Goal: Transaction & Acquisition: Purchase product/service

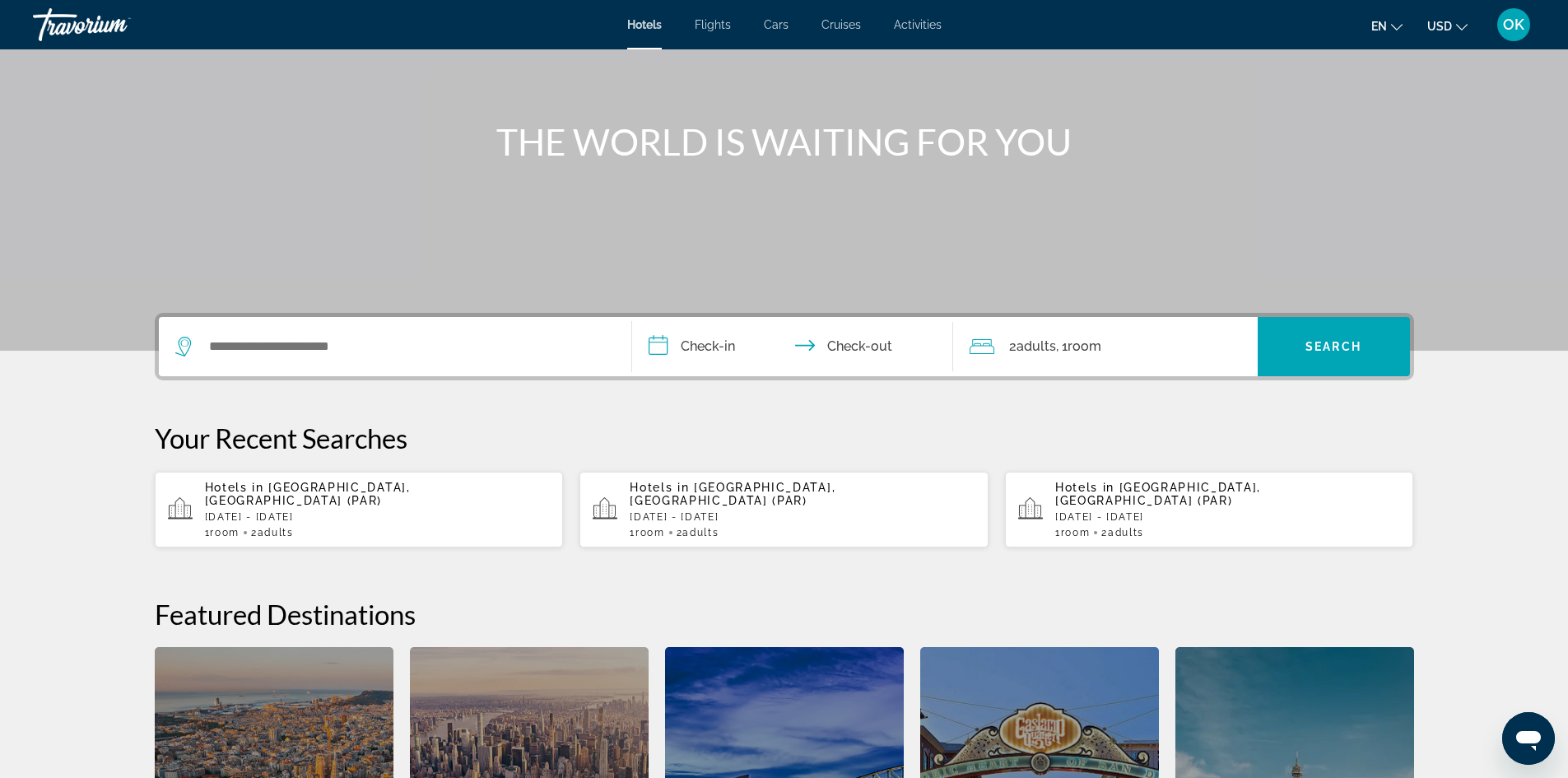
scroll to position [164, 0]
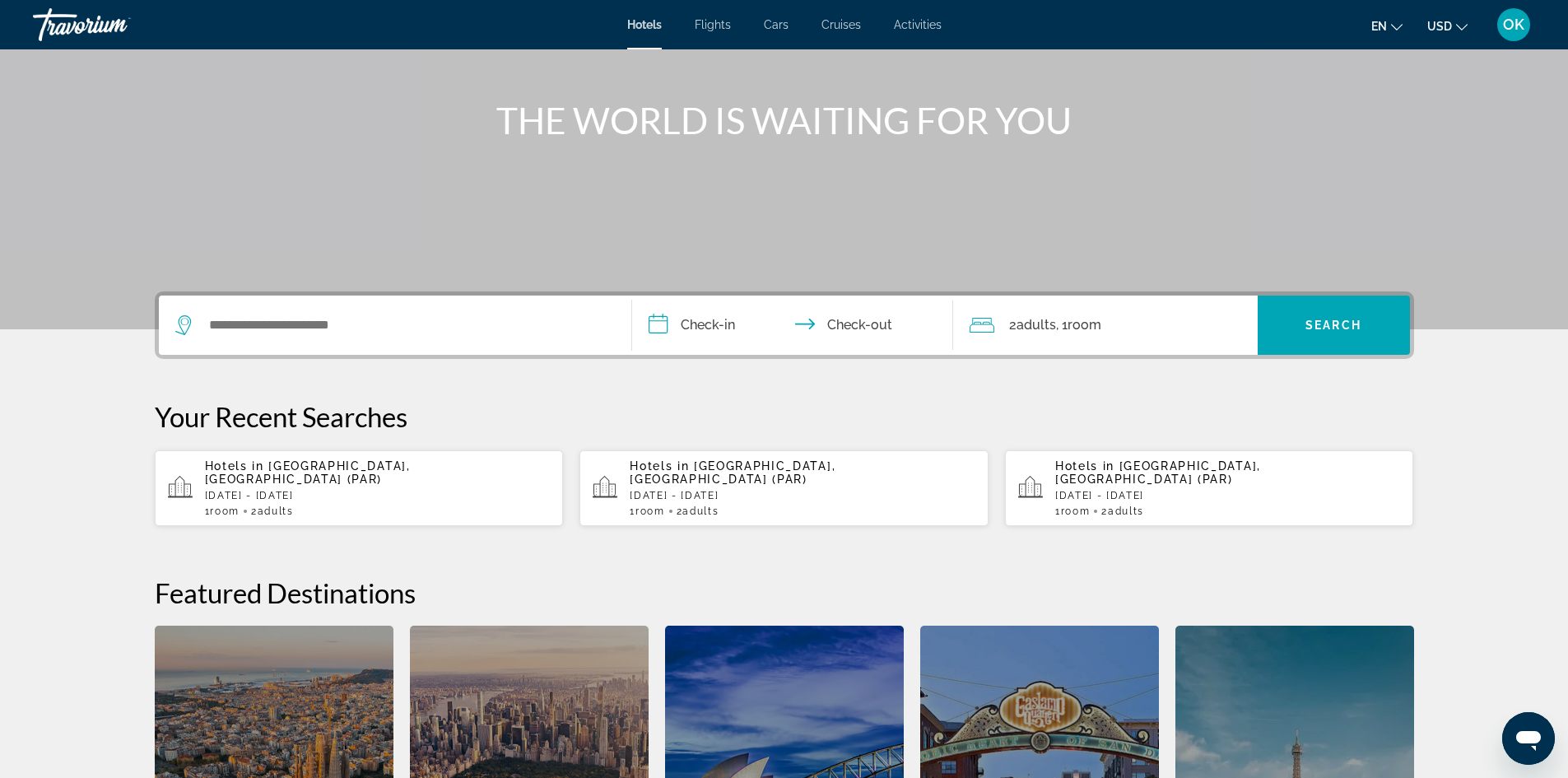
click at [263, 472] on span "Hotels in" at bounding box center [234, 466] width 59 height 13
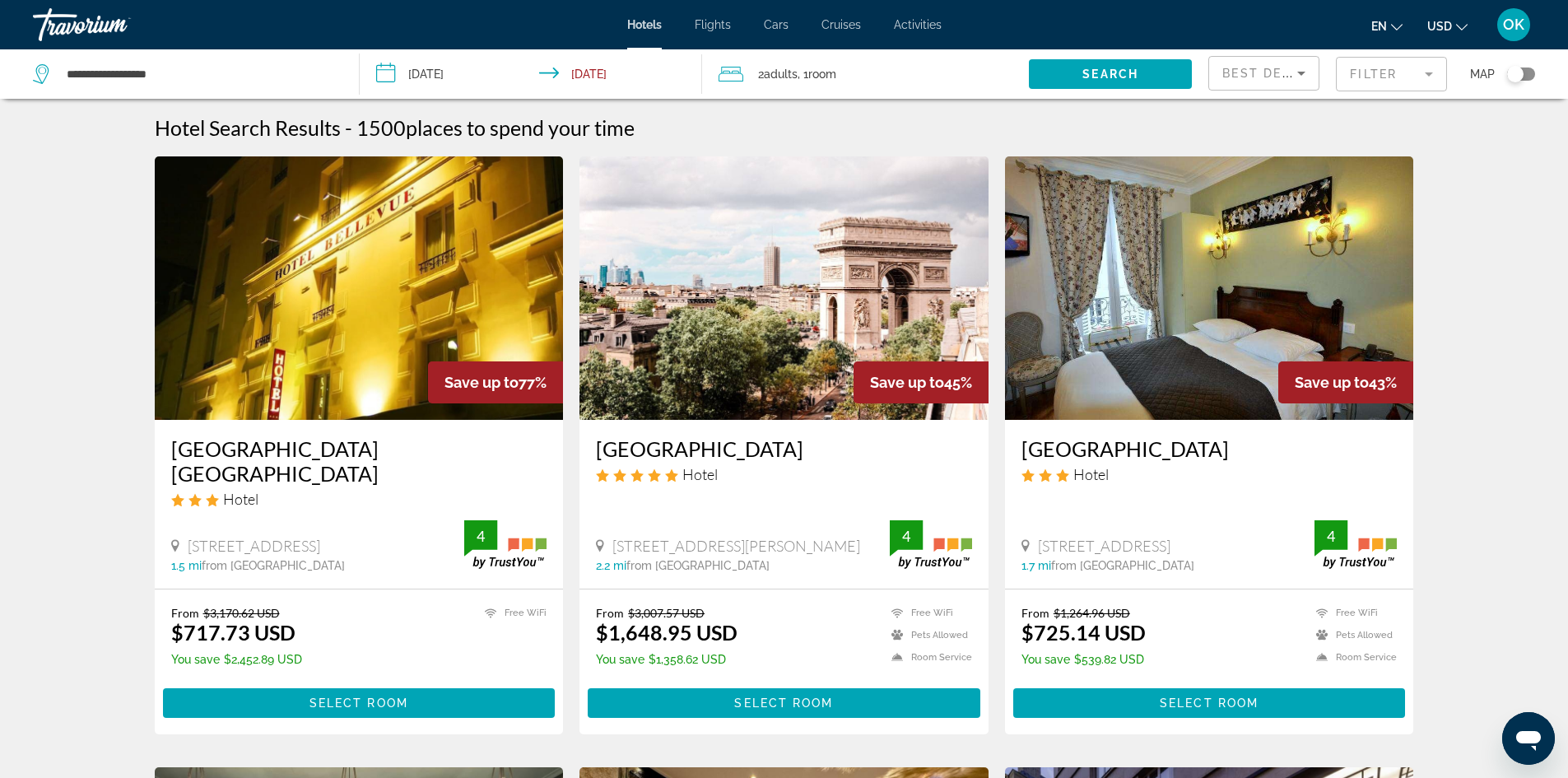
click at [1408, 81] on mat-form-field "Filter" at bounding box center [1391, 73] width 111 height 34
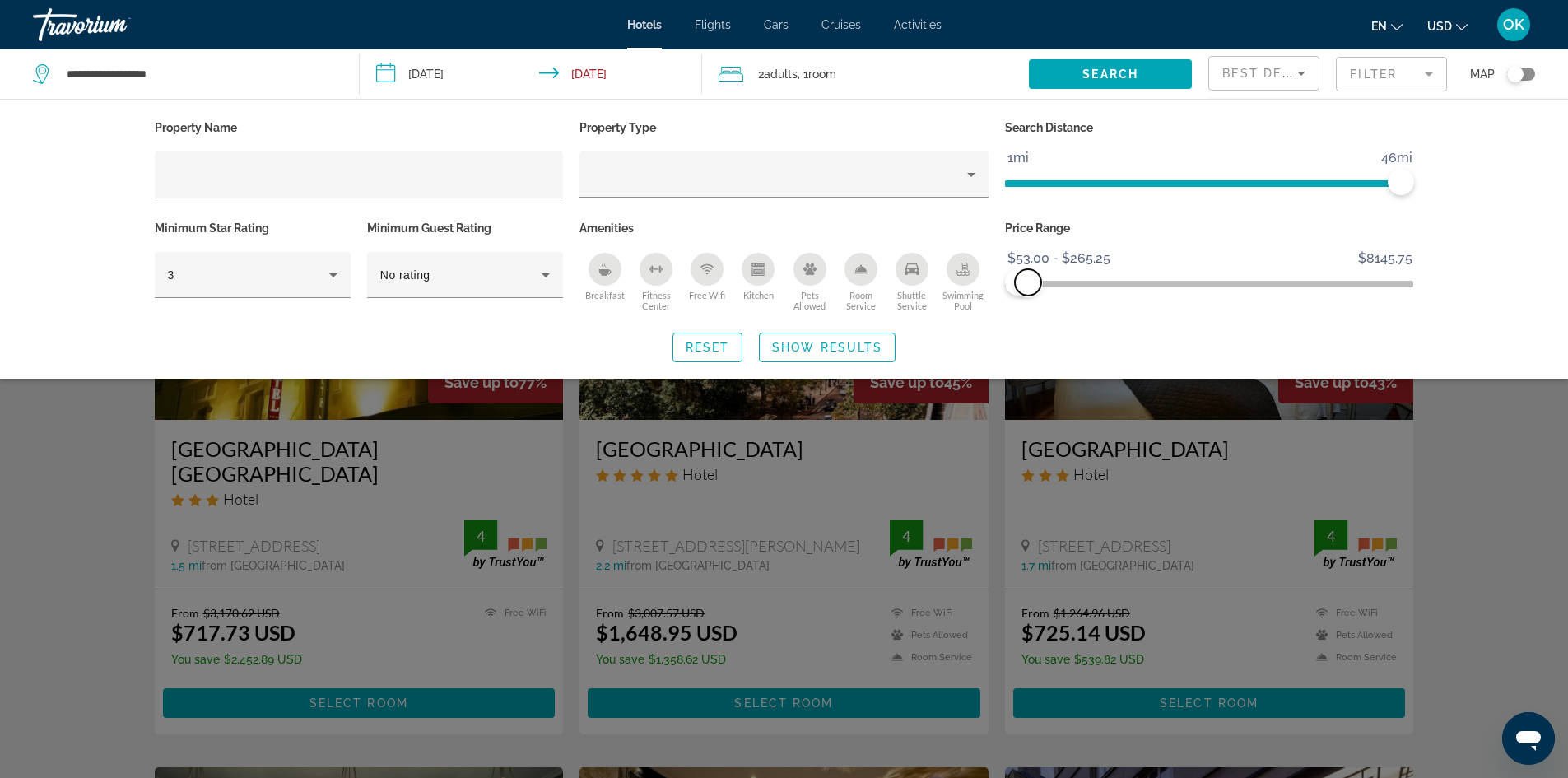
drag, startPoint x: 1403, startPoint y: 285, endPoint x: 1028, endPoint y: 283, distance: 375.0
click at [1028, 283] on span "ngx-slider-max" at bounding box center [1028, 283] width 27 height 27
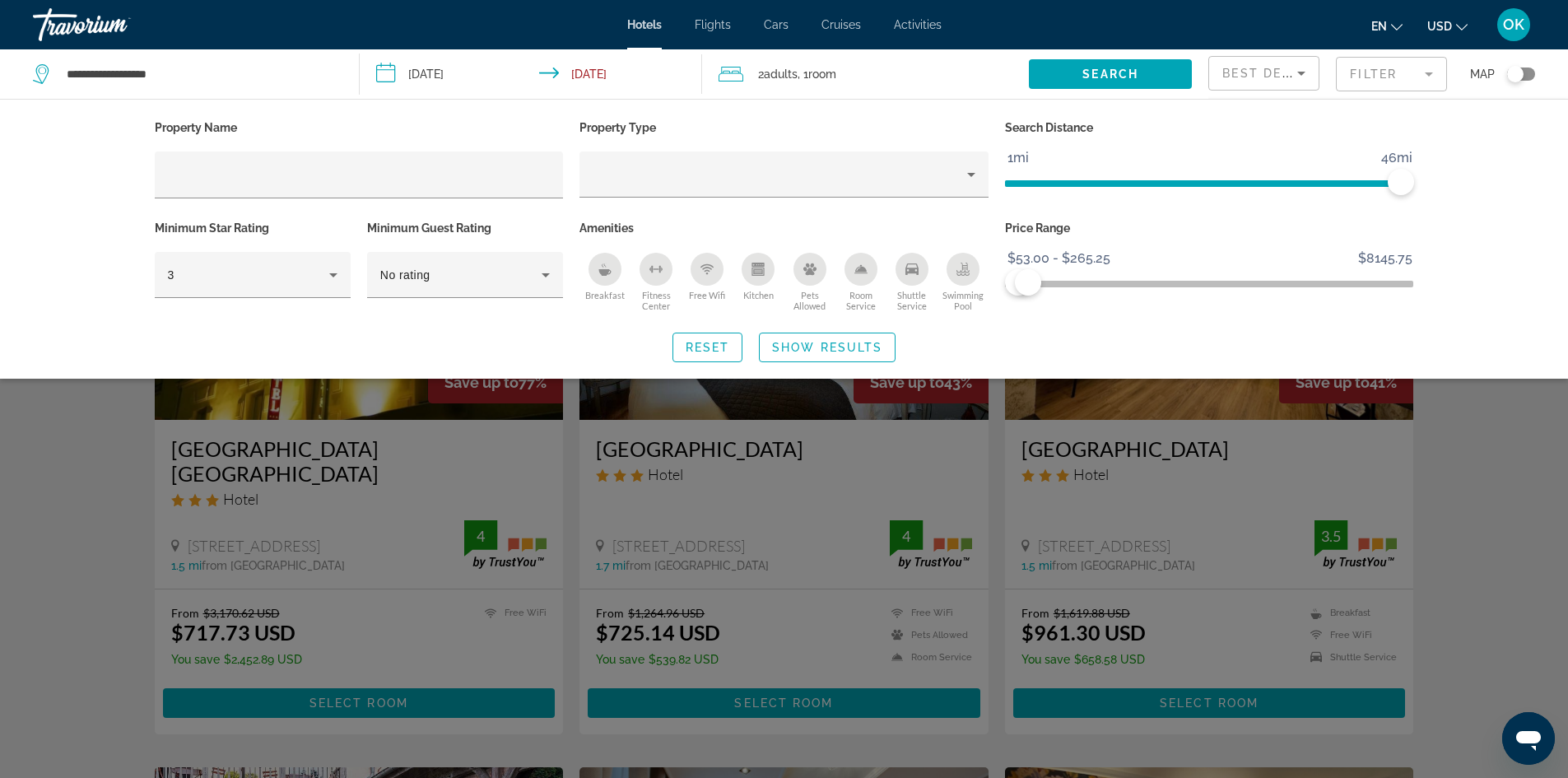
click at [1515, 494] on div "Search widget" at bounding box center [784, 513] width 1568 height 531
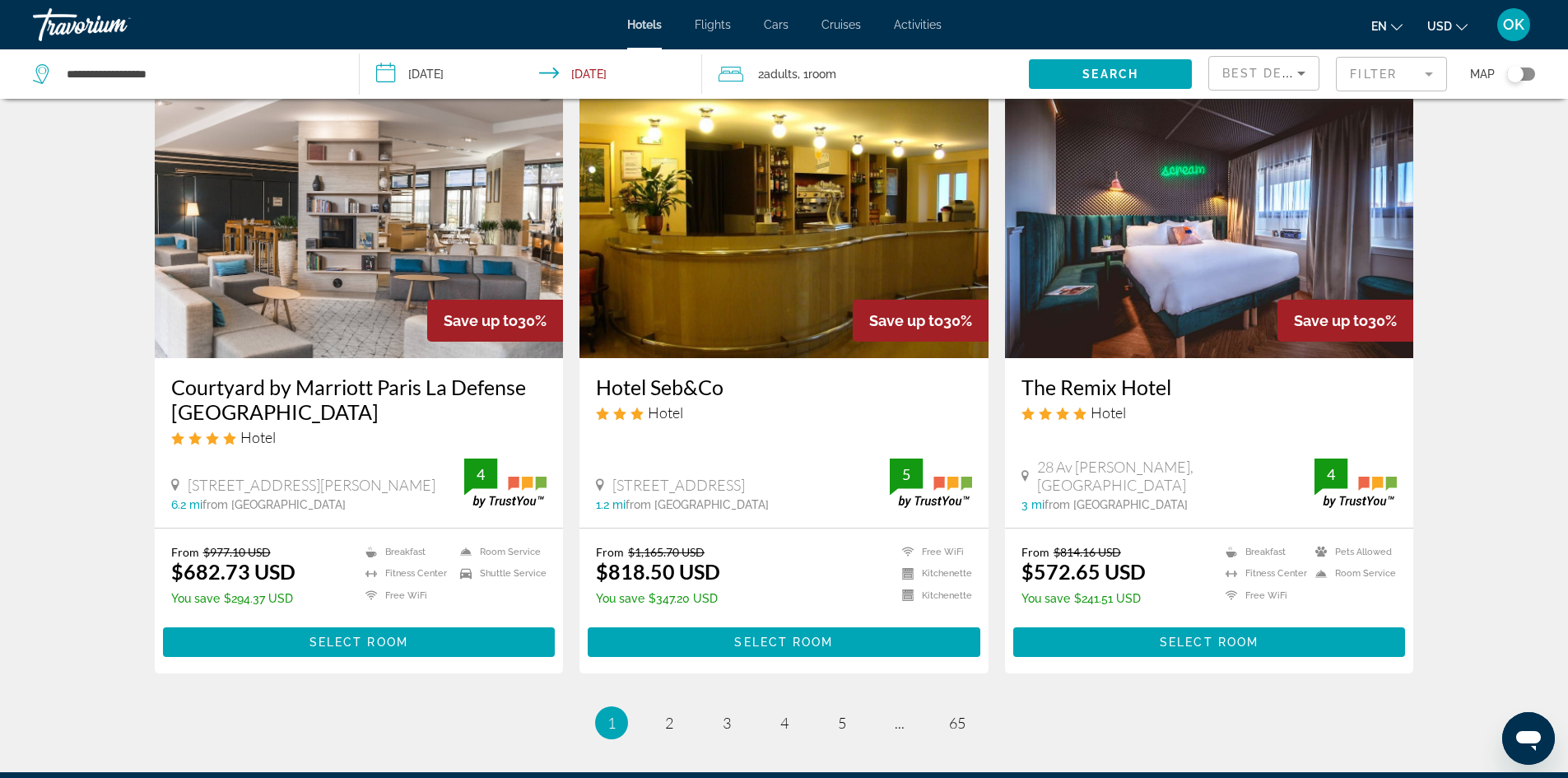
scroll to position [1877, 0]
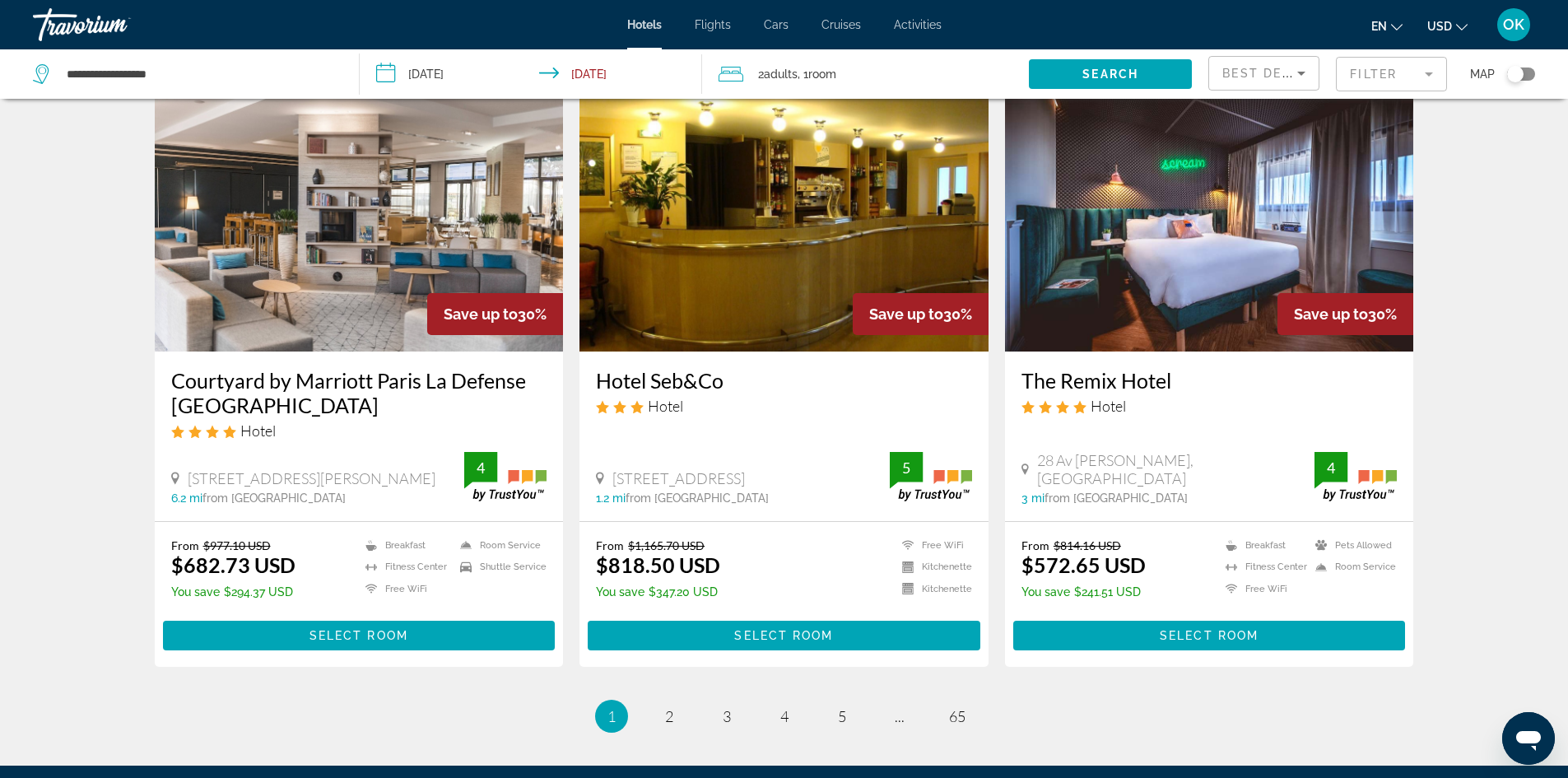
click at [1215, 276] on img "Main content" at bounding box center [1210, 220] width 409 height 264
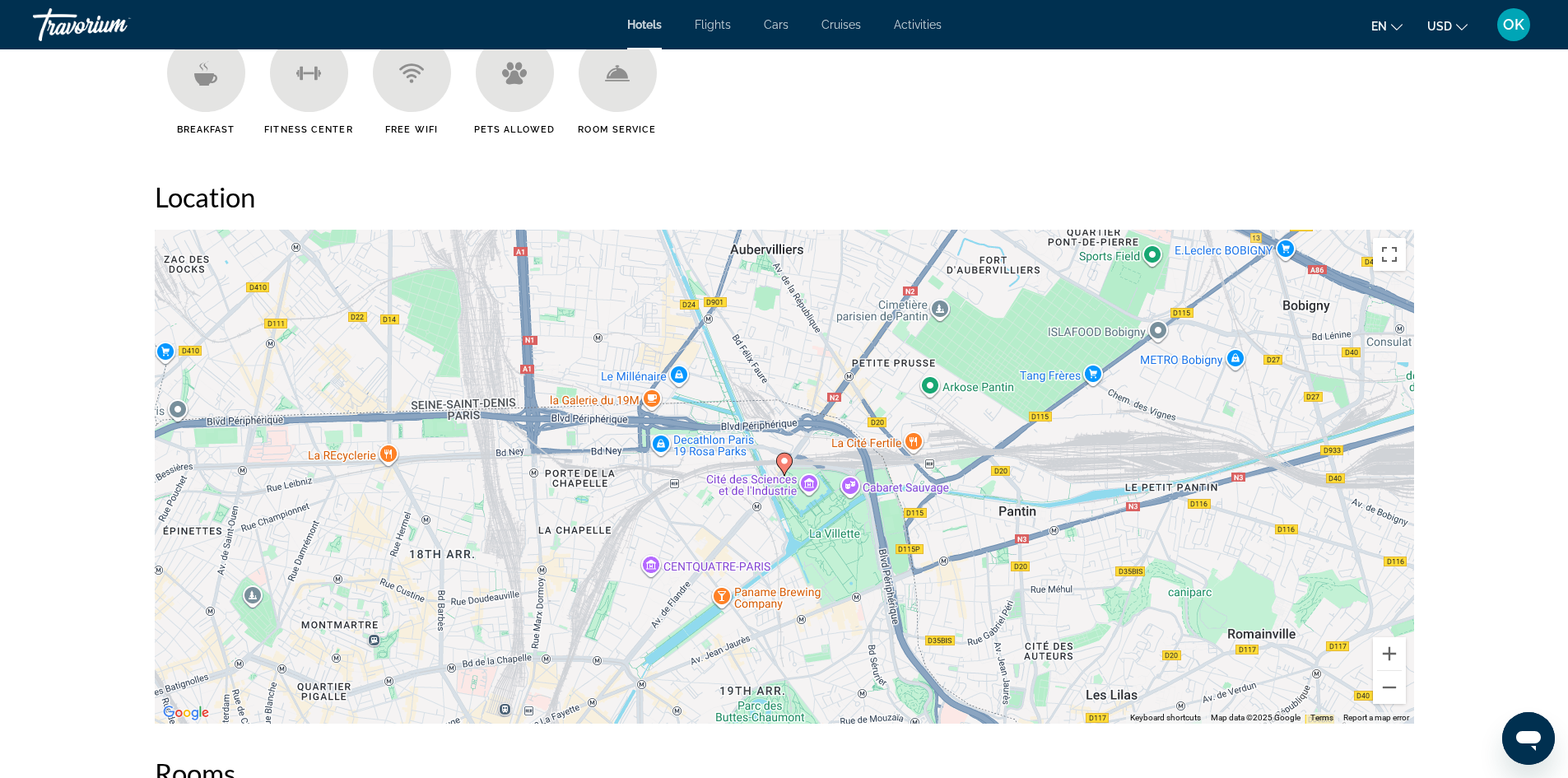
scroll to position [1400, 0]
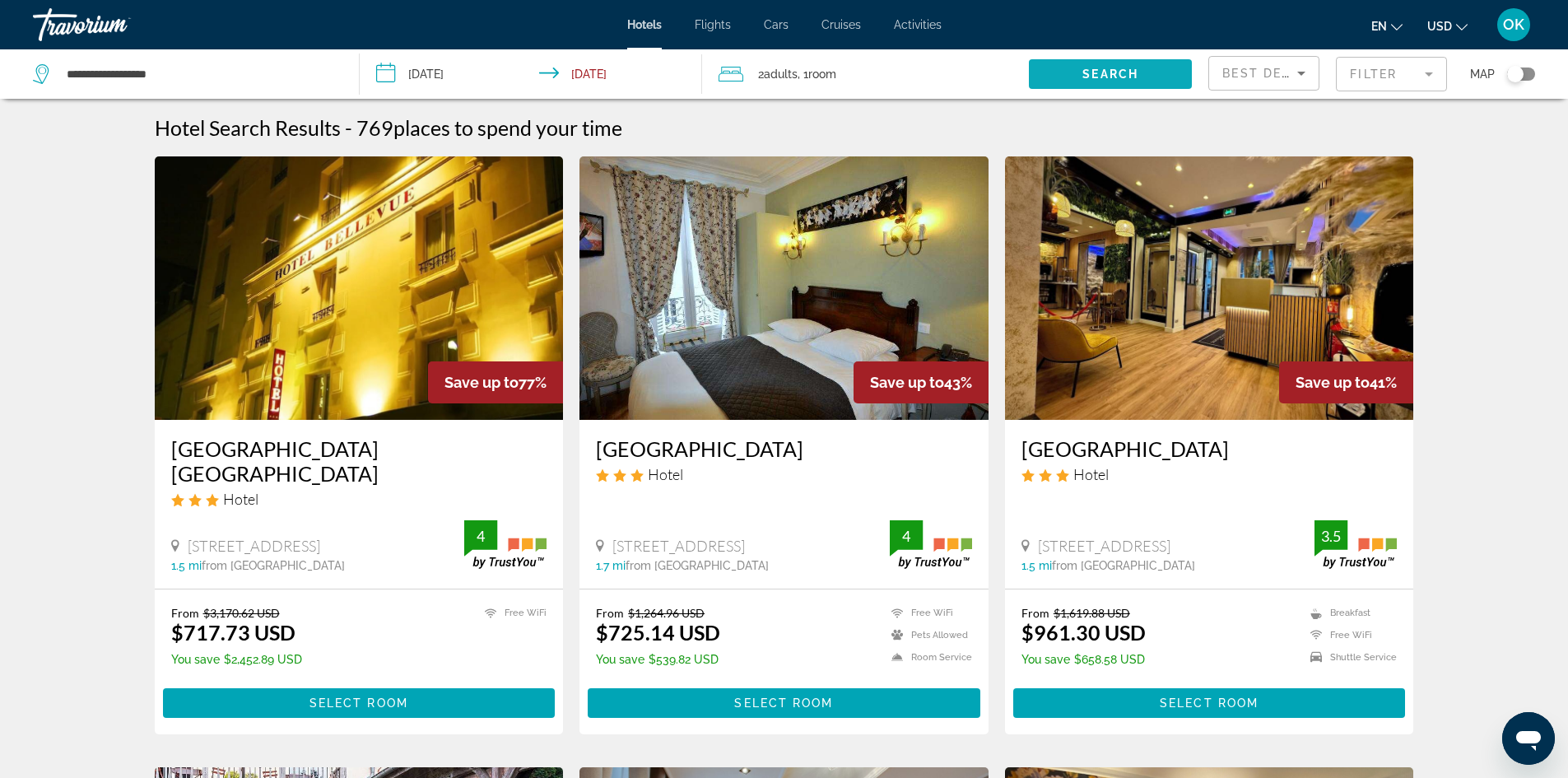
click at [1127, 83] on span "Search widget" at bounding box center [1110, 73] width 163 height 39
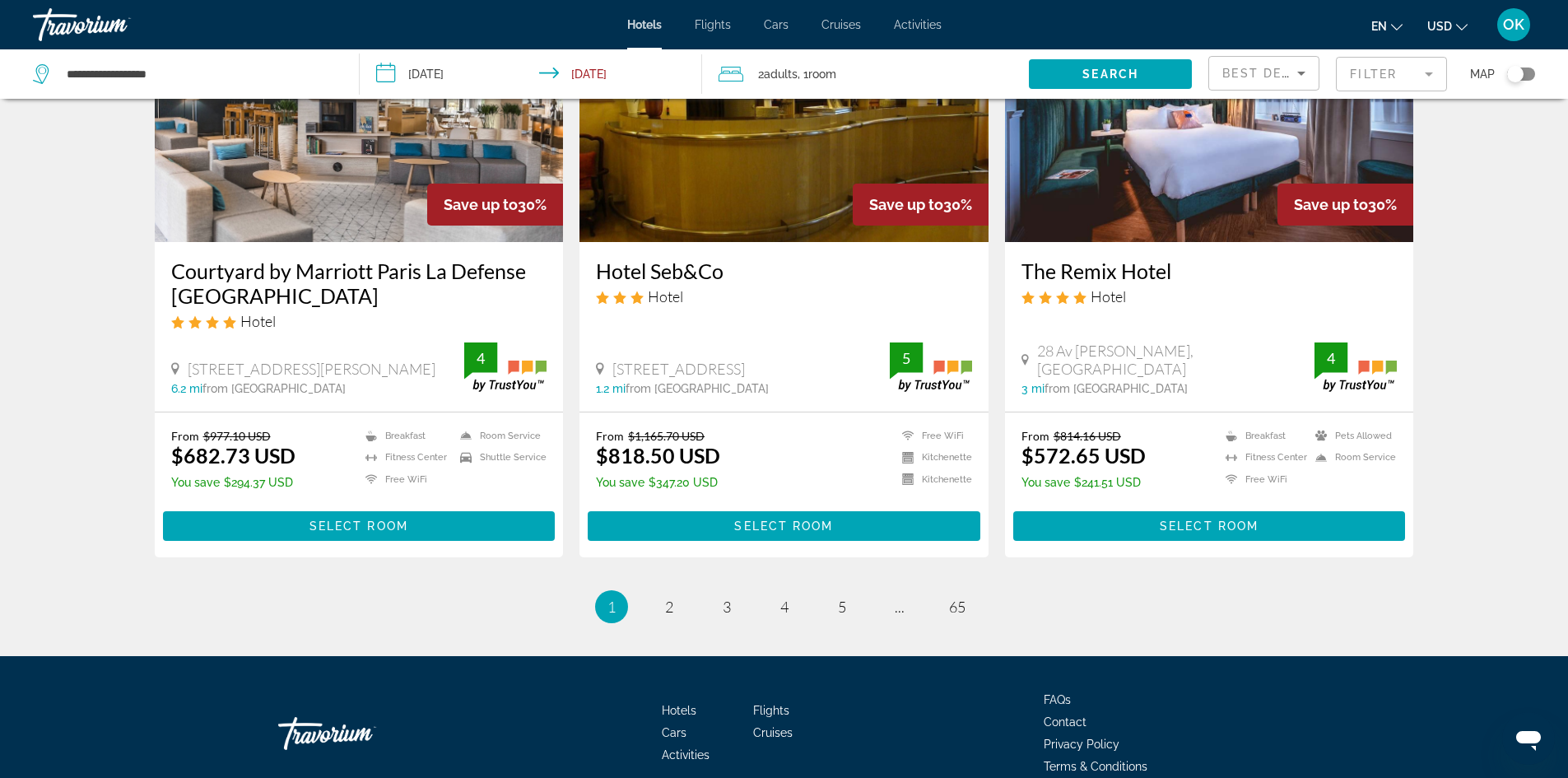
scroll to position [2042, 0]
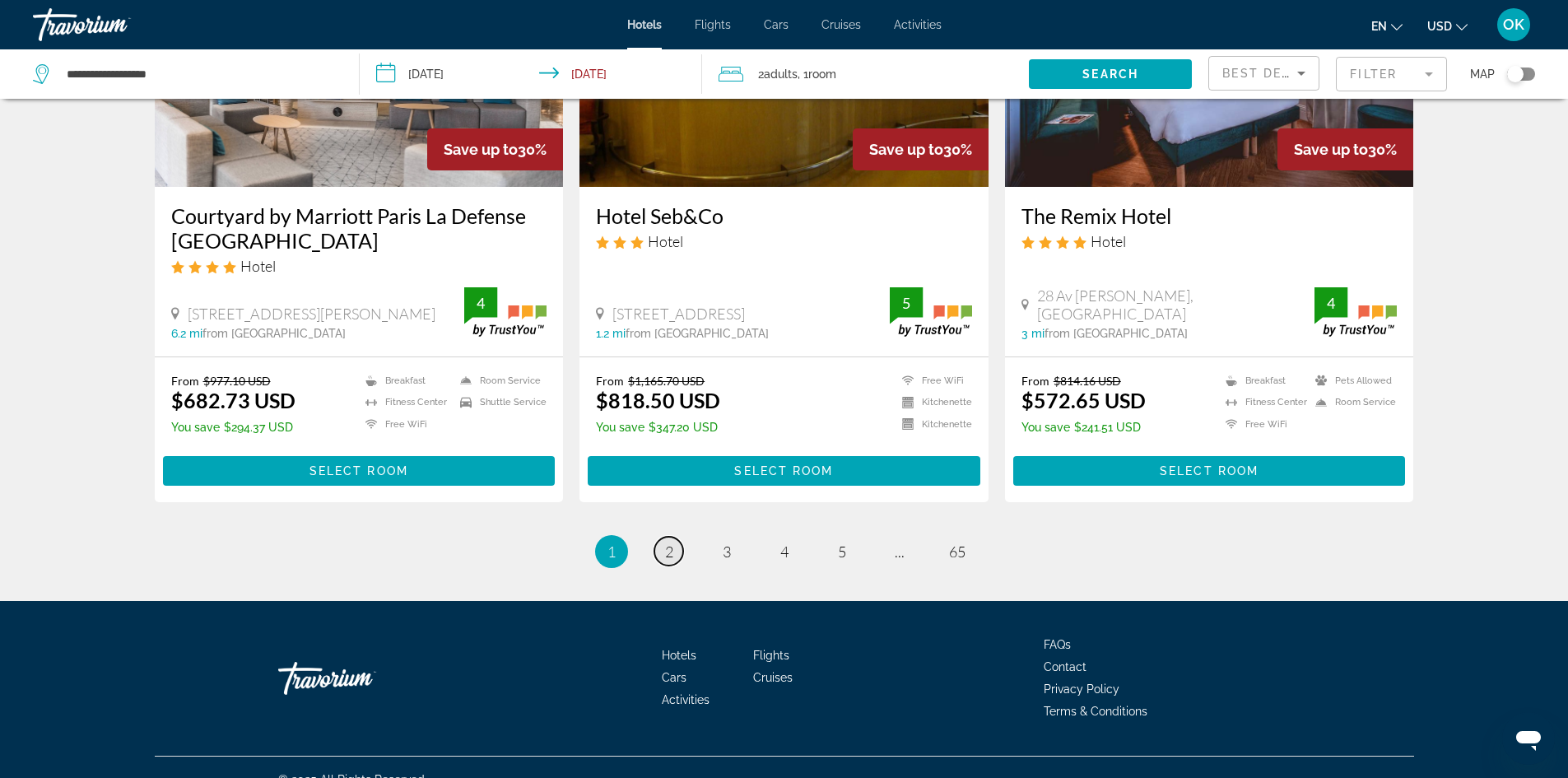
click at [677, 537] on link "page 2" at bounding box center [668, 551] width 29 height 29
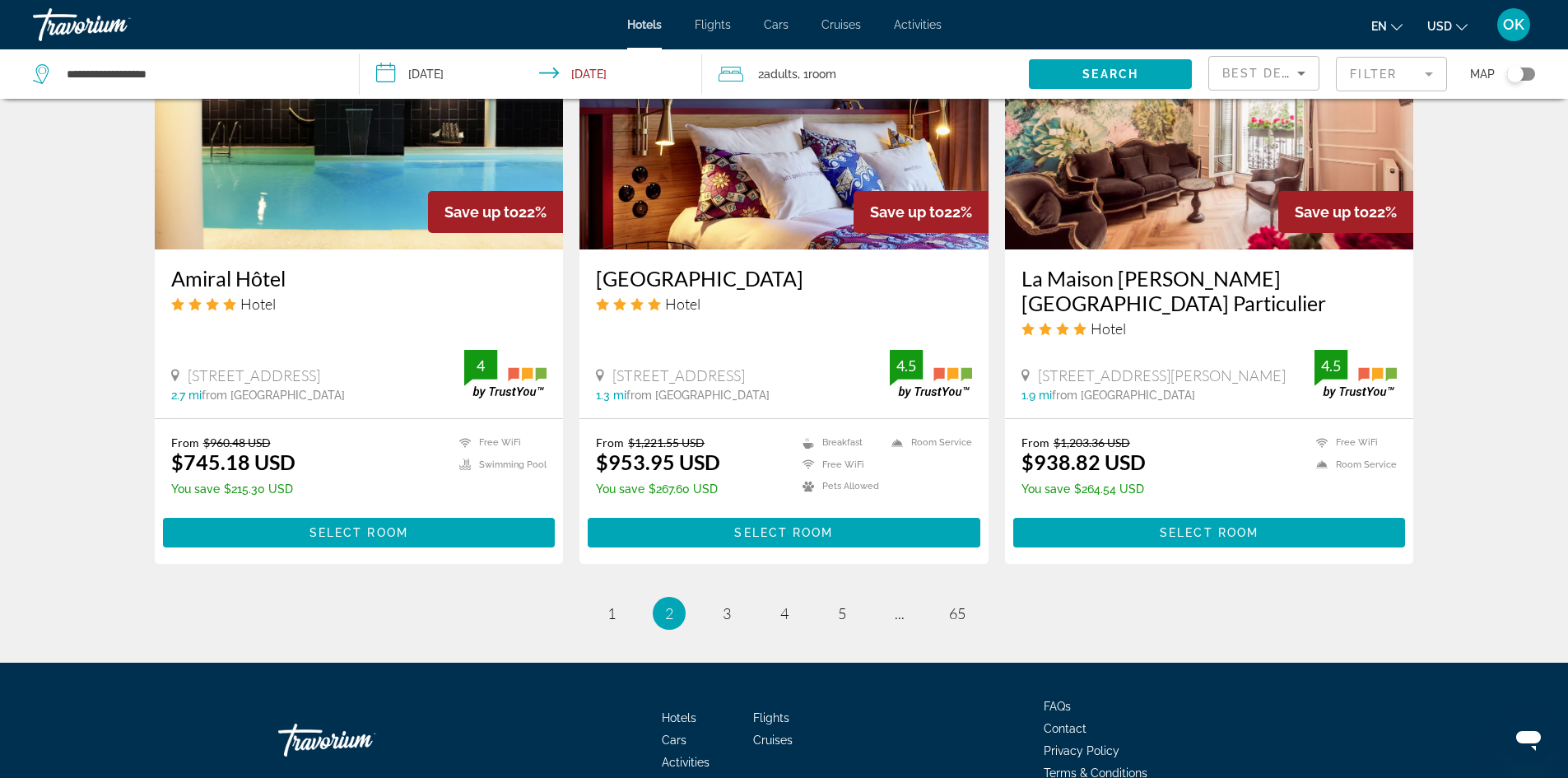
scroll to position [1993, 0]
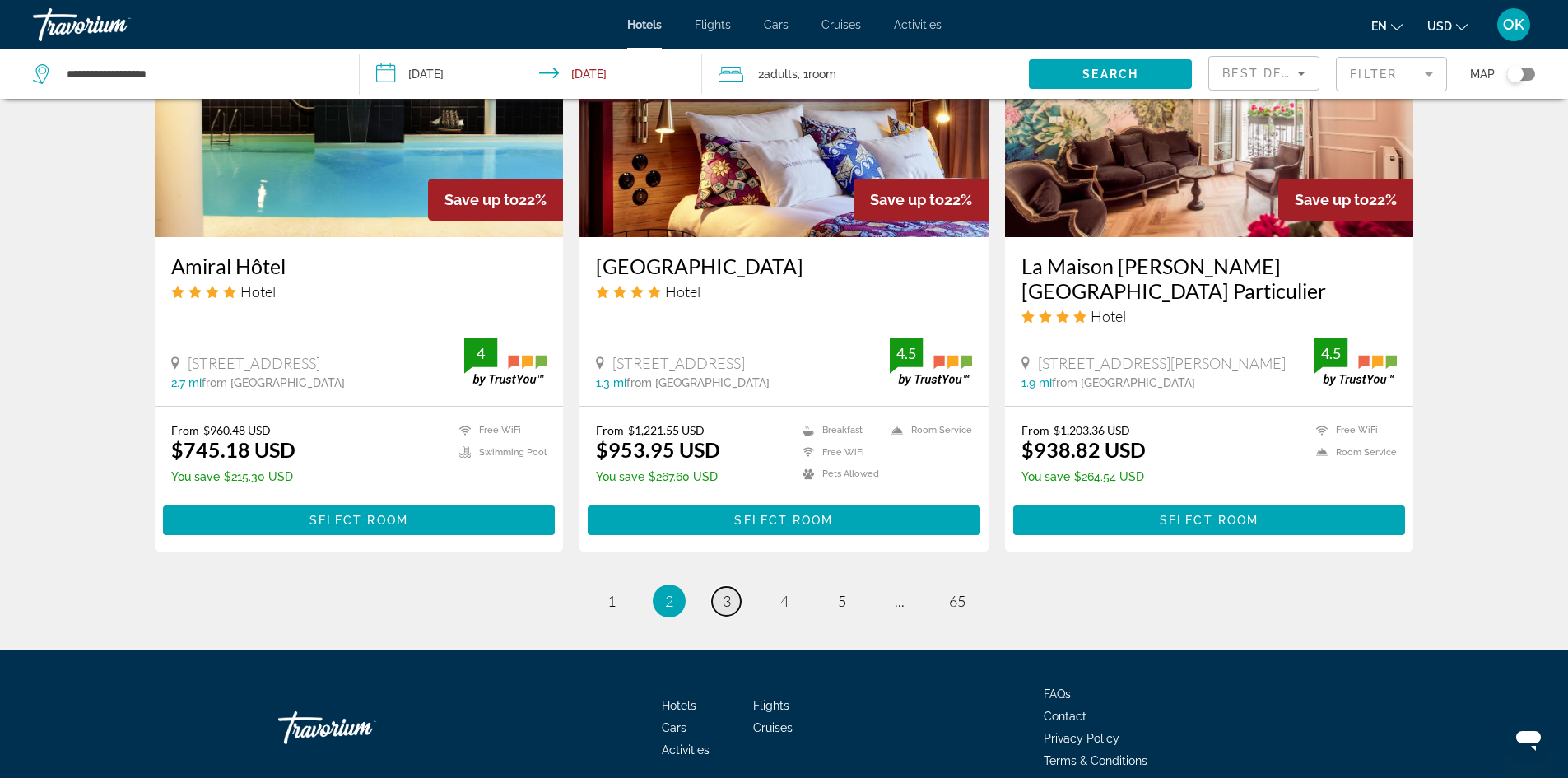
click at [720, 587] on link "page 3" at bounding box center [726, 601] width 29 height 29
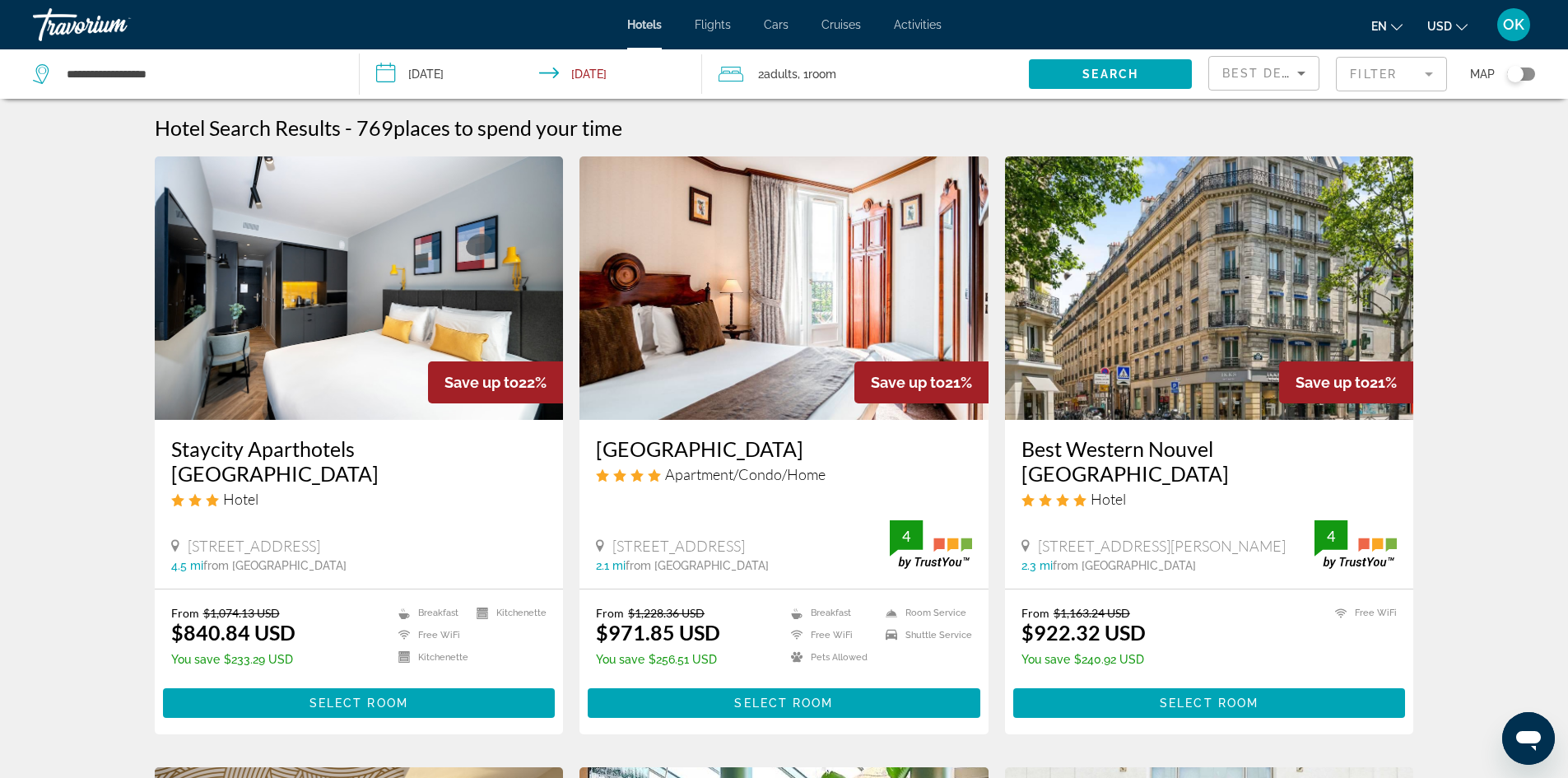
click at [1238, 269] on img "Main content" at bounding box center [1210, 288] width 409 height 264
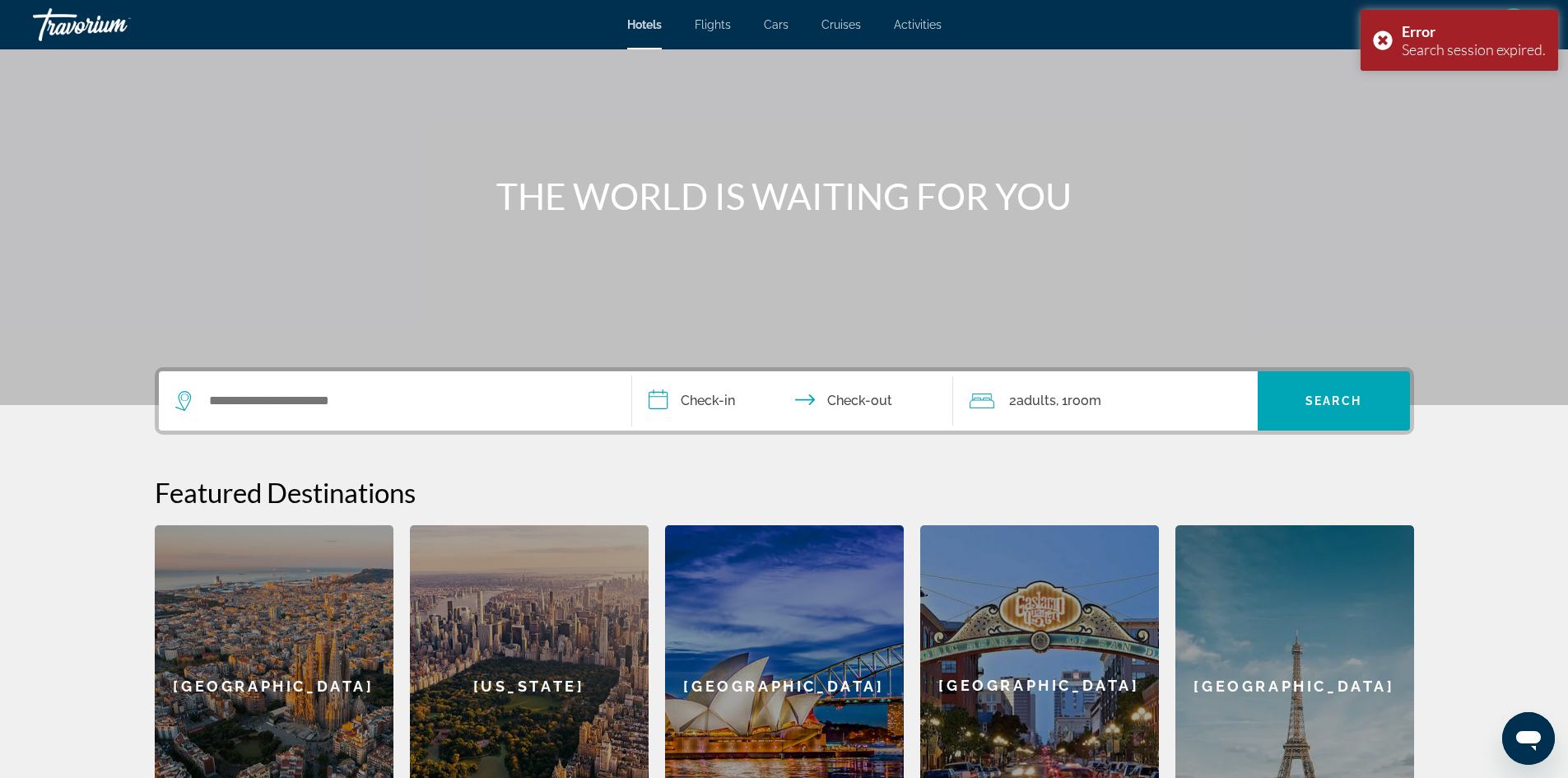
scroll to position [247, 0]
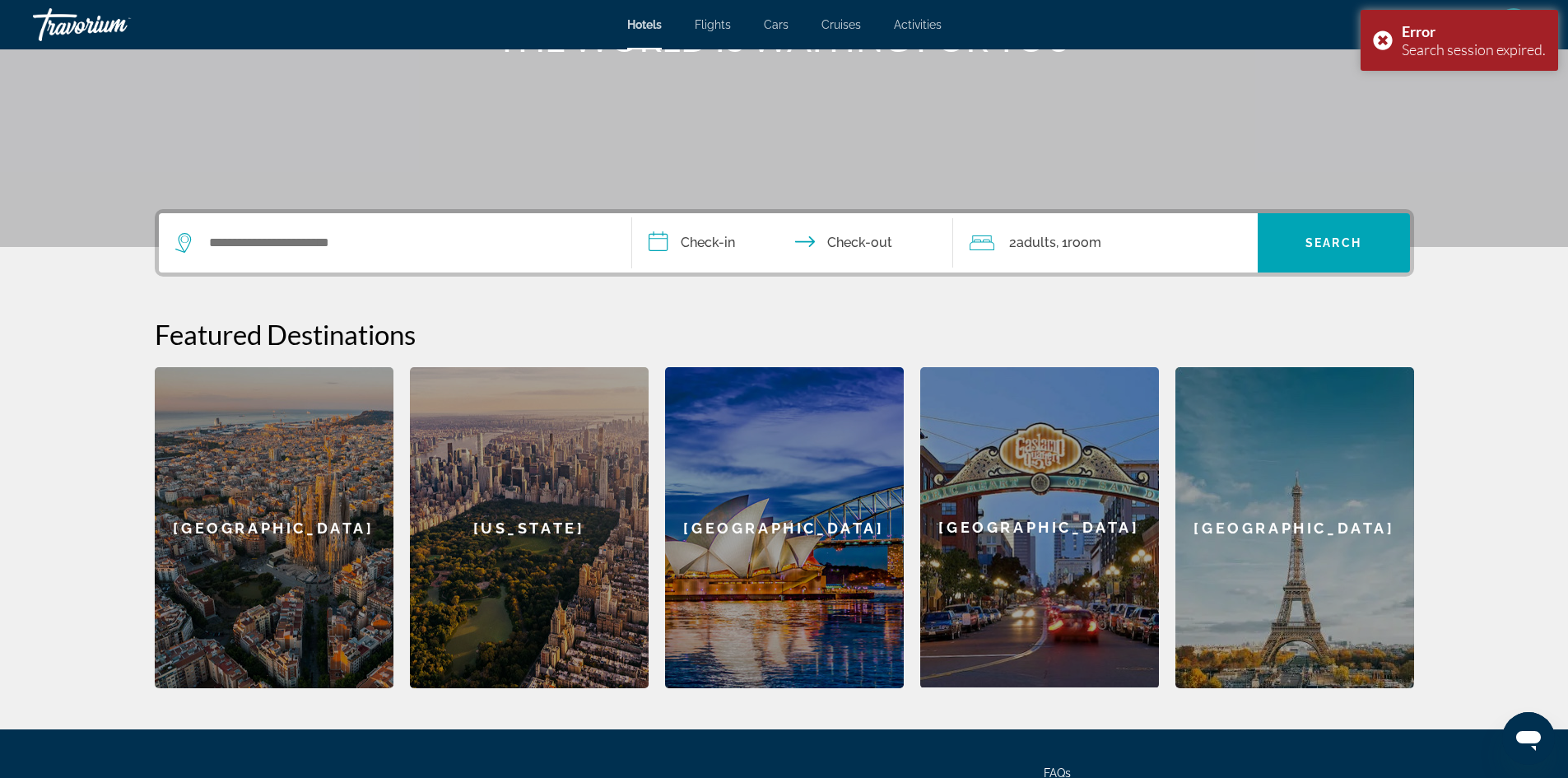
click at [1317, 542] on div "[GEOGRAPHIC_DATA]" at bounding box center [1295, 528] width 239 height 321
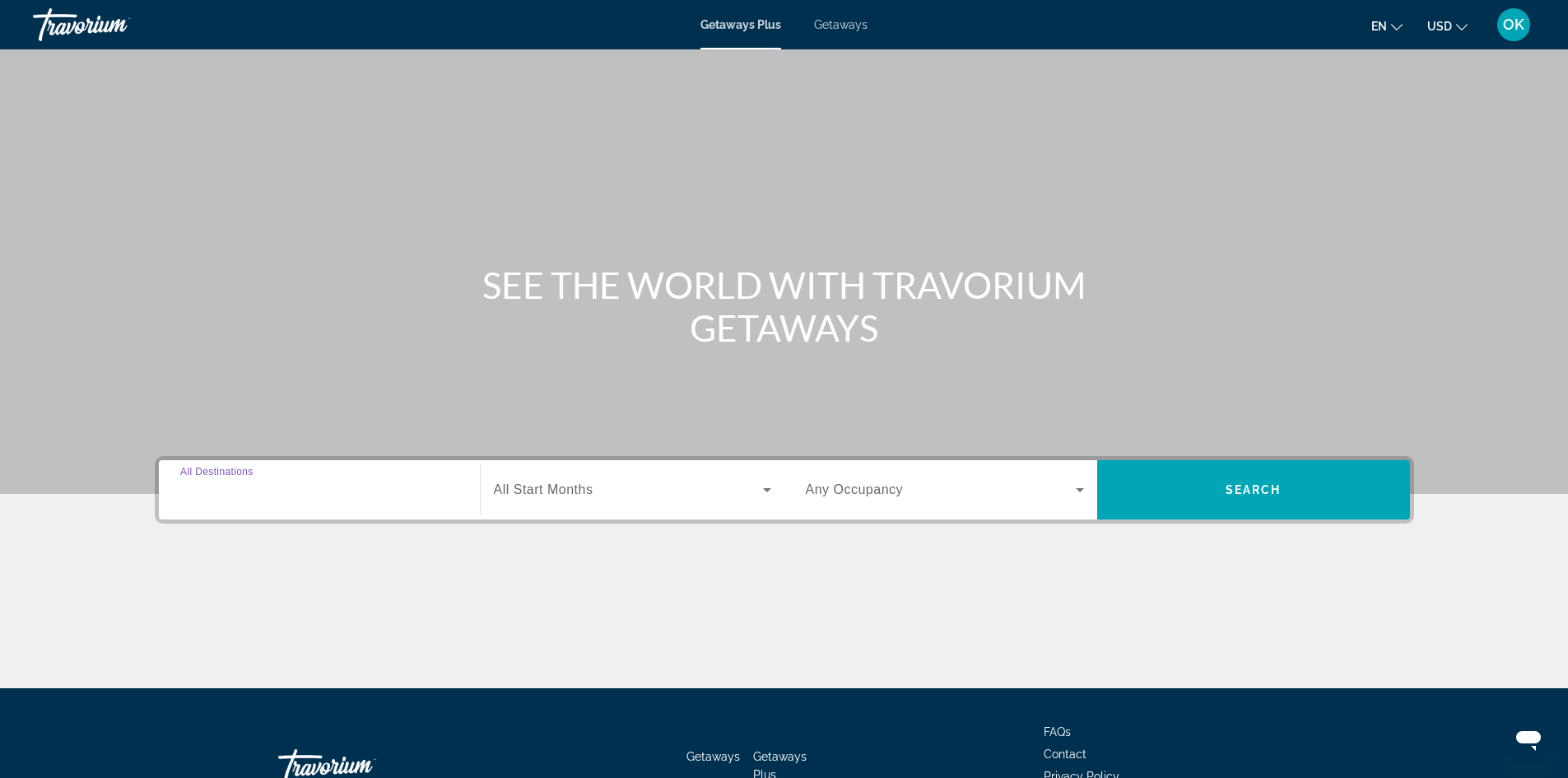
click at [250, 480] on div "Destination All Destinations" at bounding box center [319, 490] width 278 height 47
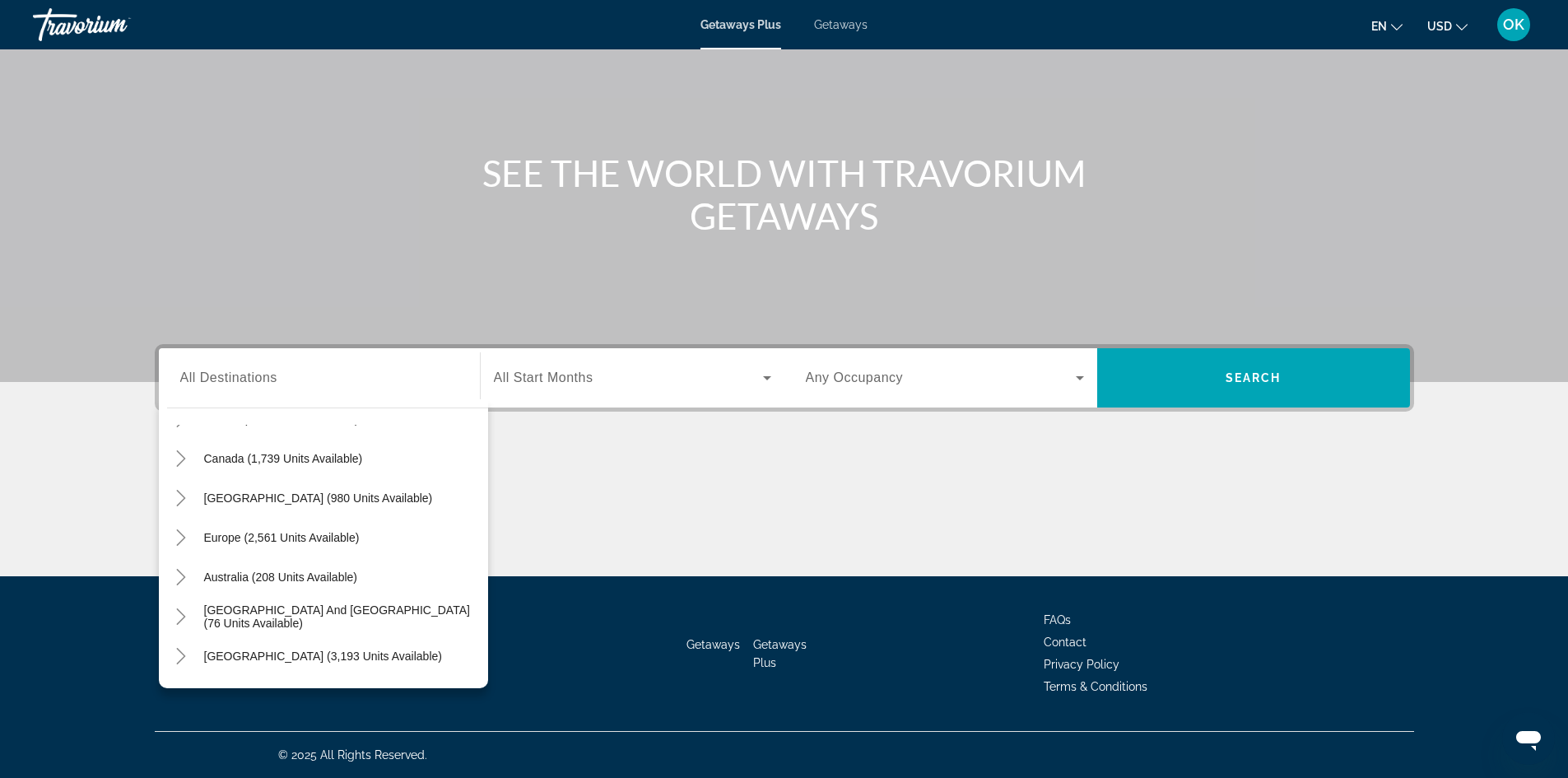
scroll to position [90, 0]
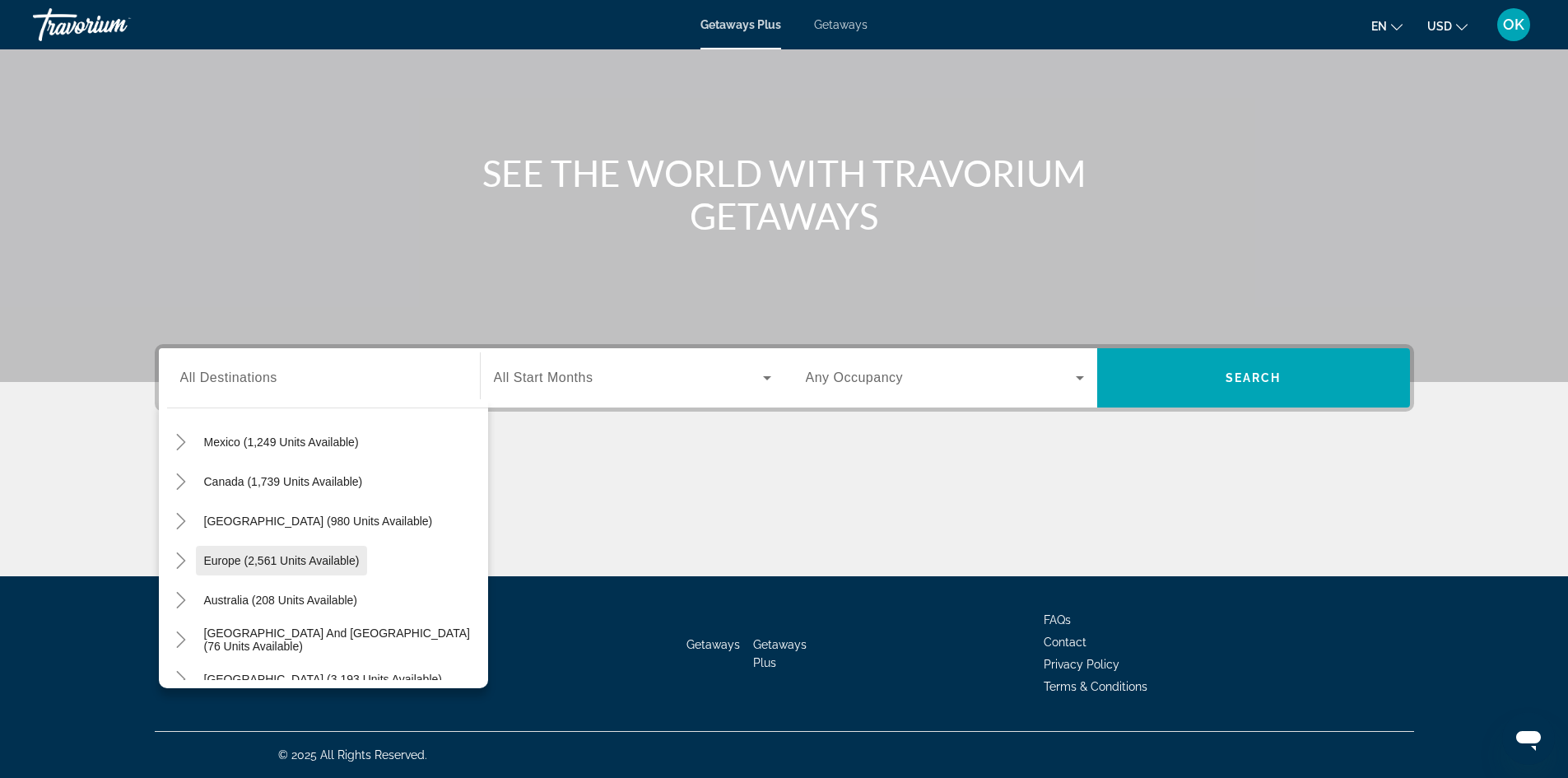
click at [266, 564] on span "Europe (2,561 units available)" at bounding box center [282, 561] width 155 height 13
type input "**********"
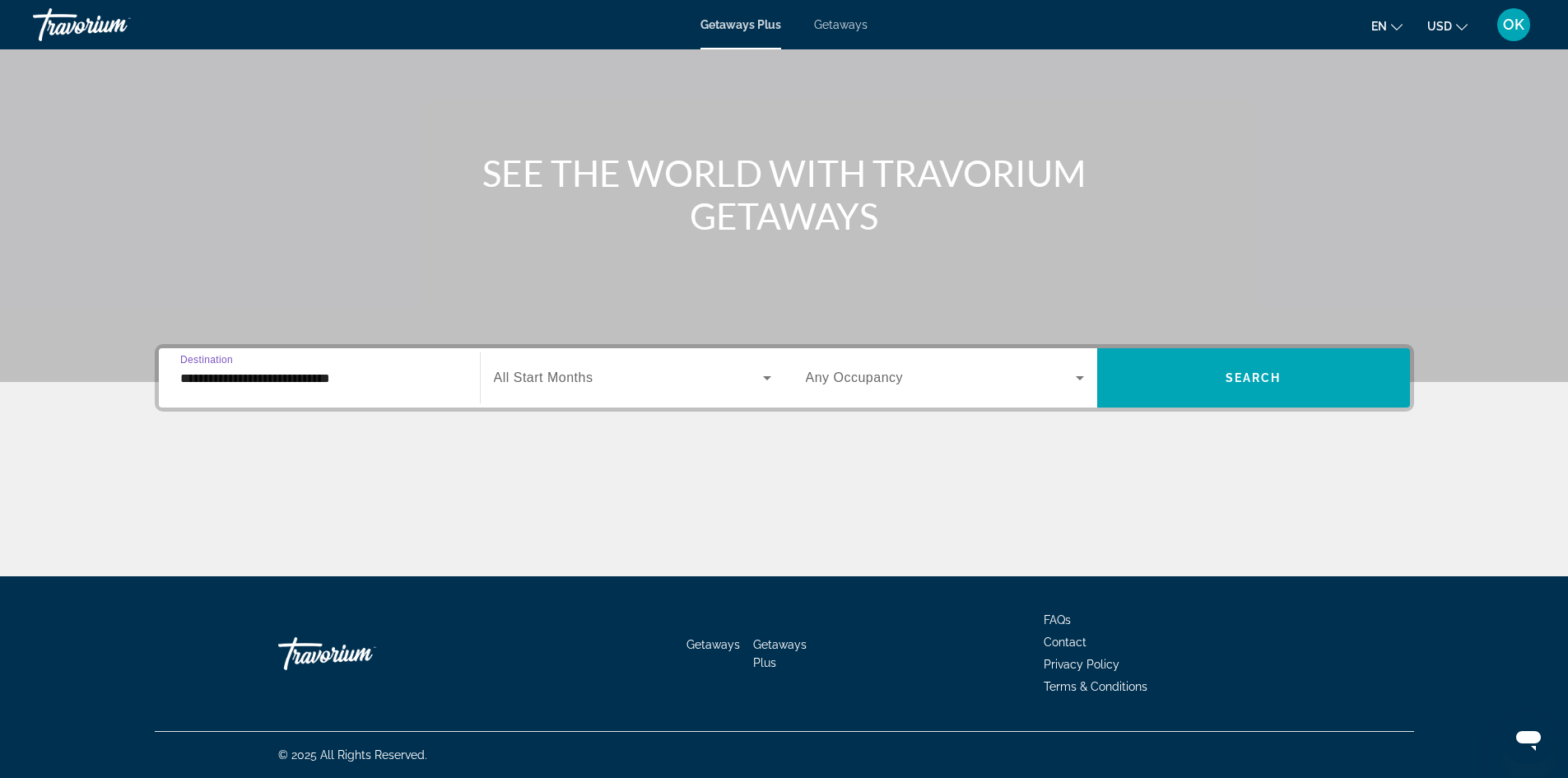
click at [549, 376] on span "All Start Months" at bounding box center [543, 377] width 99 height 14
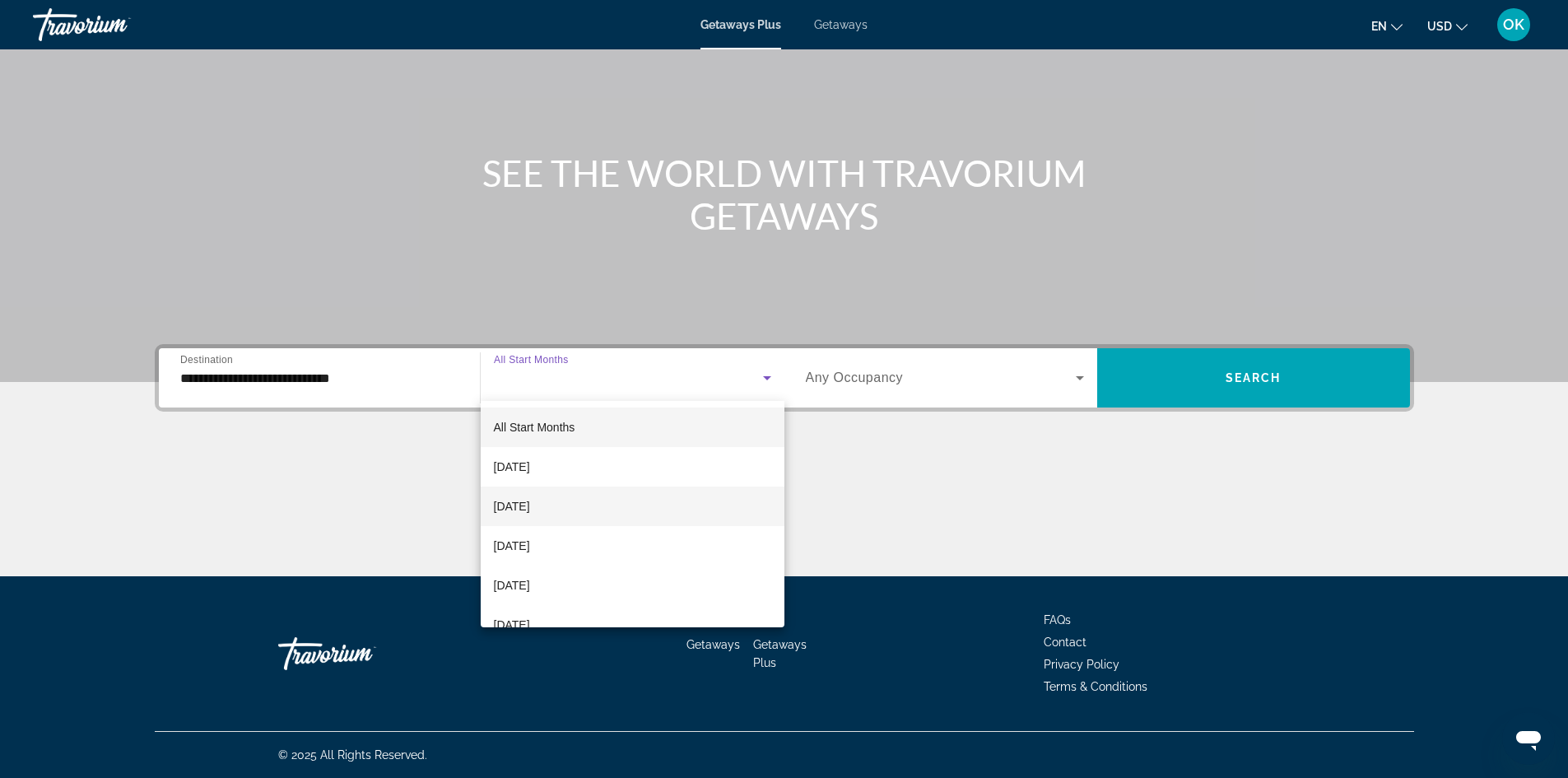
click at [530, 508] on span "October 2025" at bounding box center [512, 507] width 36 height 20
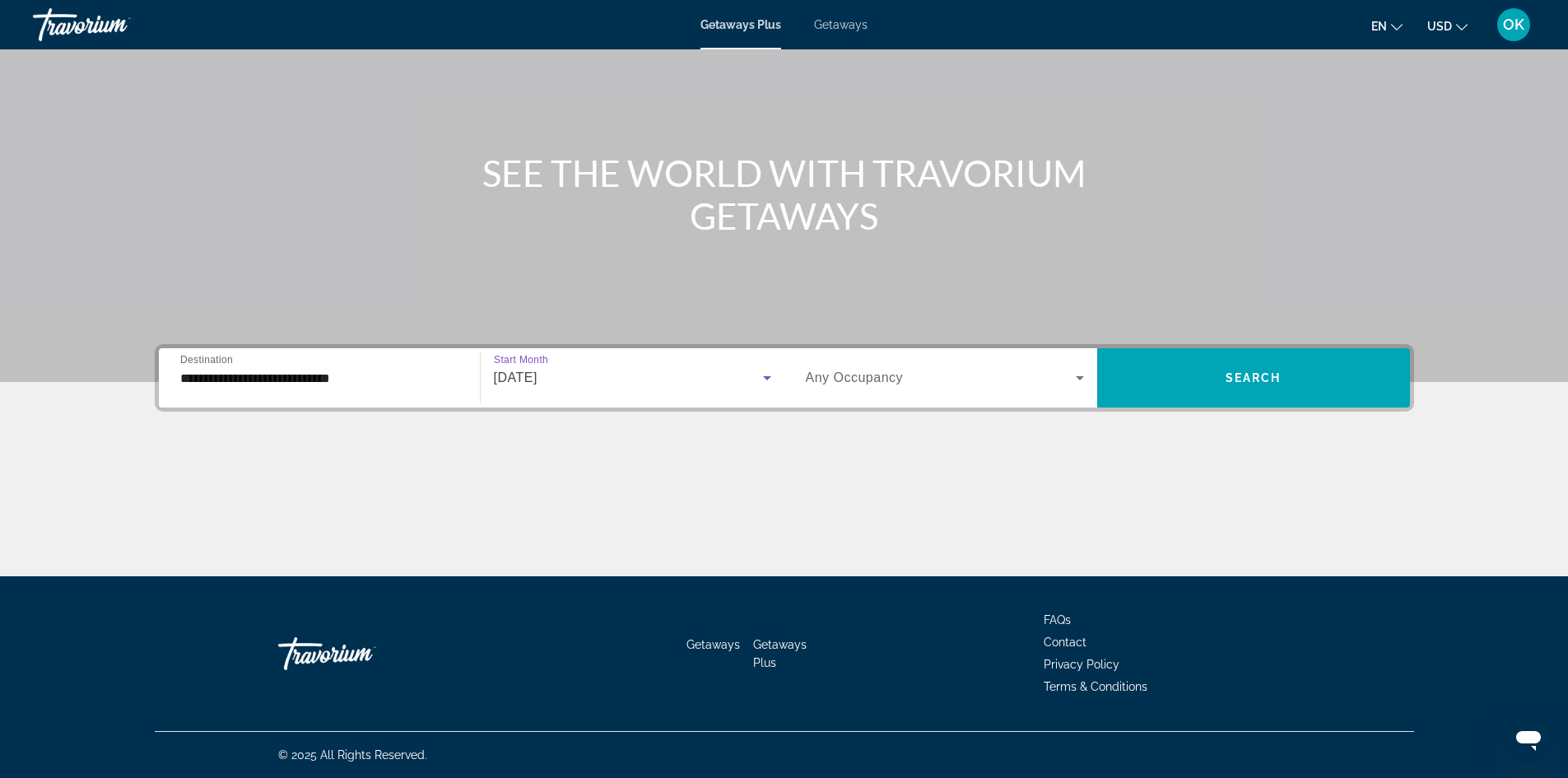
click at [1059, 376] on span "Search widget" at bounding box center [941, 378] width 270 height 20
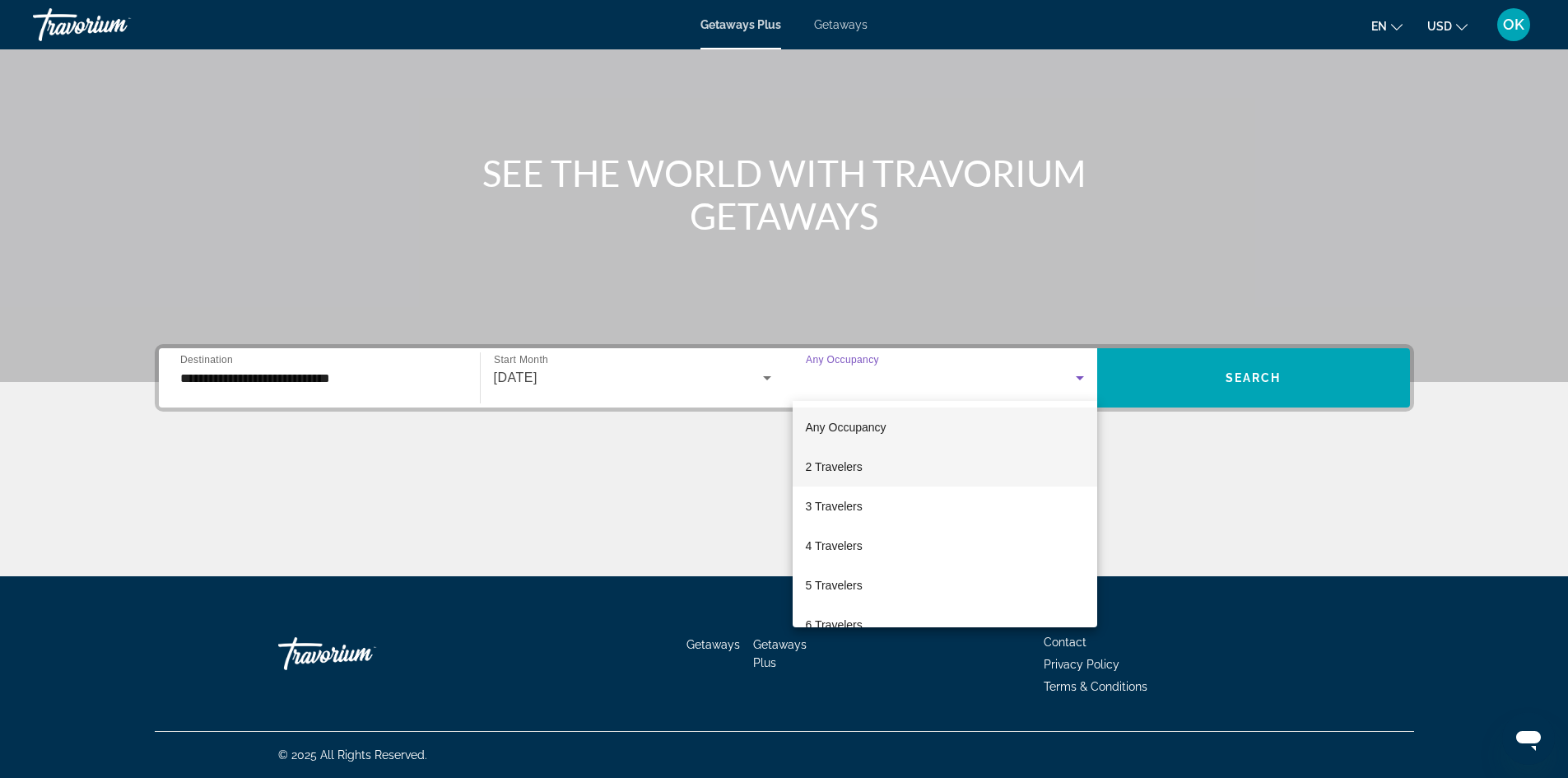
click at [827, 468] on span "2 Travelers" at bounding box center [834, 467] width 57 height 20
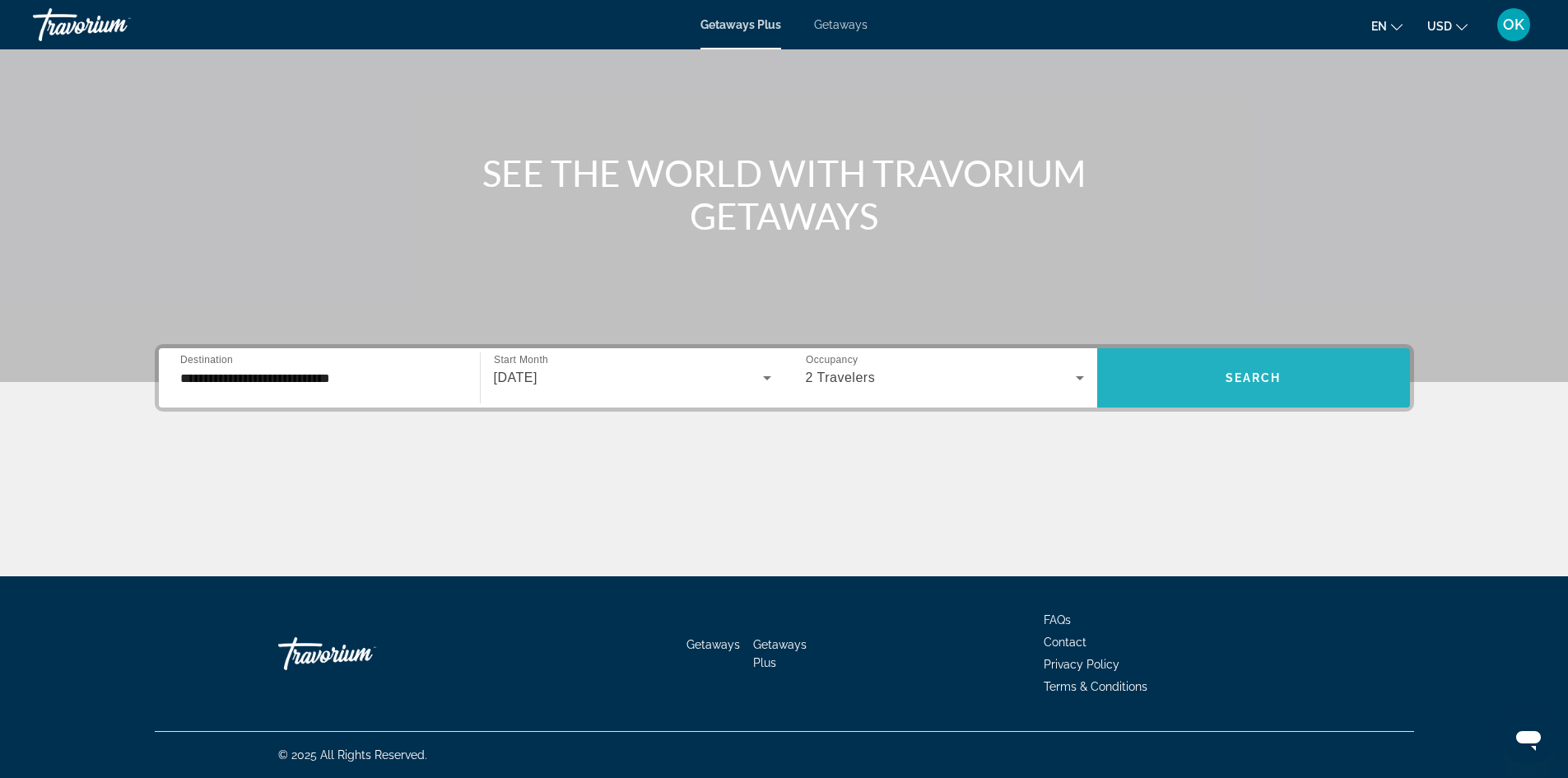
click at [1259, 380] on span "Search" at bounding box center [1253, 378] width 56 height 13
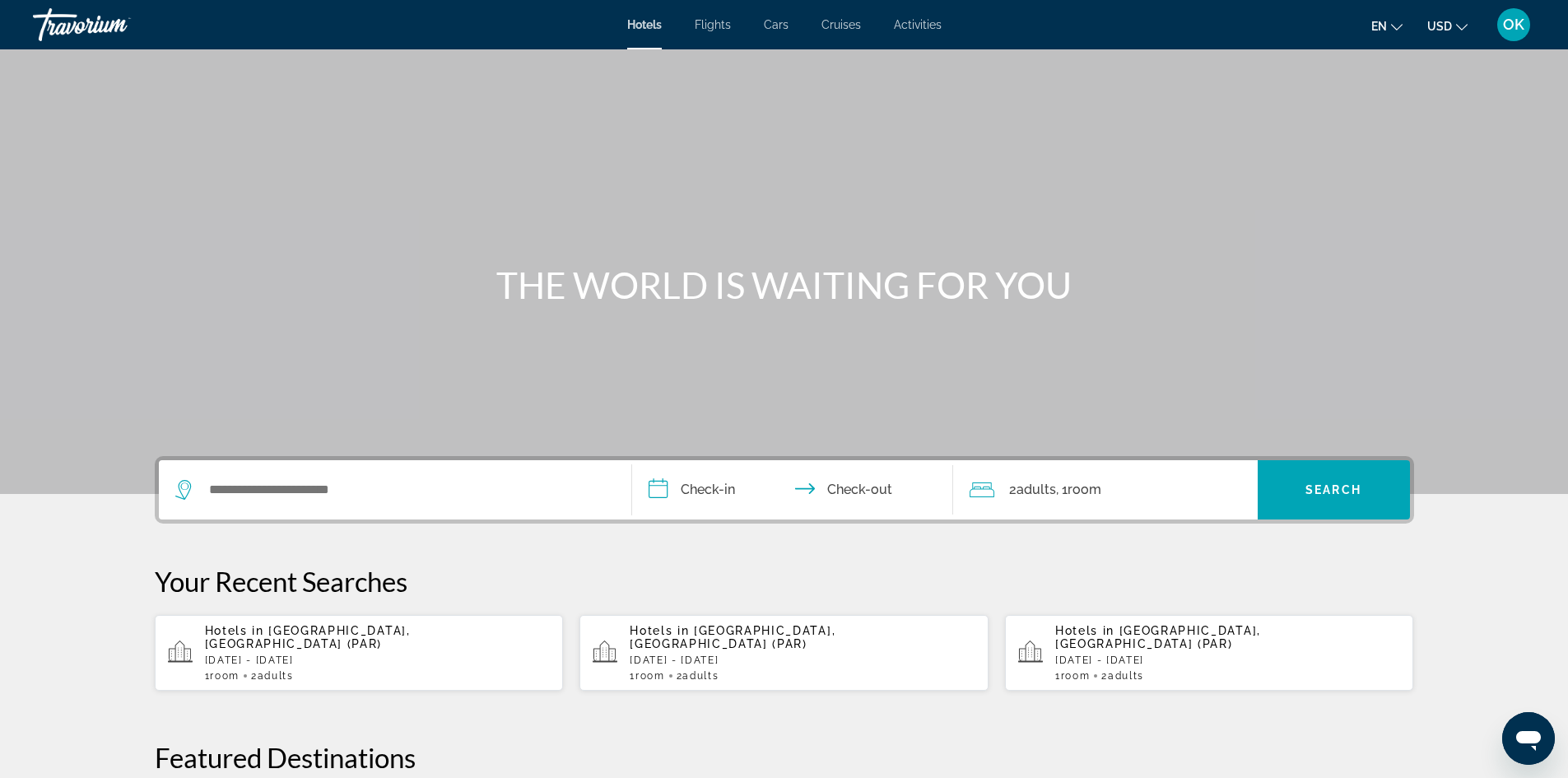
click at [1451, 33] on button "USD USD ($) MXN (Mex$) CAD (Can$) GBP (£) EUR (€) AUD (A$) NZD (NZ$) CNY (CN¥)" at bounding box center [1448, 26] width 40 height 24
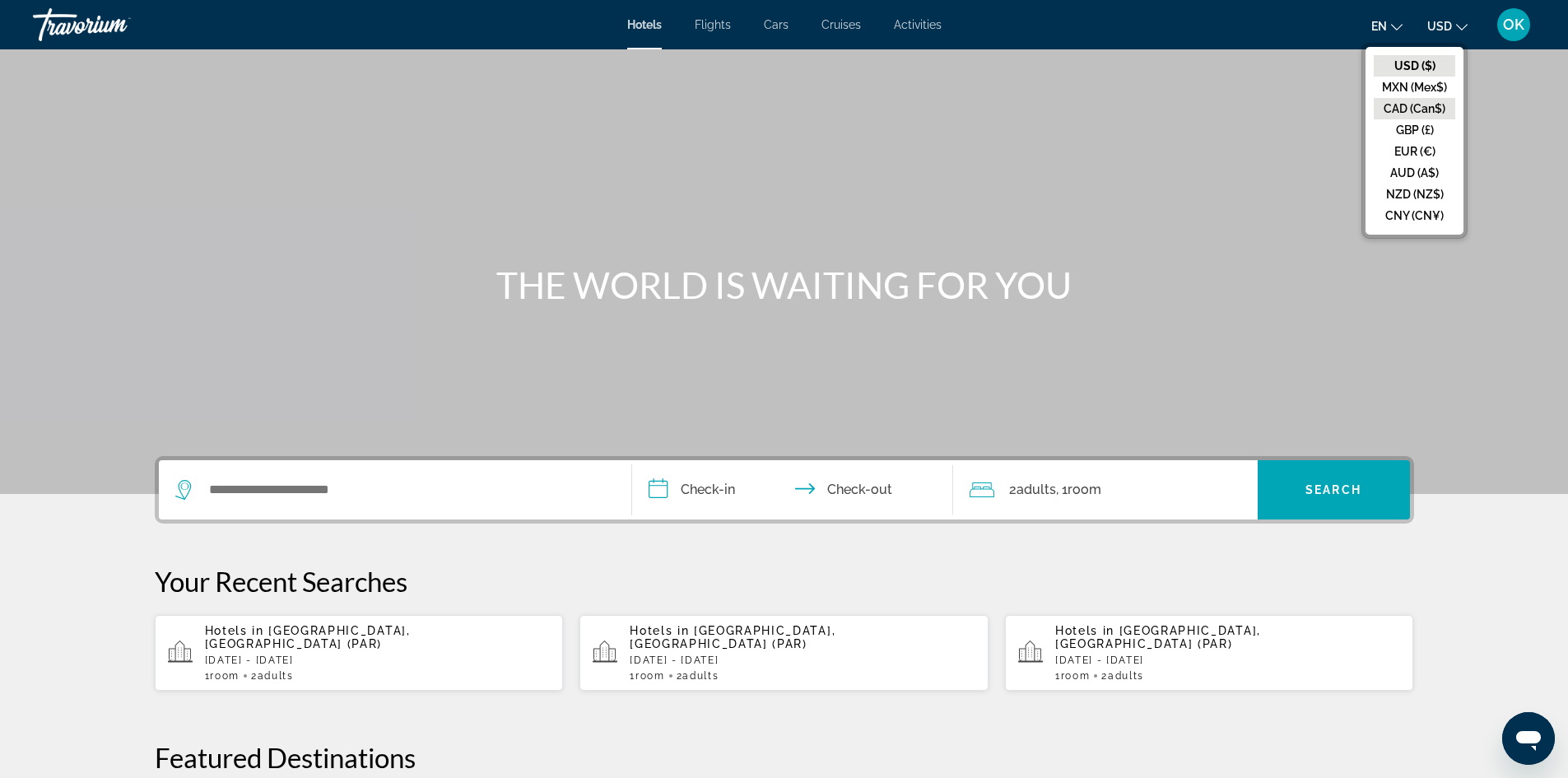
click at [1429, 109] on button "CAD (Can$)" at bounding box center [1414, 109] width 82 height 22
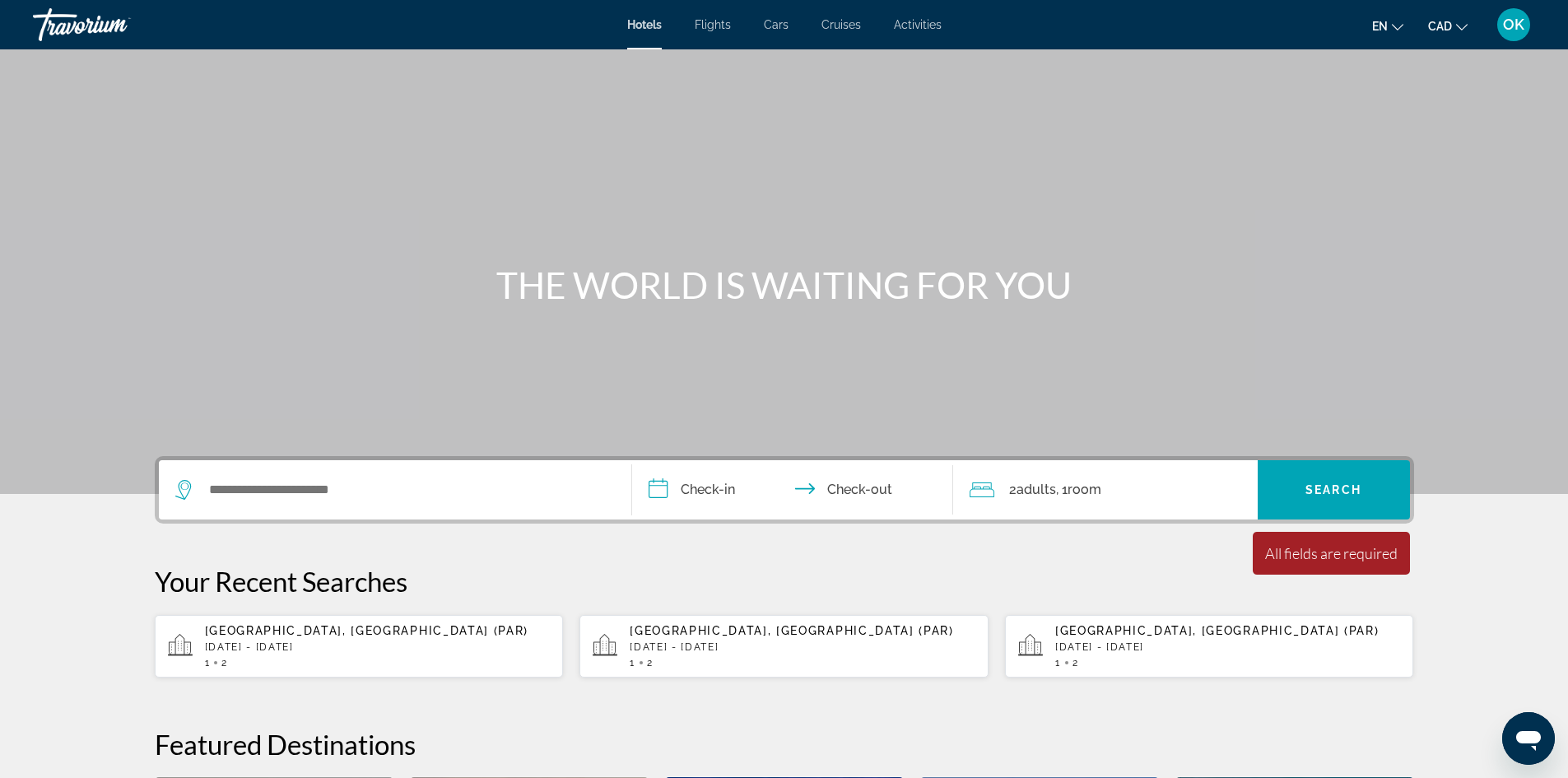
click at [224, 635] on span "[GEOGRAPHIC_DATA], [GEOGRAPHIC_DATA] (PAR)" at bounding box center [367, 631] width 325 height 13
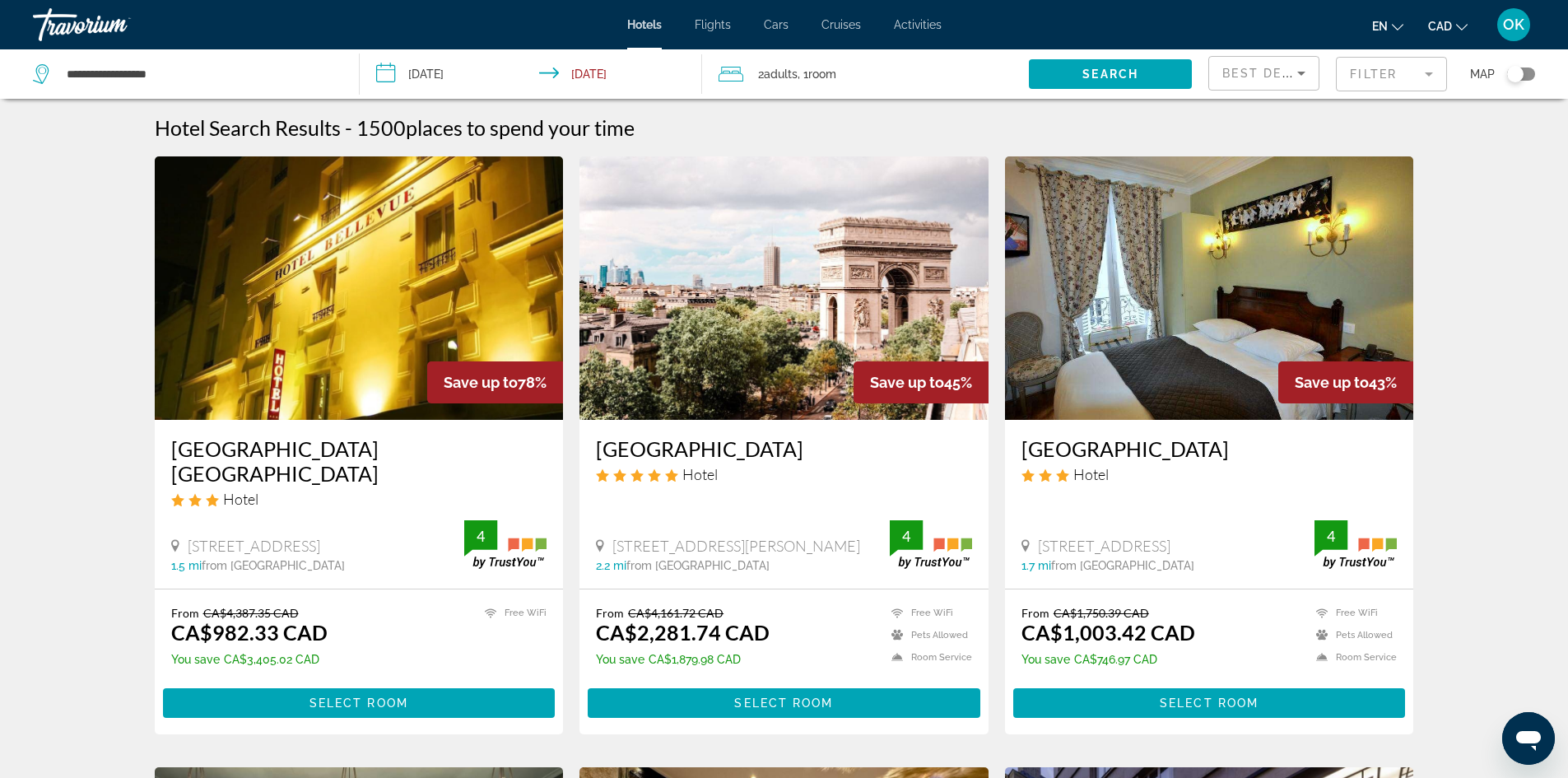
click at [1520, 73] on div "Toggle map" at bounding box center [1515, 74] width 17 height 17
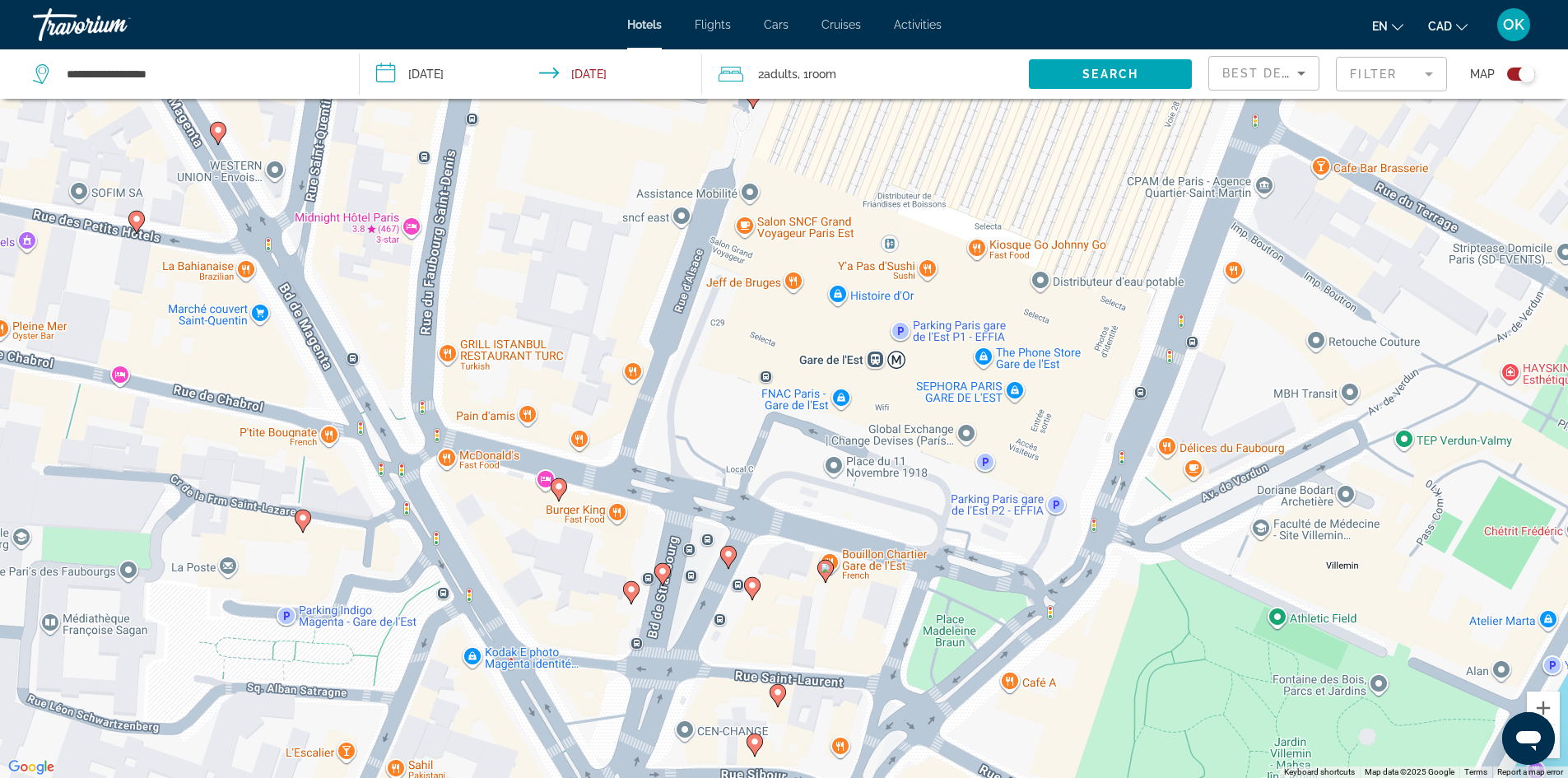
click at [565, 486] on icon "Main content" at bounding box center [558, 489] width 15 height 22
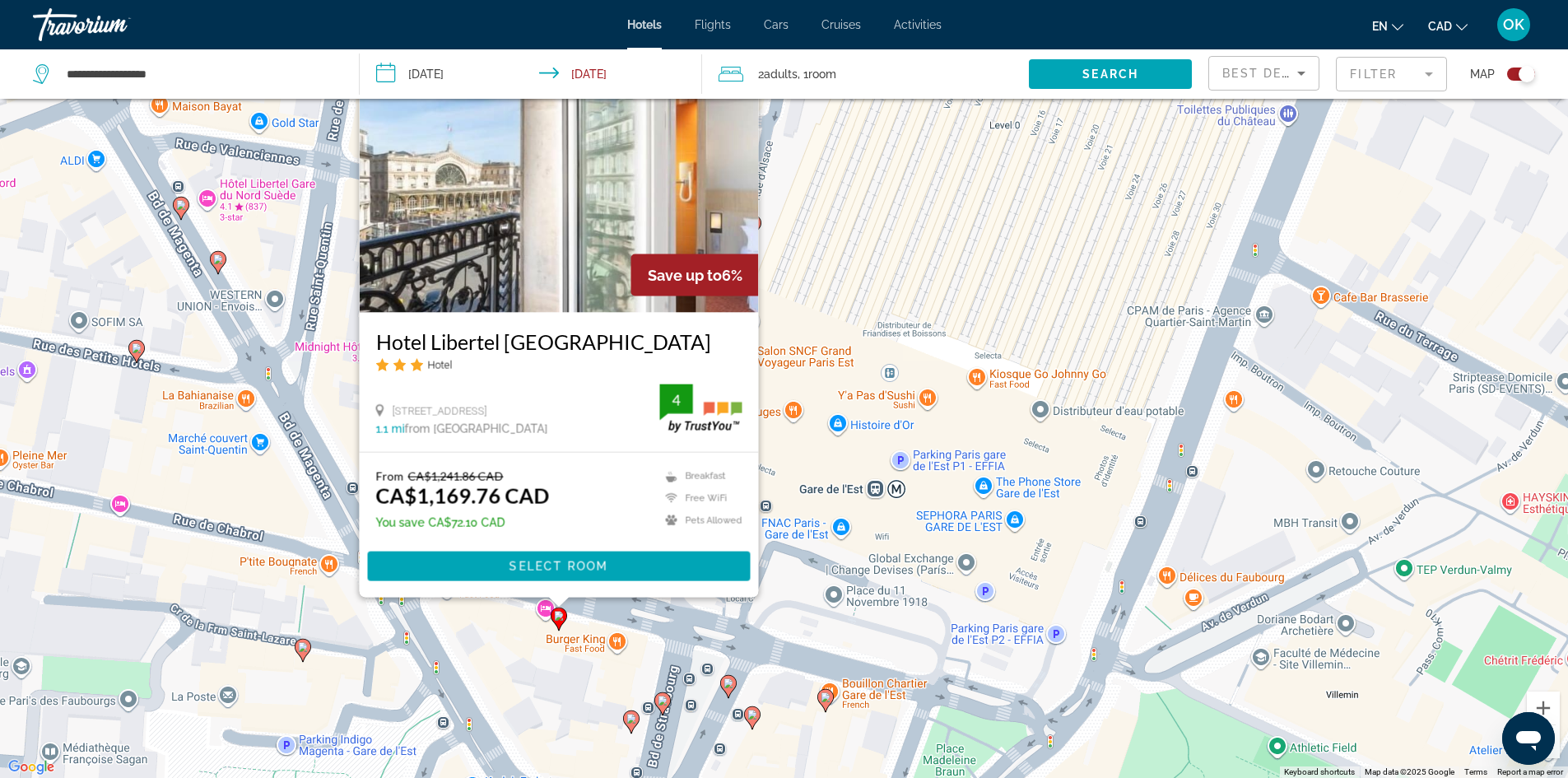
click at [497, 258] on img "Main content" at bounding box center [558, 180] width 399 height 264
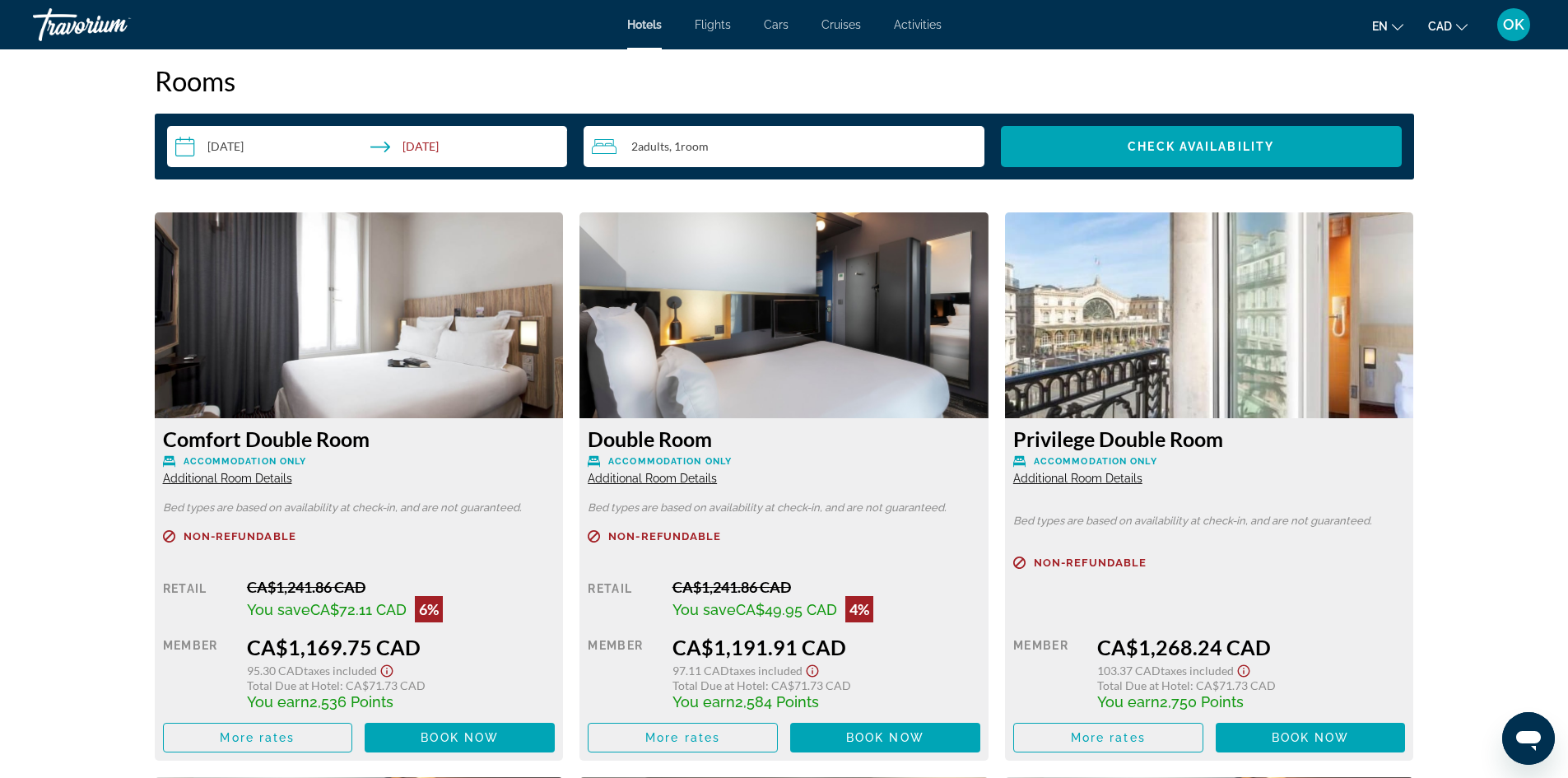
scroll to position [2118, 0]
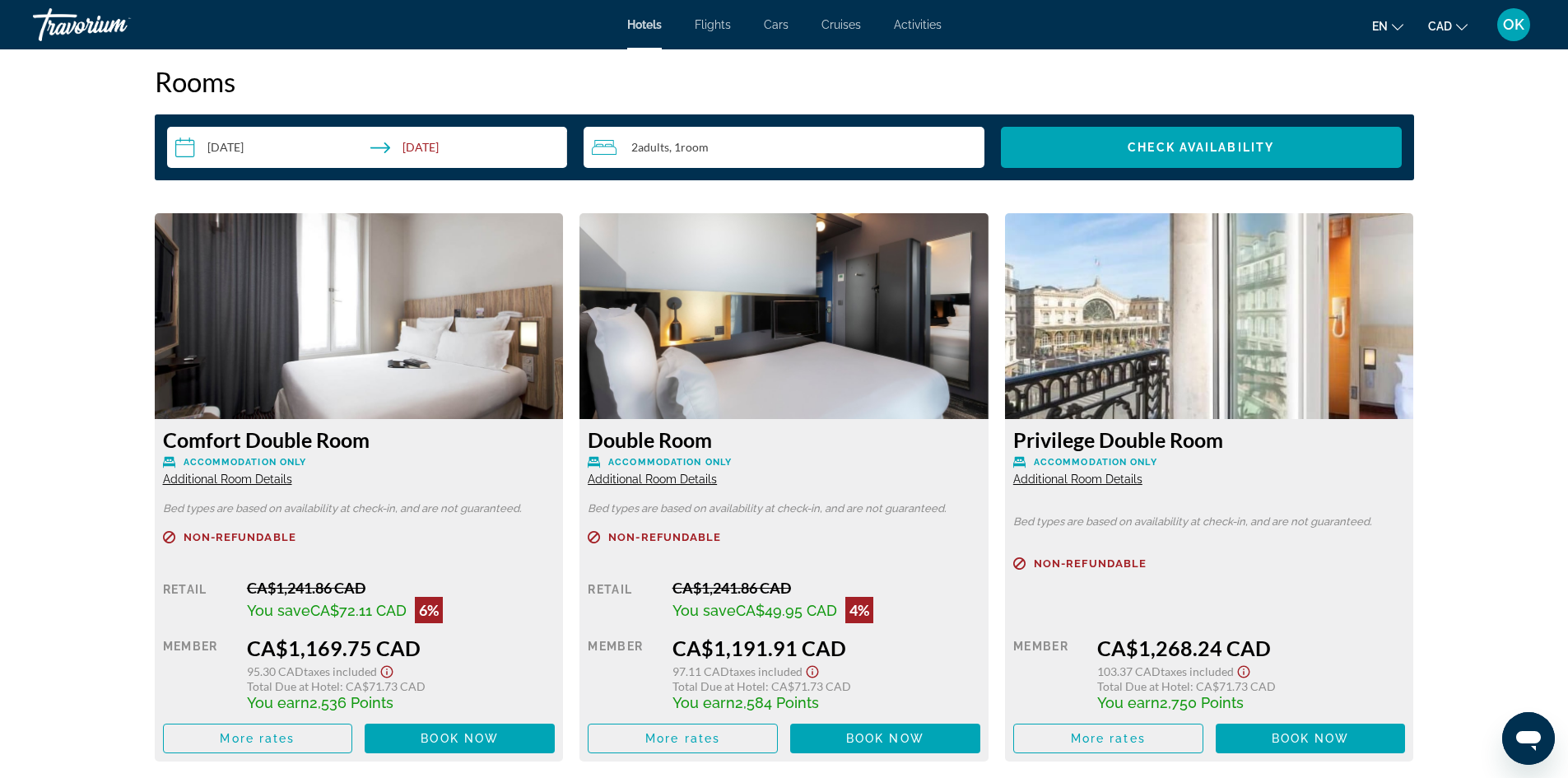
click at [729, 316] on img "Main content" at bounding box center [784, 316] width 409 height 206
click at [670, 445] on h3 "Double Room" at bounding box center [784, 440] width 393 height 25
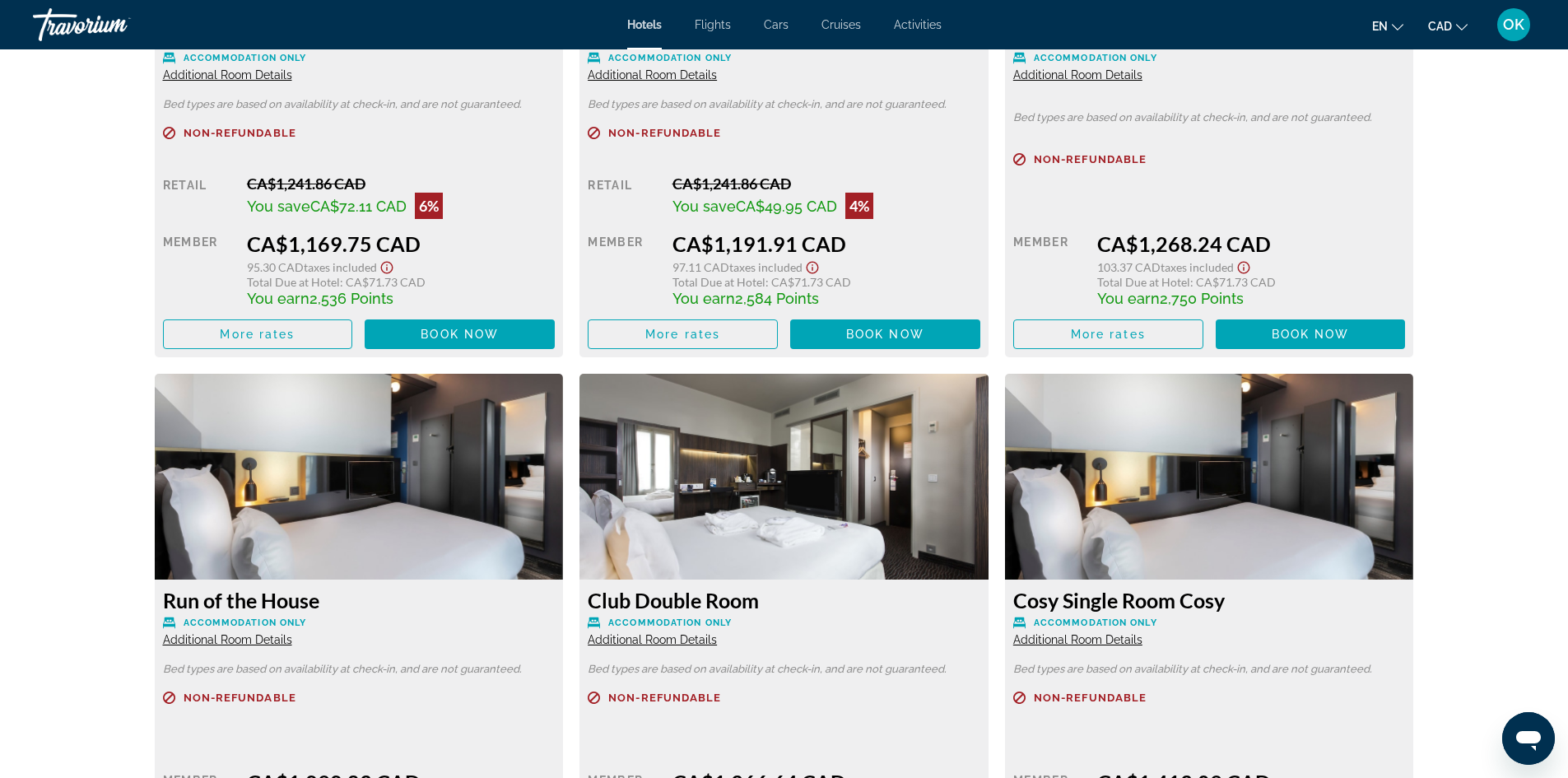
scroll to position [2612, 0]
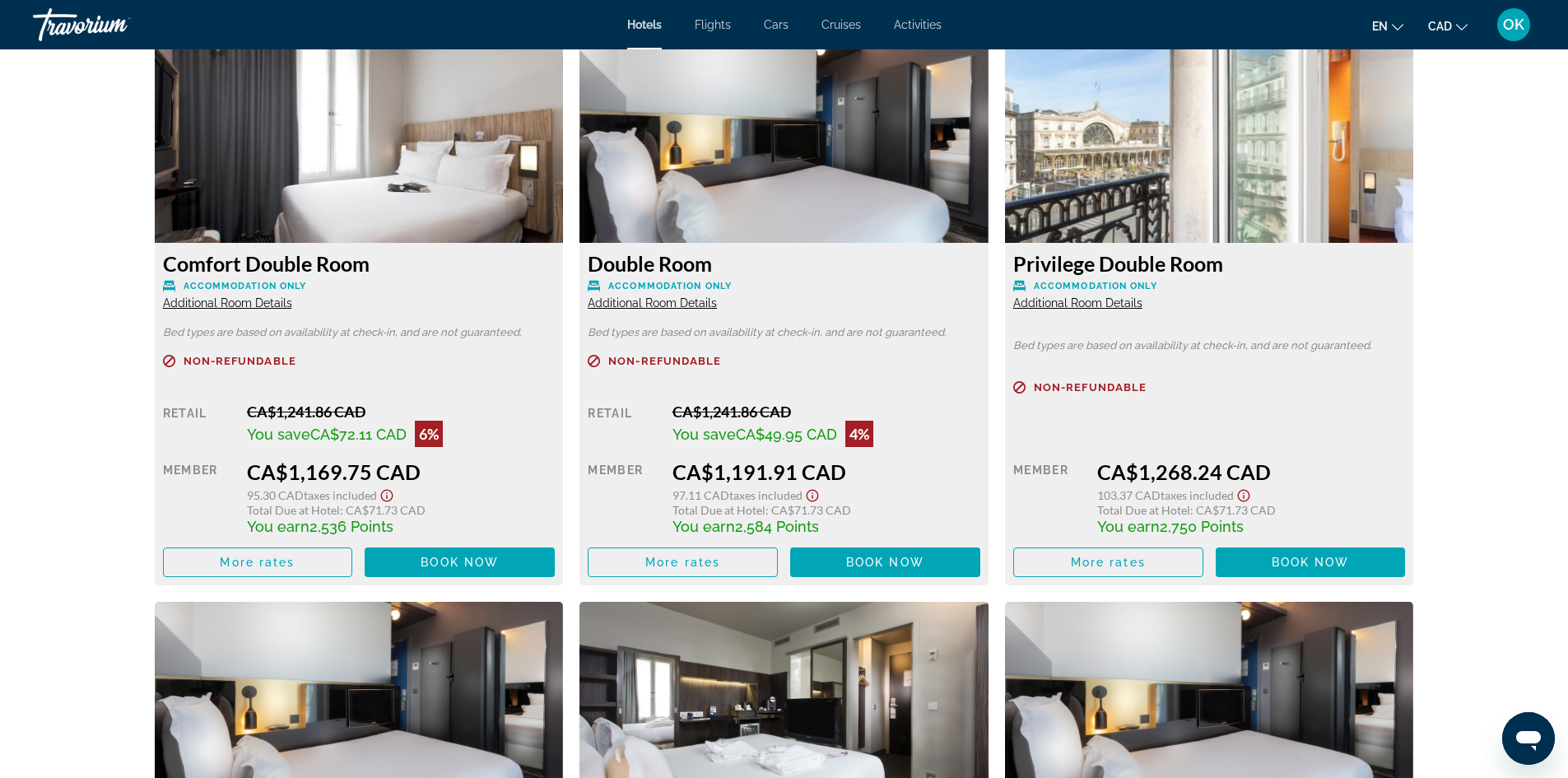
drag, startPoint x: 1494, startPoint y: 446, endPoint x: 1510, endPoint y: 376, distance: 71.8
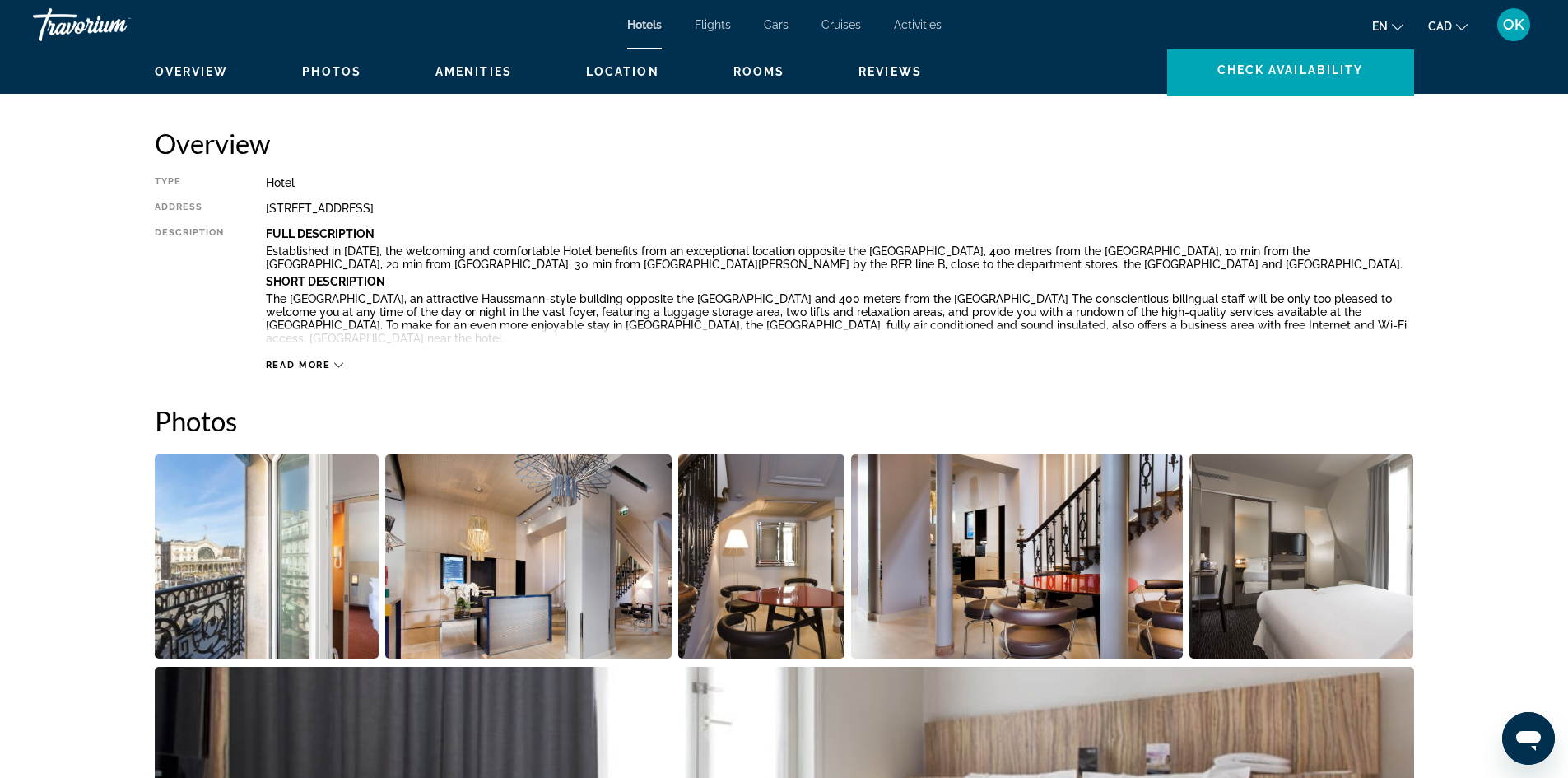
scroll to position [0, 0]
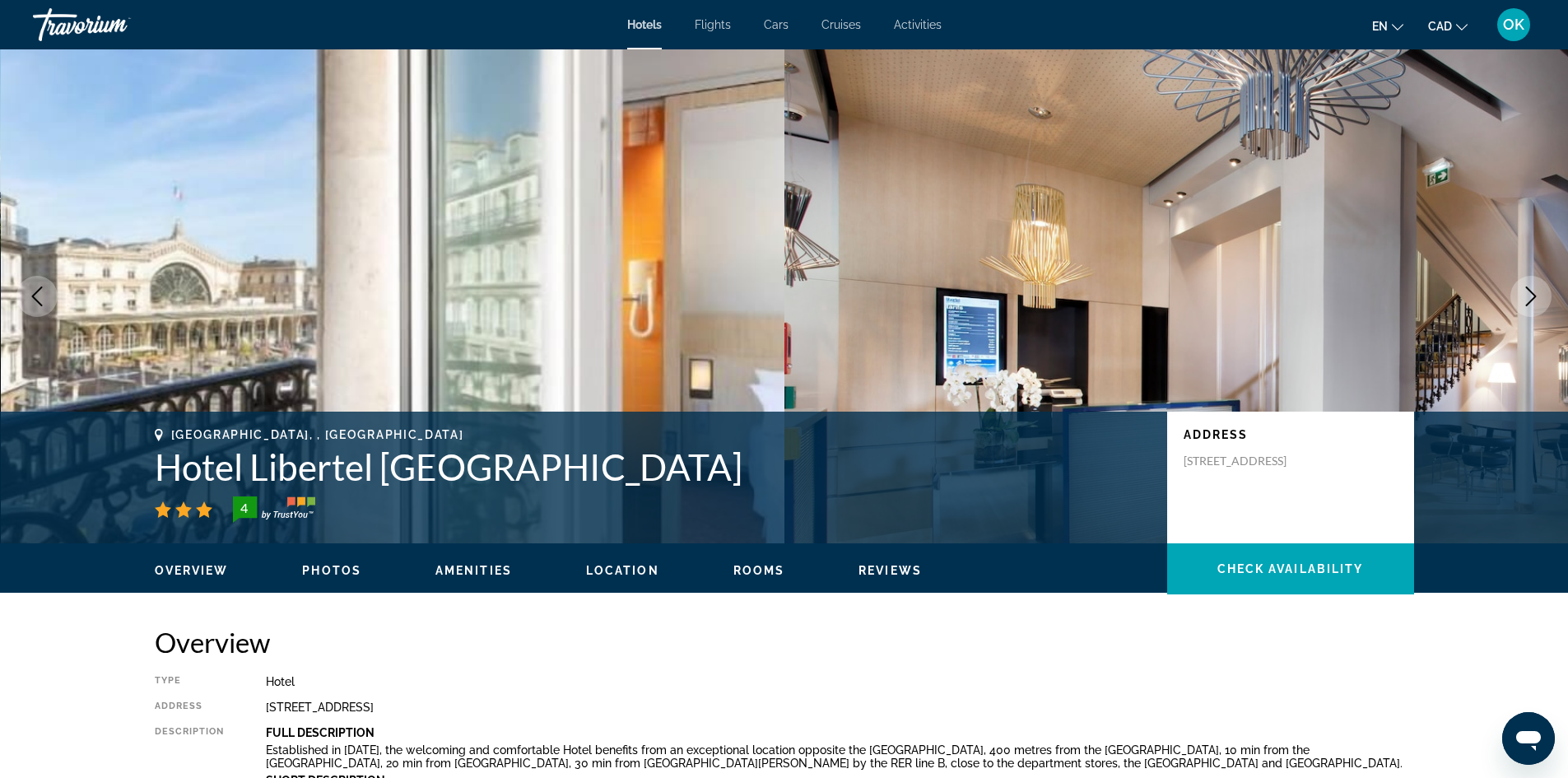
drag, startPoint x: 0, startPoint y: 516, endPoint x: 131, endPoint y: 113, distance: 423.8
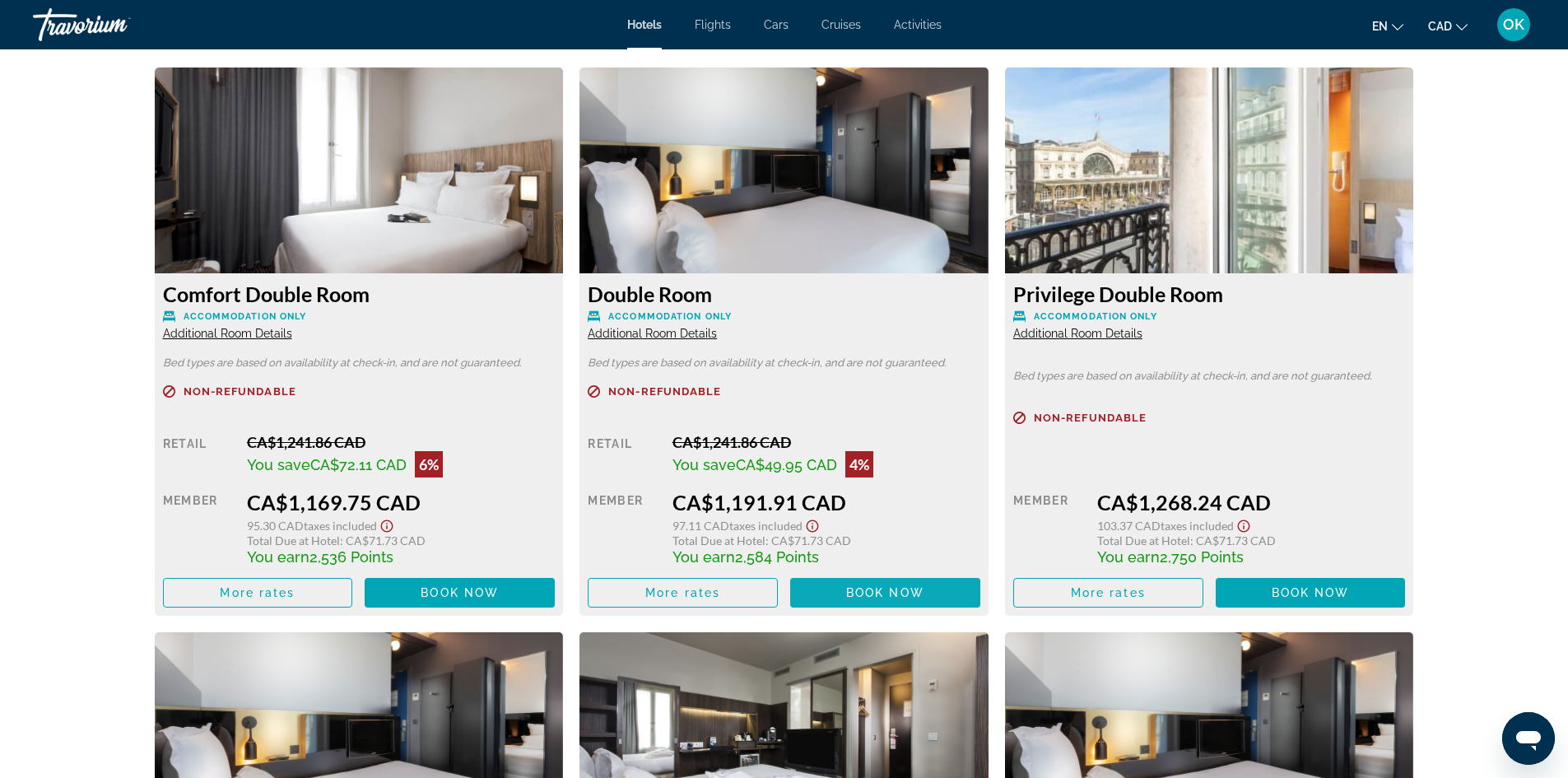
scroll to position [2265, 0]
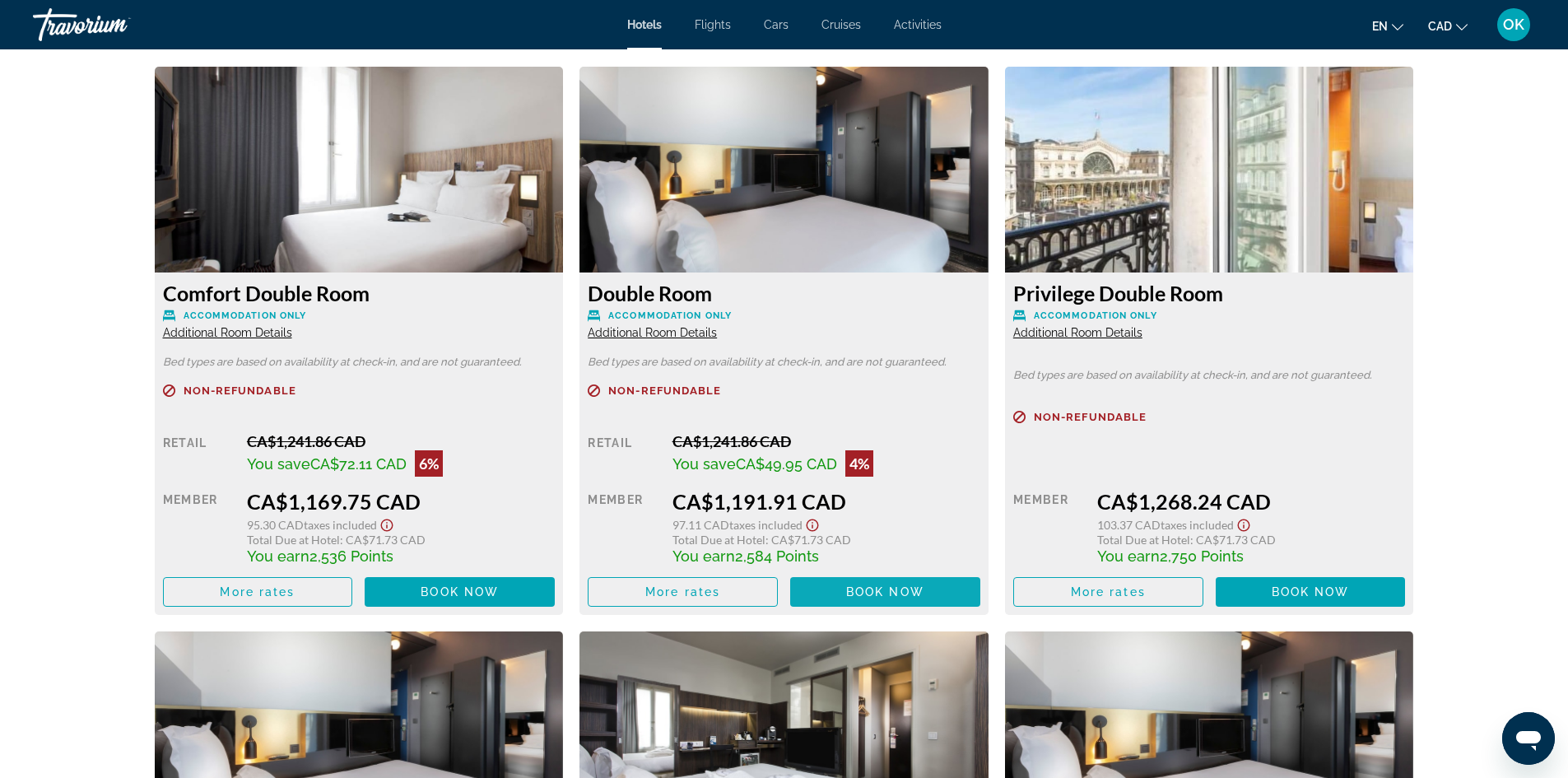
drag, startPoint x: 971, startPoint y: 587, endPoint x: 861, endPoint y: 587, distance: 110.0
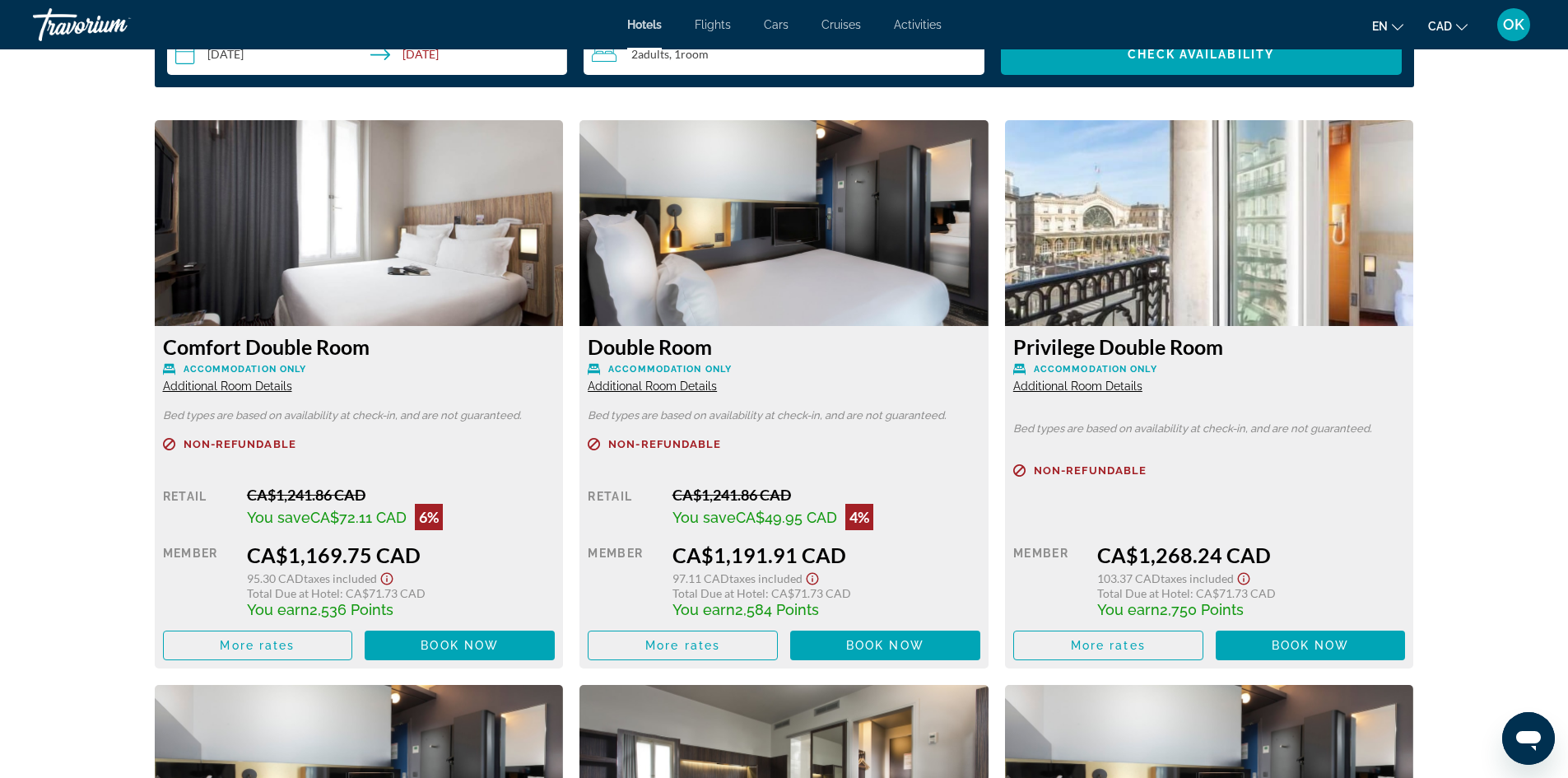
scroll to position [2182, 0]
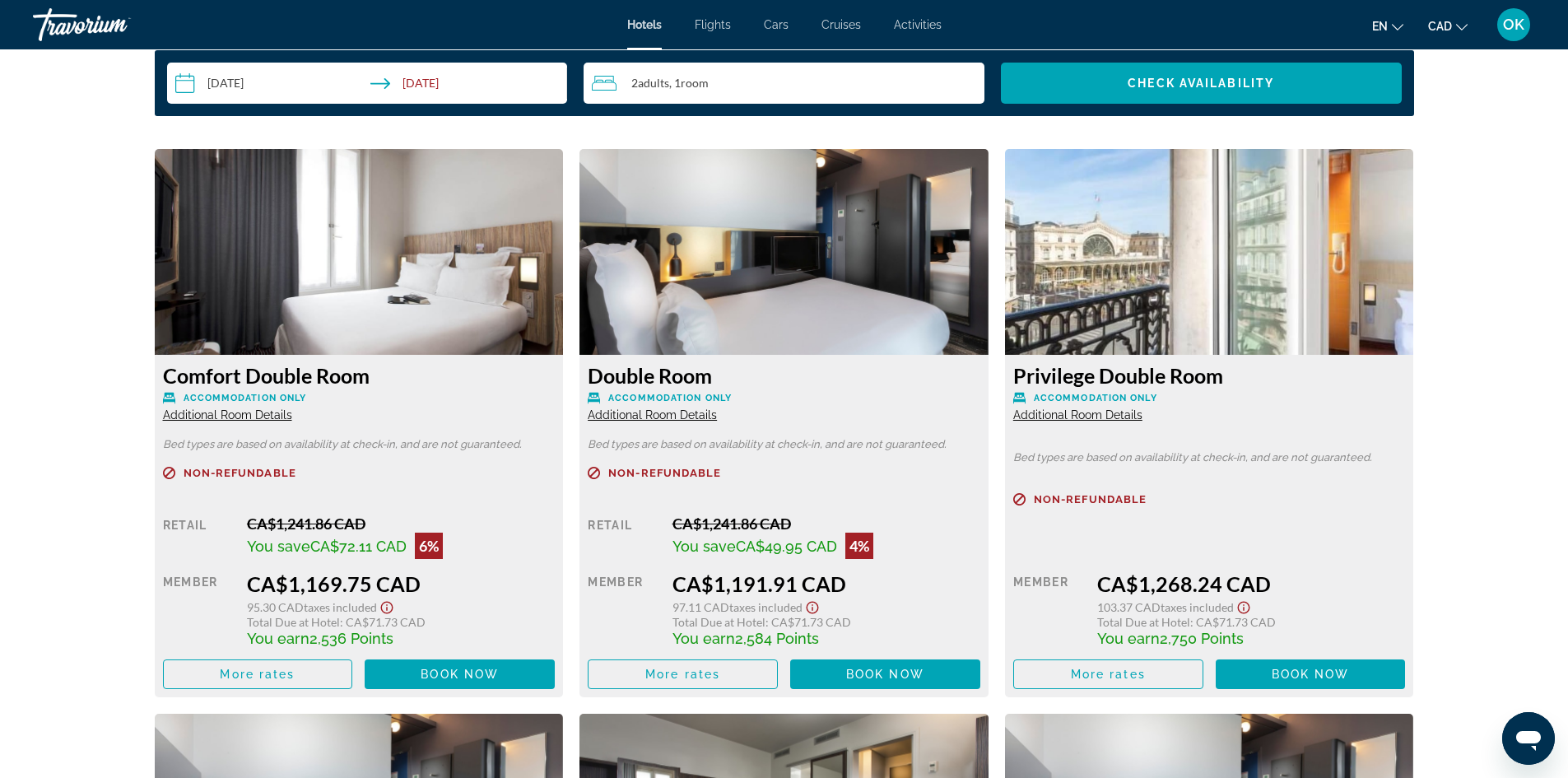
click at [716, 587] on div "CA$1,191.91 CAD" at bounding box center [826, 584] width 308 height 25
drag, startPoint x: 739, startPoint y: 586, endPoint x: 783, endPoint y: 586, distance: 44.0
click at [783, 586] on div "CA$1,191.91 CAD" at bounding box center [826, 584] width 308 height 25
click at [0, 488] on div "prev next Paris, , France Hotel Libertel Gare de l'Est Francais 4 Address 13 Ru…" at bounding box center [784, 276] width 1568 height 4819
click at [695, 225] on img "Main content" at bounding box center [784, 252] width 409 height 206
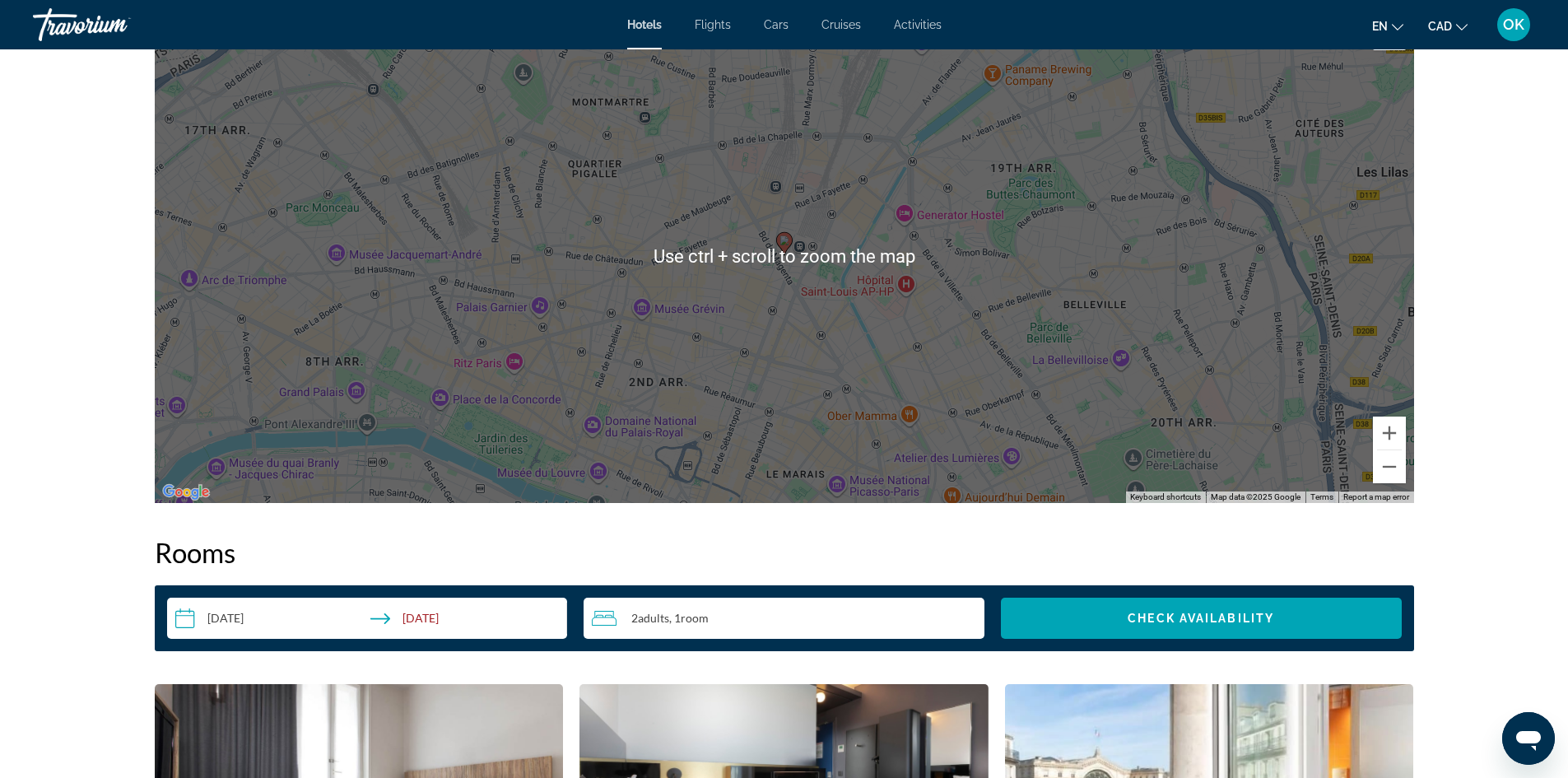
scroll to position [2224, 0]
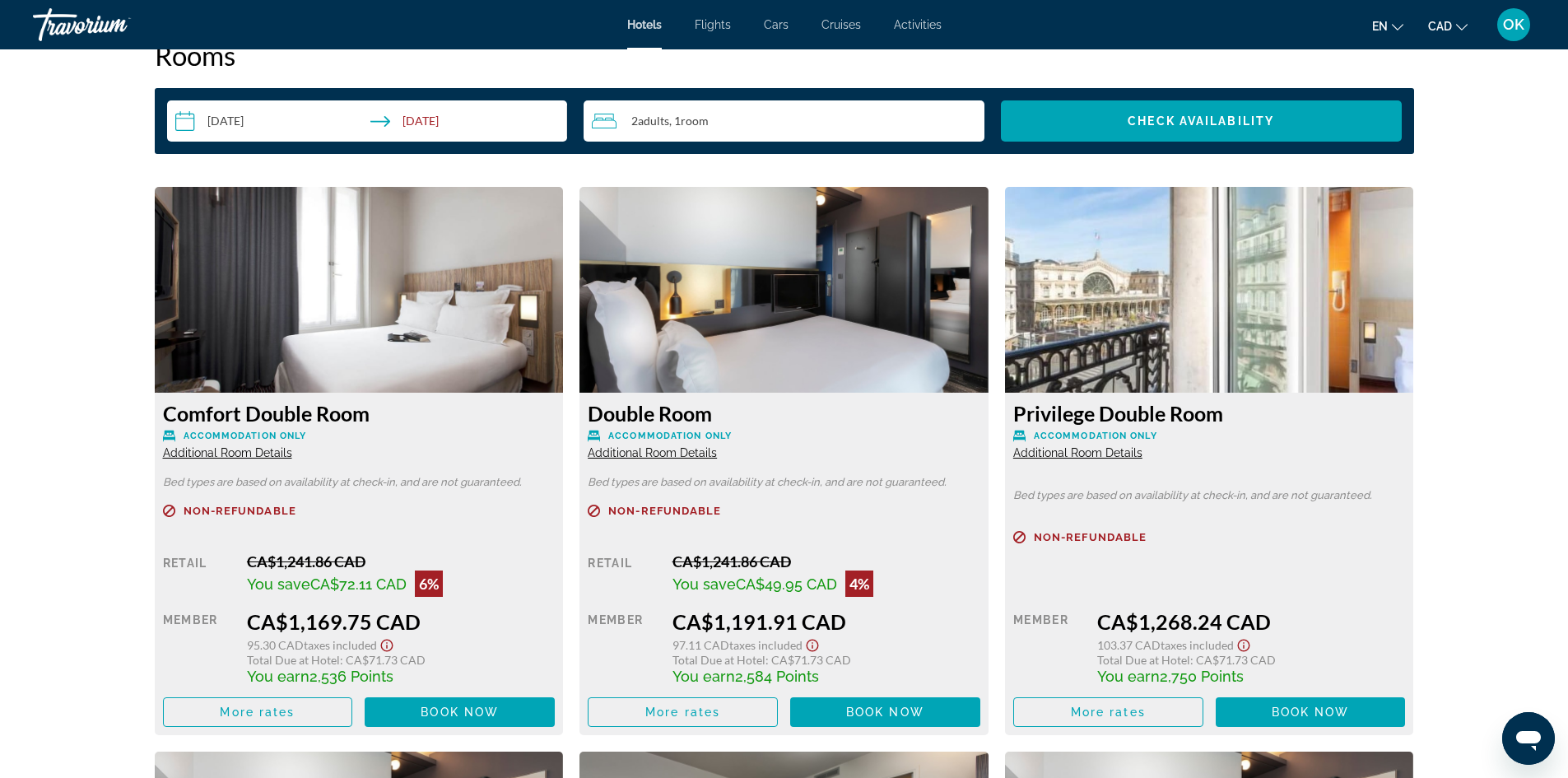
drag, startPoint x: 22, startPoint y: 229, endPoint x: 14, endPoint y: 243, distance: 16.1
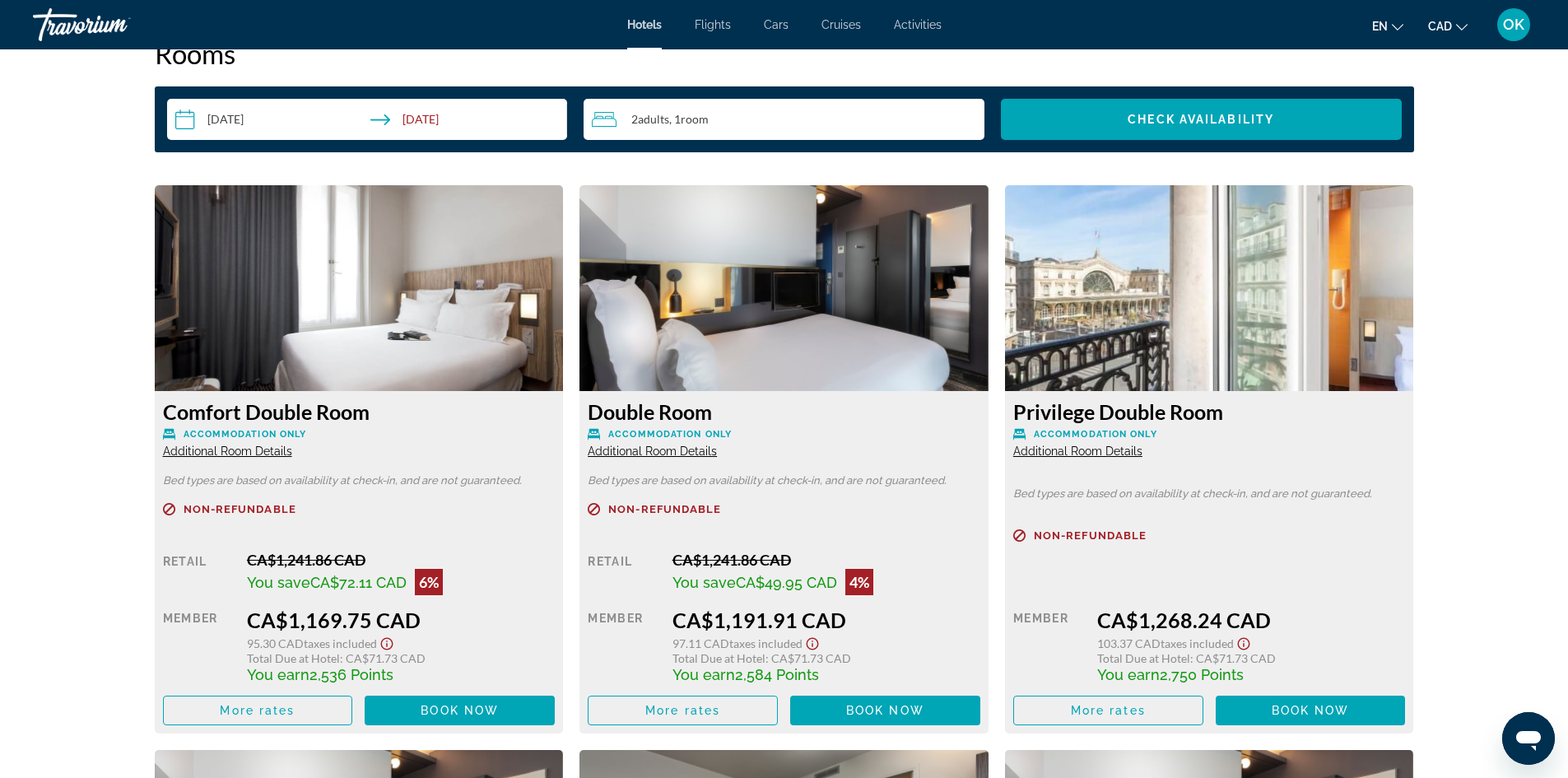
drag, startPoint x: 679, startPoint y: 674, endPoint x: 841, endPoint y: 674, distance: 162.0
click at [841, 674] on div "You earn 2,584 Points" at bounding box center [826, 674] width 308 height 18
click at [1112, 664] on span "Total Due at Hotel" at bounding box center [1143, 658] width 93 height 14
drag, startPoint x: 813, startPoint y: 668, endPoint x: 700, endPoint y: 671, distance: 113.0
click at [700, 671] on span "You earn 2,584 Points" at bounding box center [746, 674] width 147 height 18
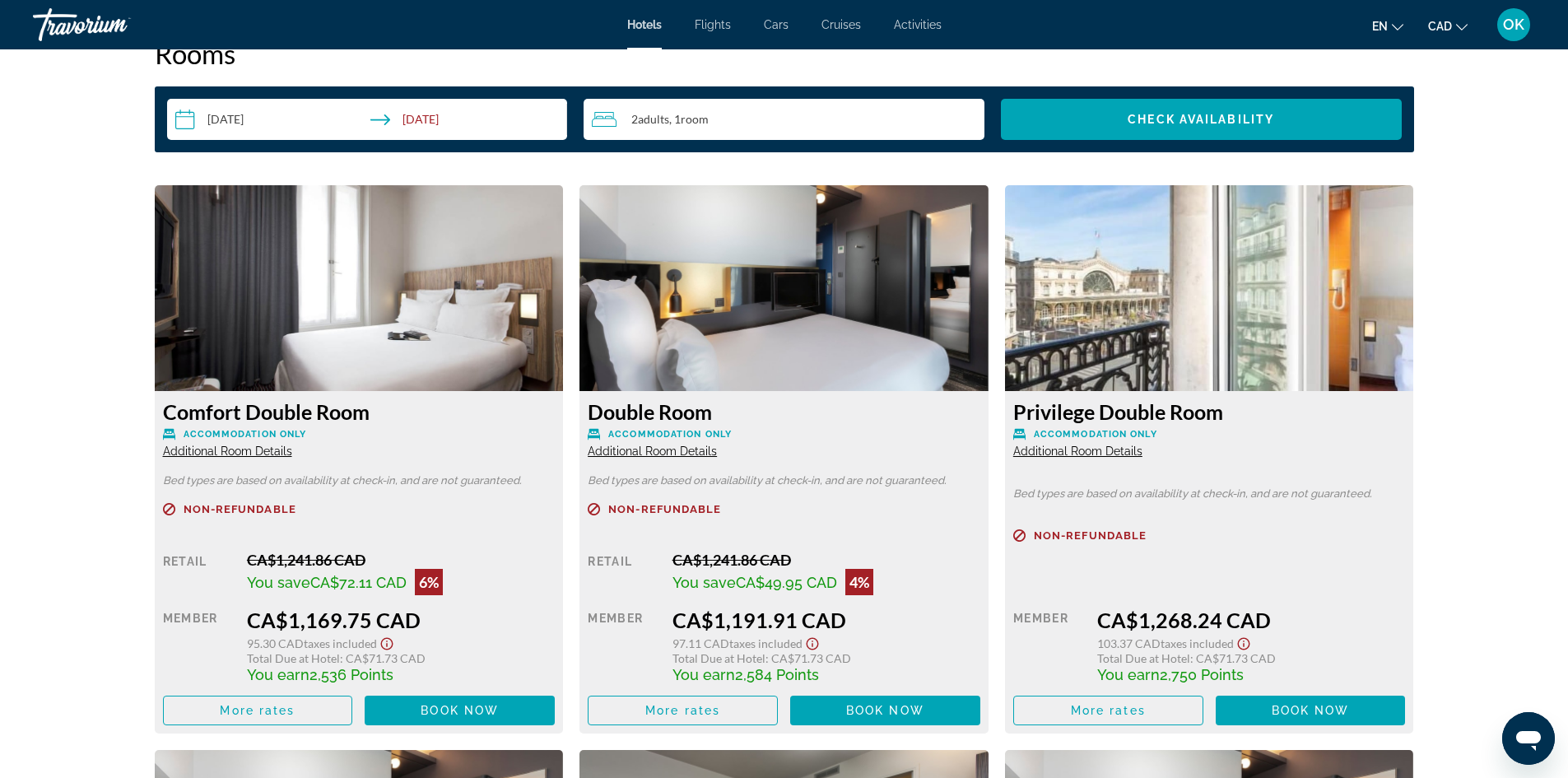
click at [692, 671] on span "You earn" at bounding box center [703, 674] width 63 height 18
click at [438, 713] on span "Book now" at bounding box center [460, 710] width 78 height 13
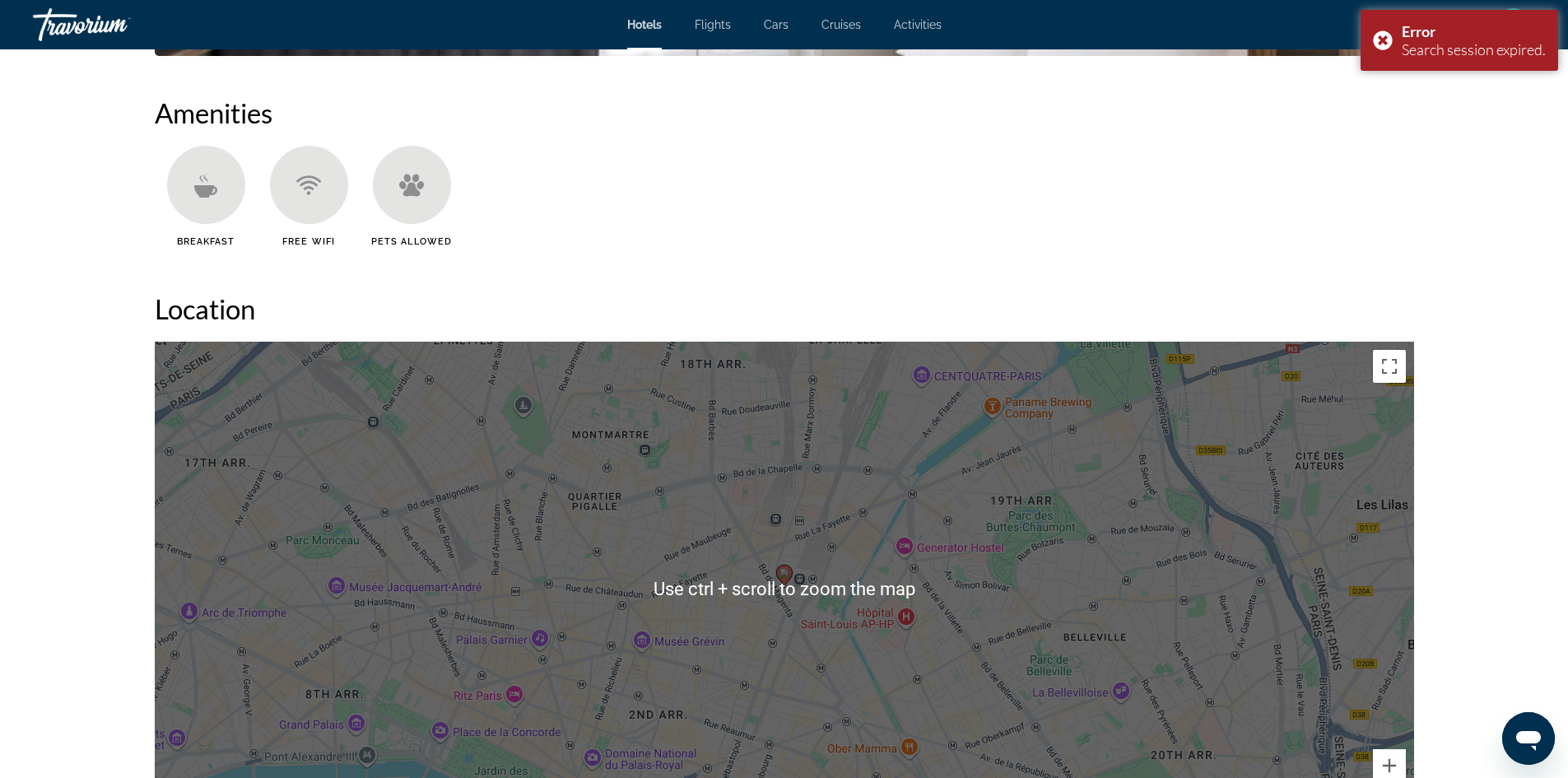
scroll to position [1158, 0]
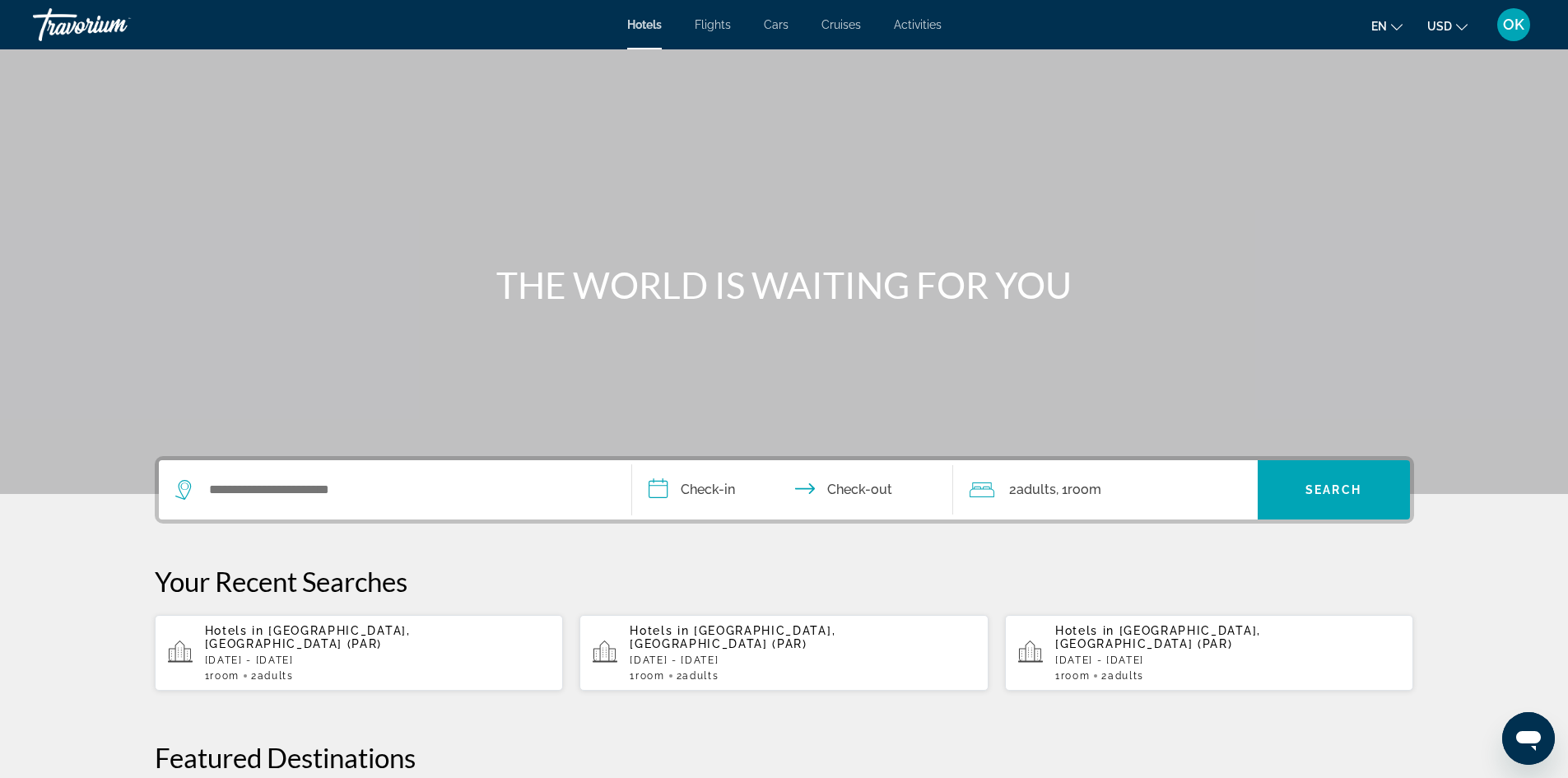
click at [1455, 20] on button "USD USD ($) MXN (Mex$) CAD (Can$) GBP (£) EUR (€) AUD (A$) NZD (NZ$) CNY (CN¥)" at bounding box center [1448, 26] width 40 height 24
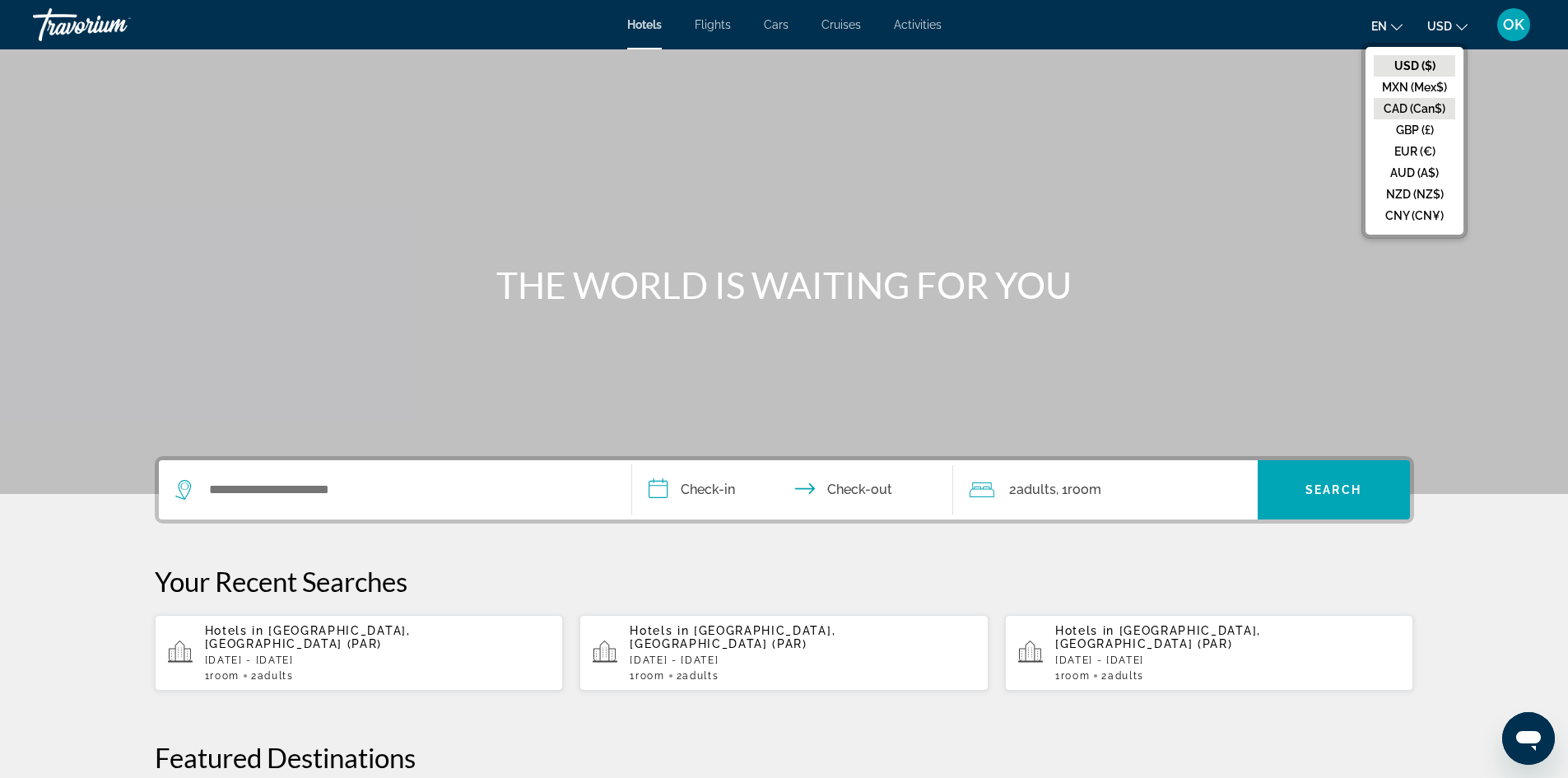
click at [1398, 114] on button "CAD (Can$)" at bounding box center [1414, 109] width 82 height 22
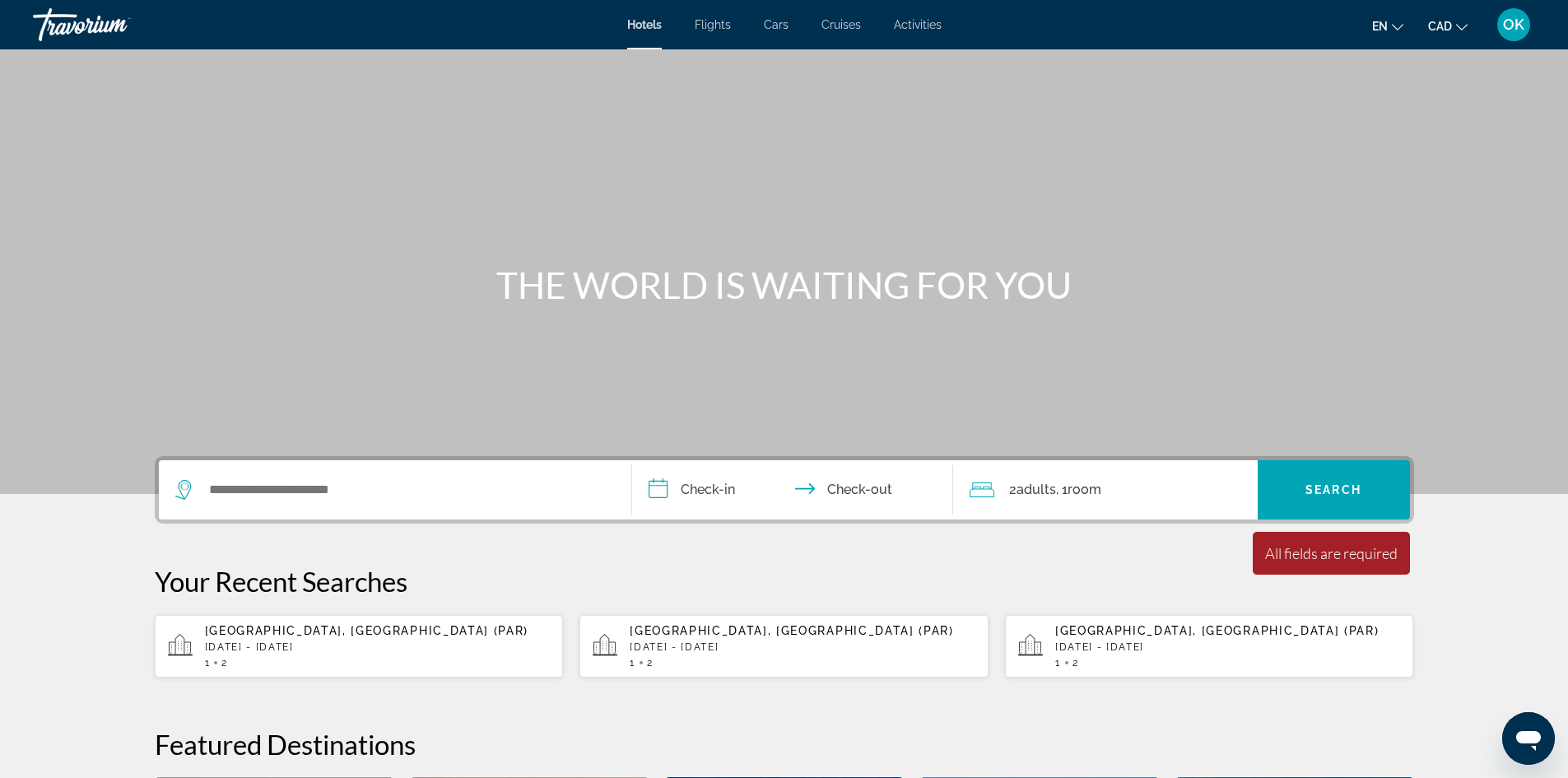
click at [320, 629] on span "[GEOGRAPHIC_DATA], [GEOGRAPHIC_DATA] (PAR)" at bounding box center [367, 631] width 325 height 13
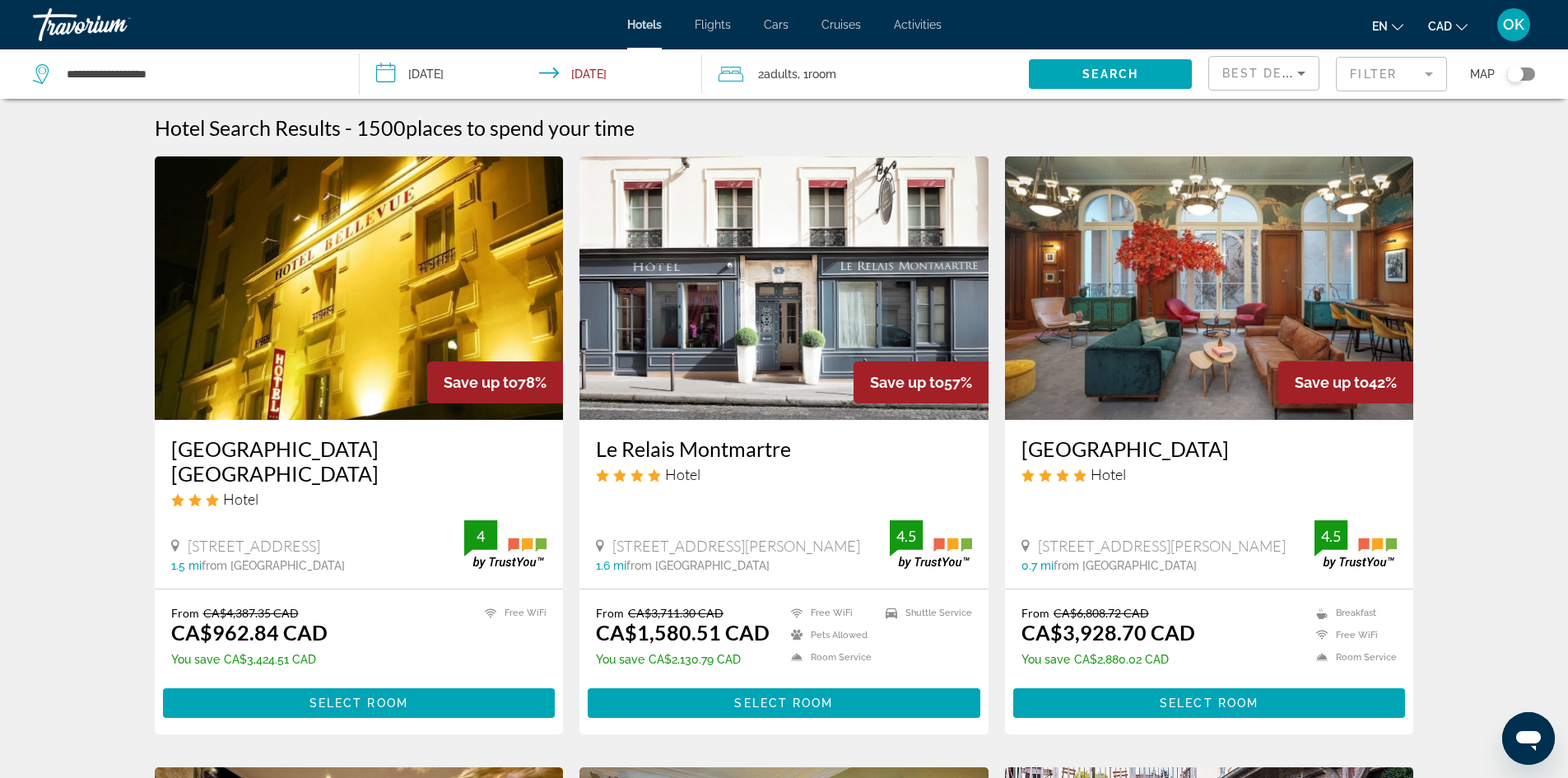
click at [1515, 71] on div "Toggle map" at bounding box center [1515, 74] width 17 height 17
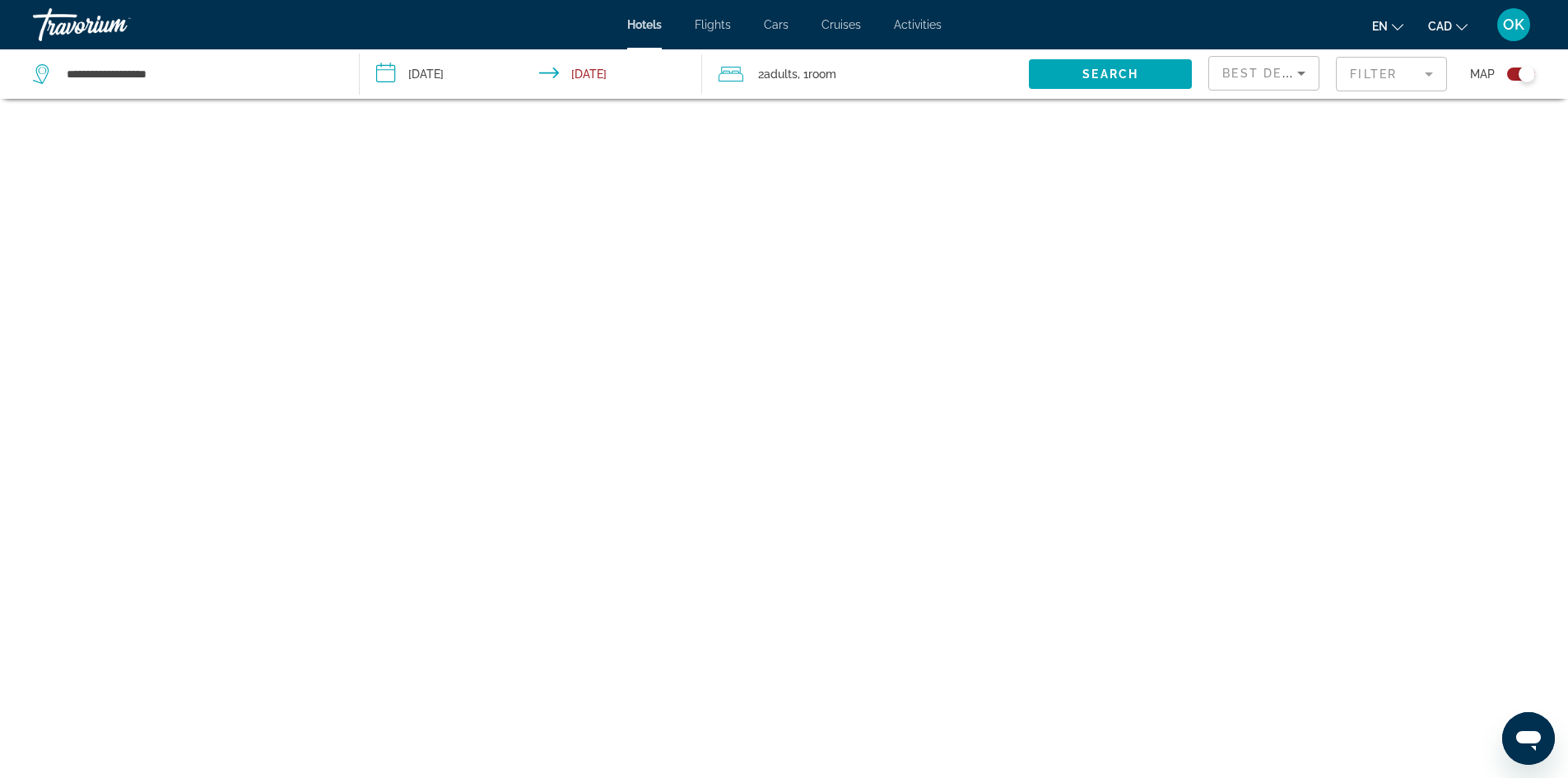
scroll to position [99, 0]
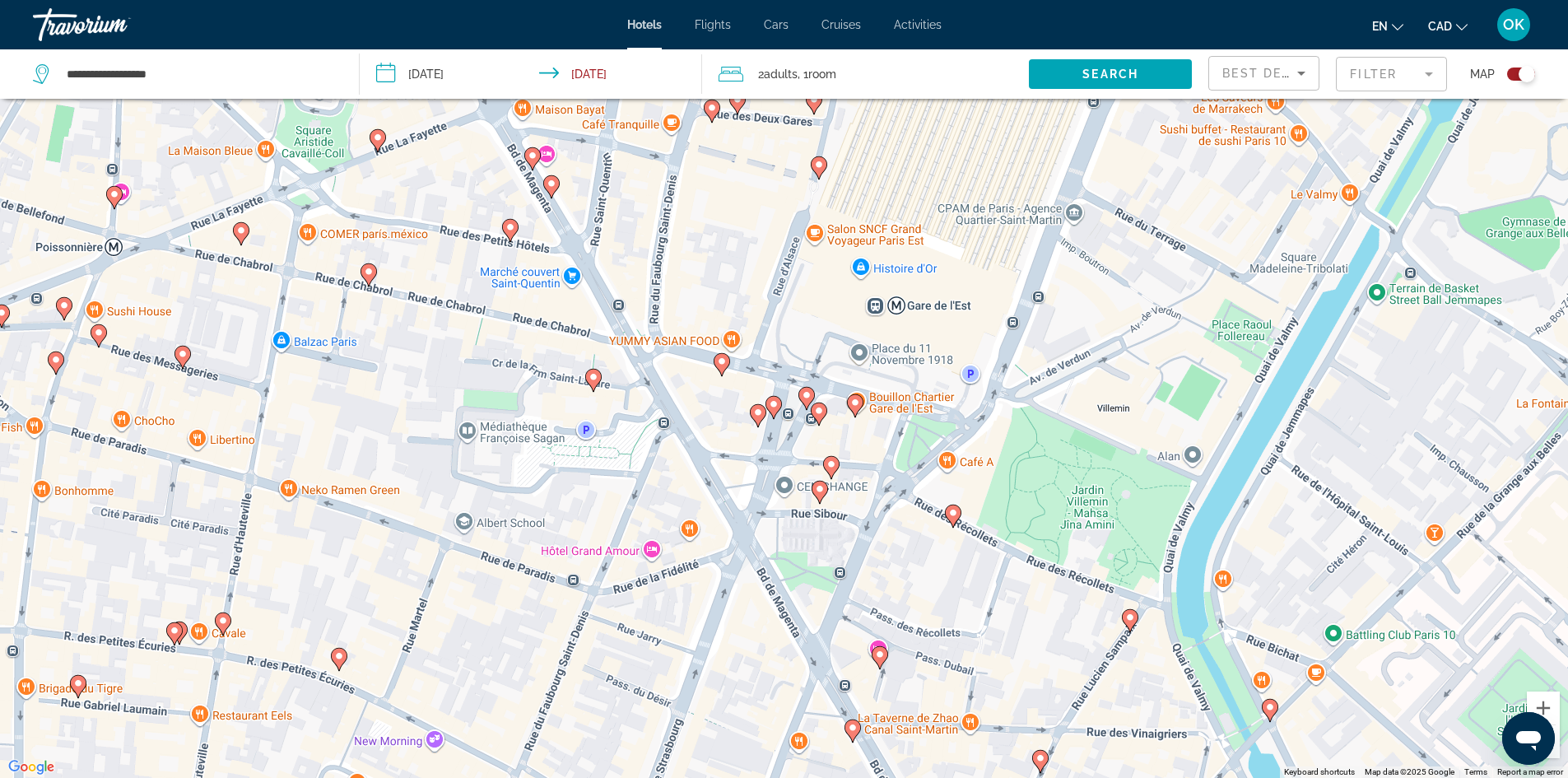
drag, startPoint x: 825, startPoint y: 218, endPoint x: 774, endPoint y: 389, distance: 178.4
click at [819, 399] on div "To activate drag with keyboard, press Alt + Enter. Once in keyboard drag state,…" at bounding box center [784, 389] width 1568 height 778
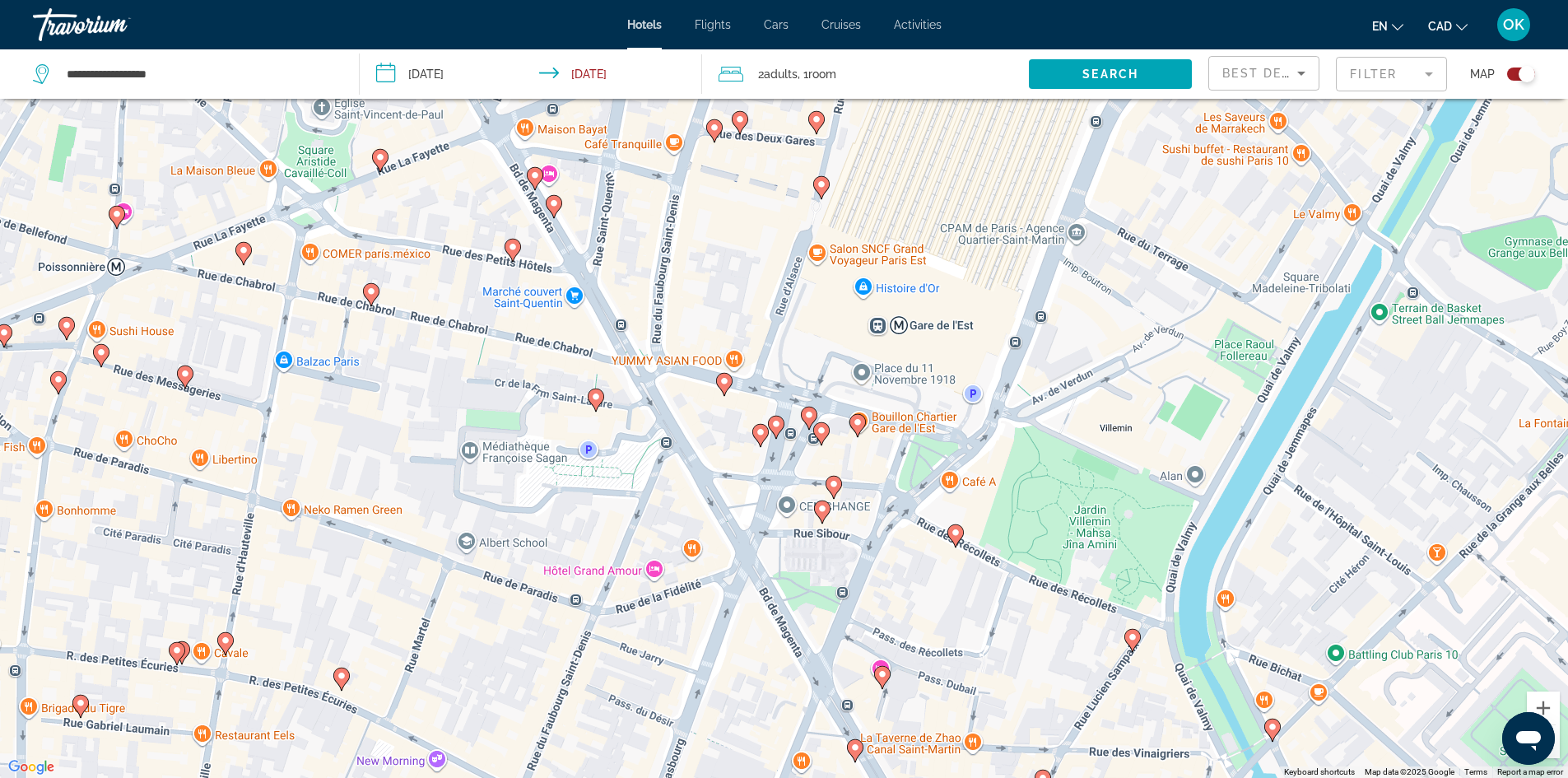
click at [733, 382] on div "To activate drag with keyboard, press Alt + Enter. Once in keyboard drag state,…" at bounding box center [784, 389] width 1568 height 778
click at [718, 386] on icon "Main content" at bounding box center [723, 384] width 15 height 22
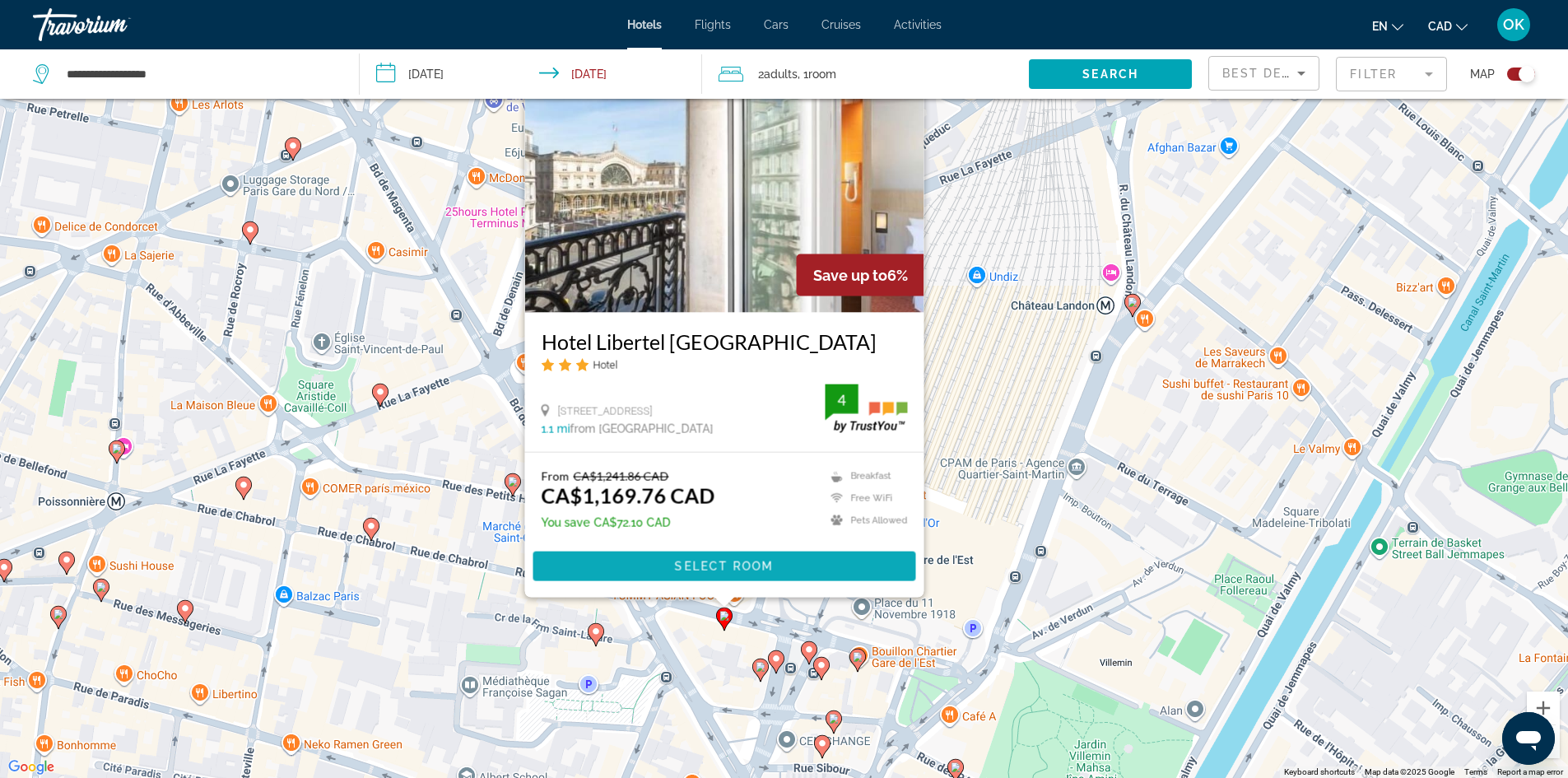
click at [694, 560] on span "Select Room" at bounding box center [723, 567] width 98 height 13
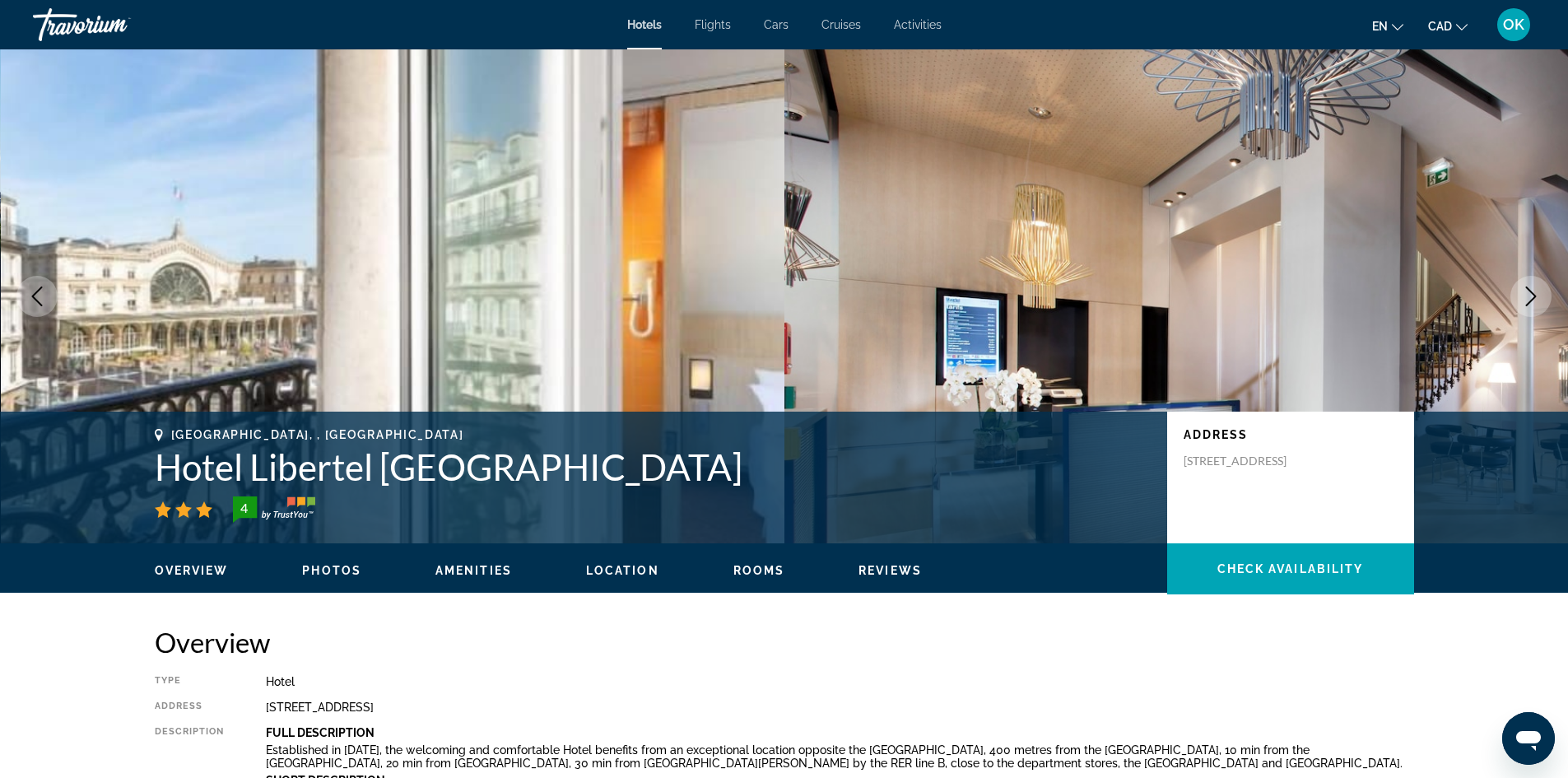
click at [71, 23] on div "Travorium" at bounding box center [114, 24] width 164 height 43
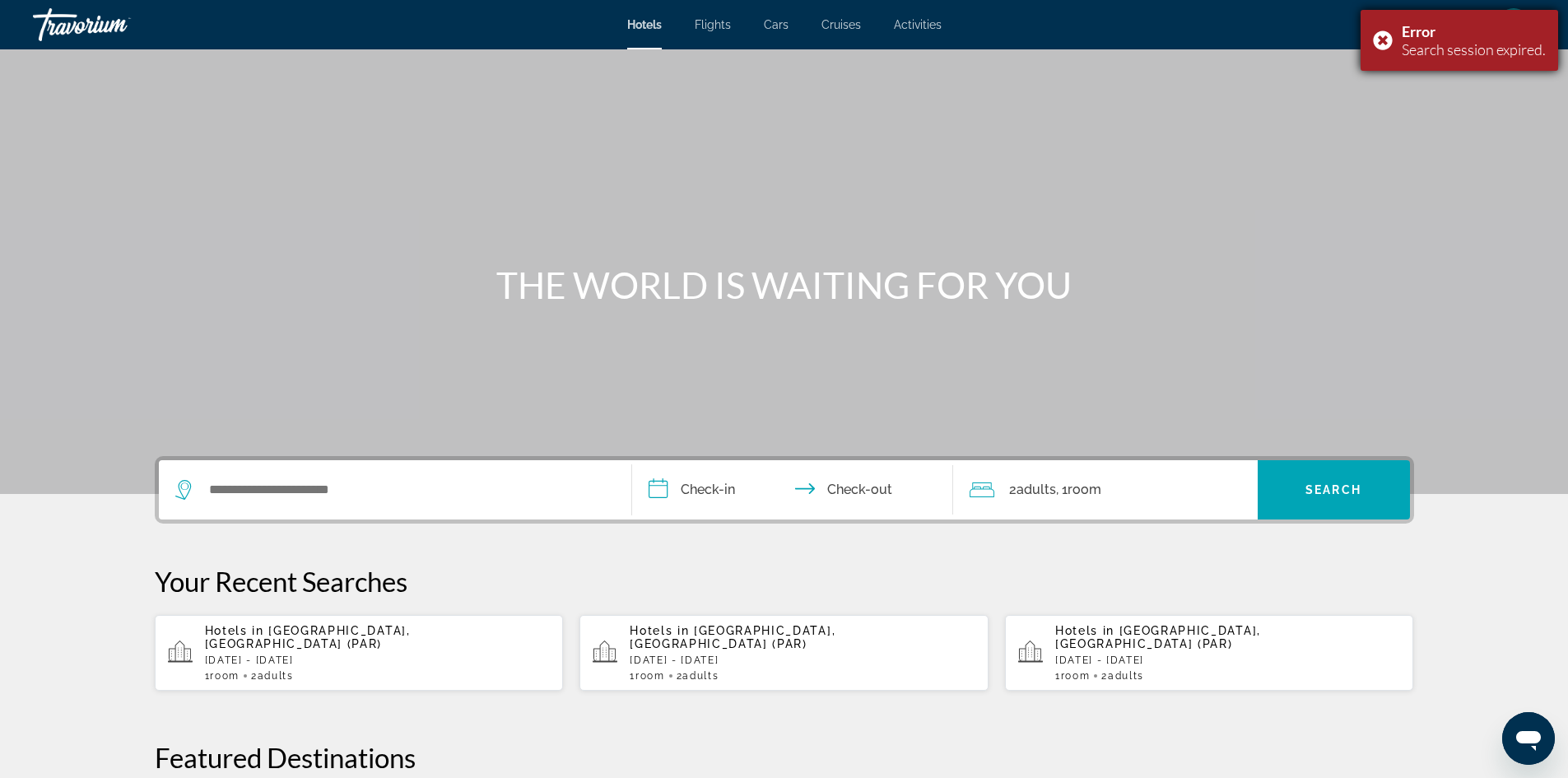
click at [1495, 38] on div "Error" at bounding box center [1474, 32] width 144 height 18
click at [1502, 25] on div "OK" at bounding box center [1513, 24] width 33 height 33
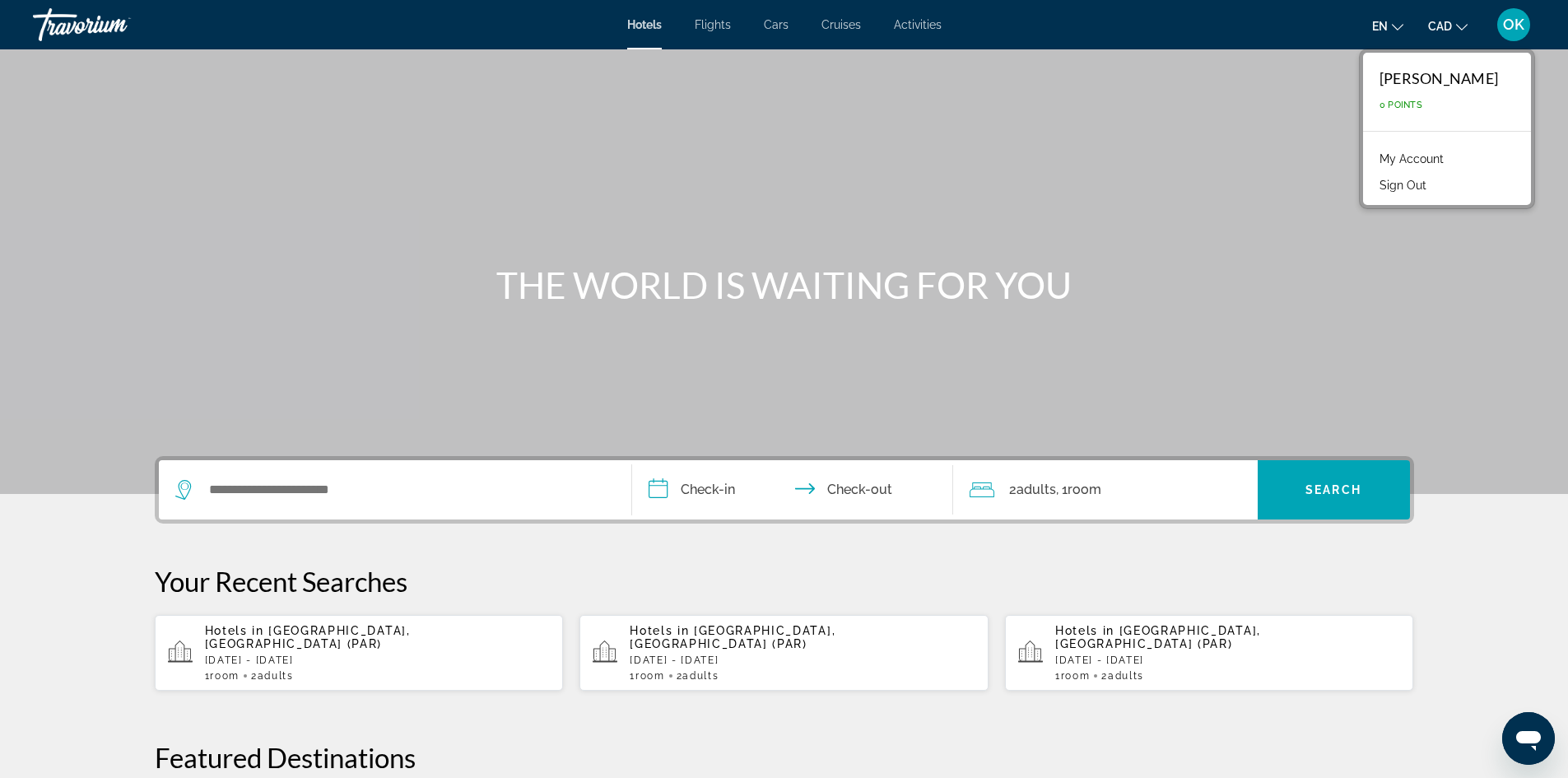
click at [1502, 25] on div "OK" at bounding box center [1513, 24] width 33 height 33
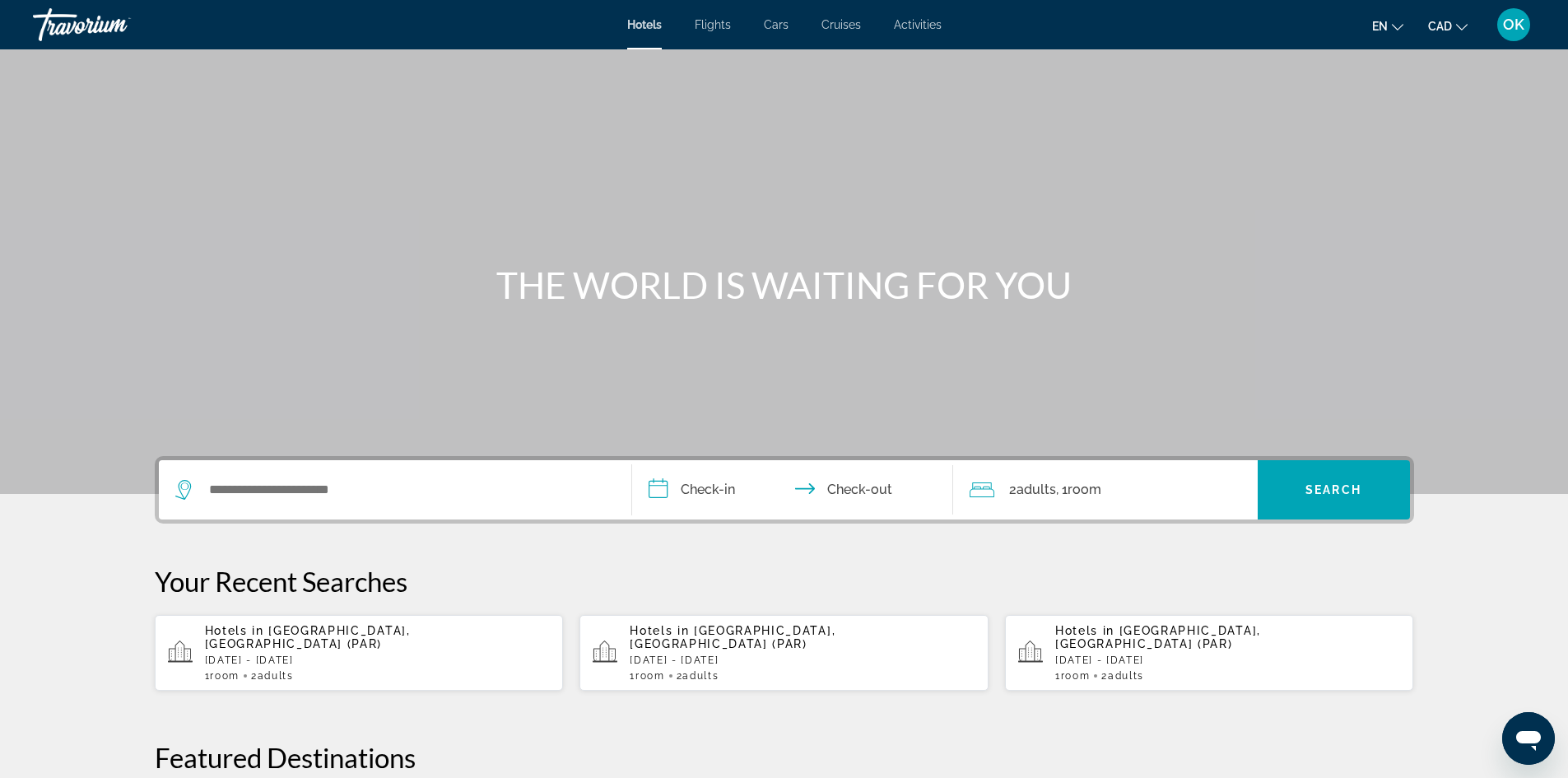
click at [407, 654] on p "[DATE] - [DATE]" at bounding box center [378, 660] width 345 height 12
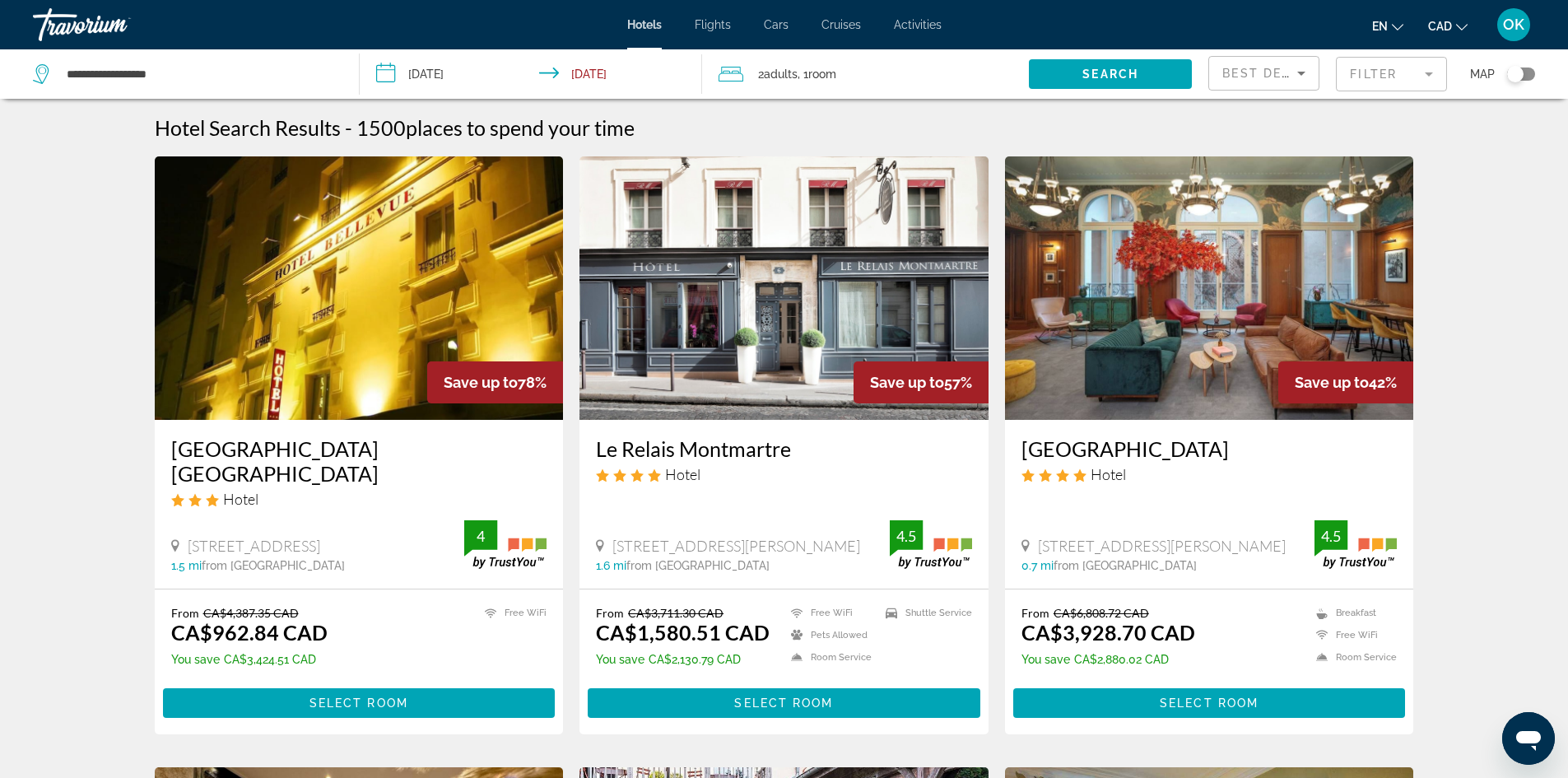
click at [1501, 73] on button "Toggle map" at bounding box center [1515, 74] width 40 height 15
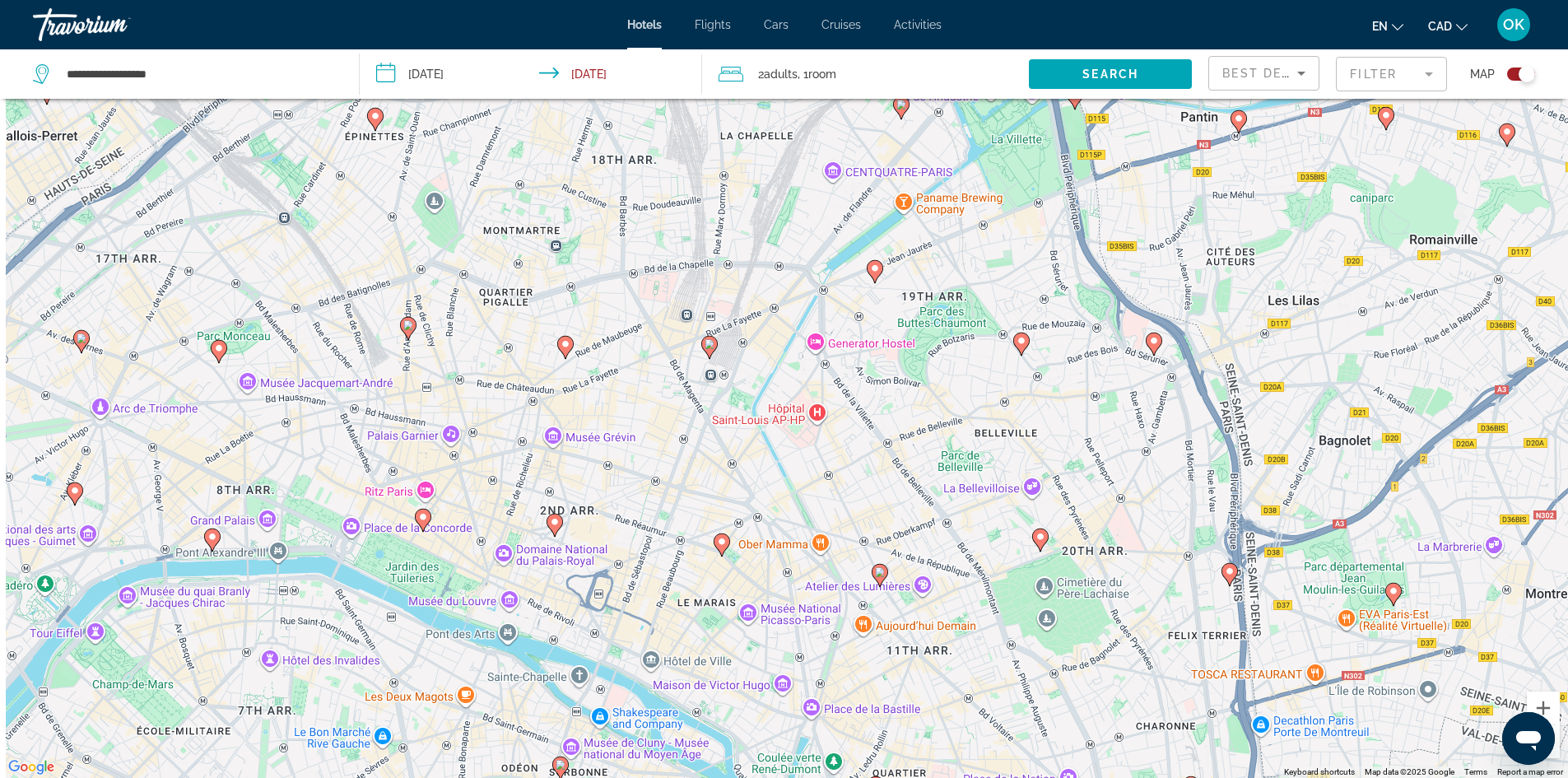
drag, startPoint x: 582, startPoint y: 358, endPoint x: 642, endPoint y: 548, distance: 199.2
click at [643, 559] on div "To activate drag with keyboard, press Alt + Enter. Once in keyboard drag state,…" at bounding box center [784, 389] width 1568 height 778
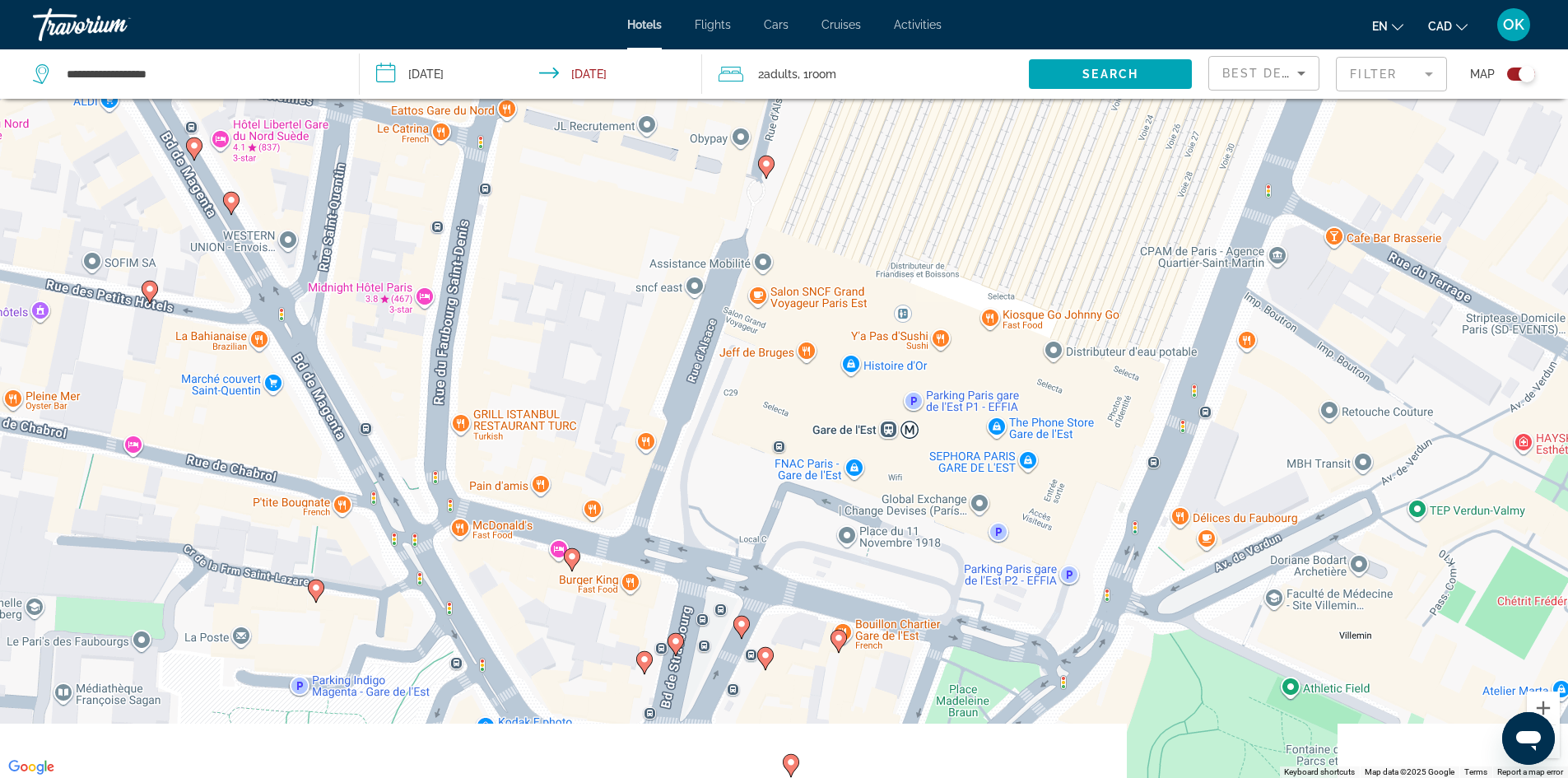
drag, startPoint x: 716, startPoint y: 442, endPoint x: 708, endPoint y: 308, distance: 134.2
click at [764, 221] on div "To activate drag with keyboard, press Alt + Enter. Once in keyboard drag state,…" at bounding box center [784, 389] width 1568 height 778
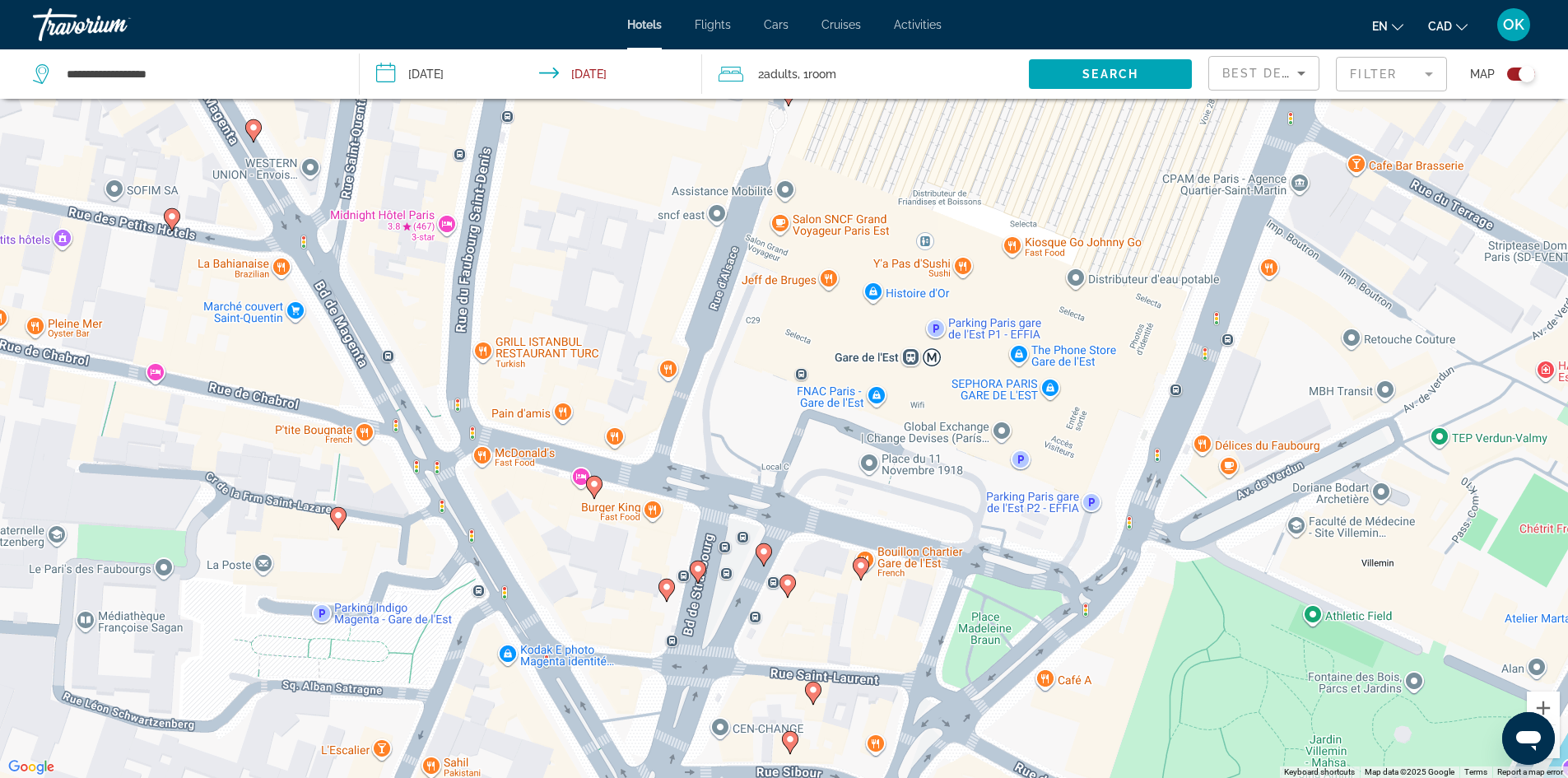
click at [602, 486] on div "To activate drag with keyboard, press Alt + Enter. Once in keyboard drag state,…" at bounding box center [784, 389] width 1568 height 778
click at [597, 485] on image "Main content" at bounding box center [594, 484] width 10 height 10
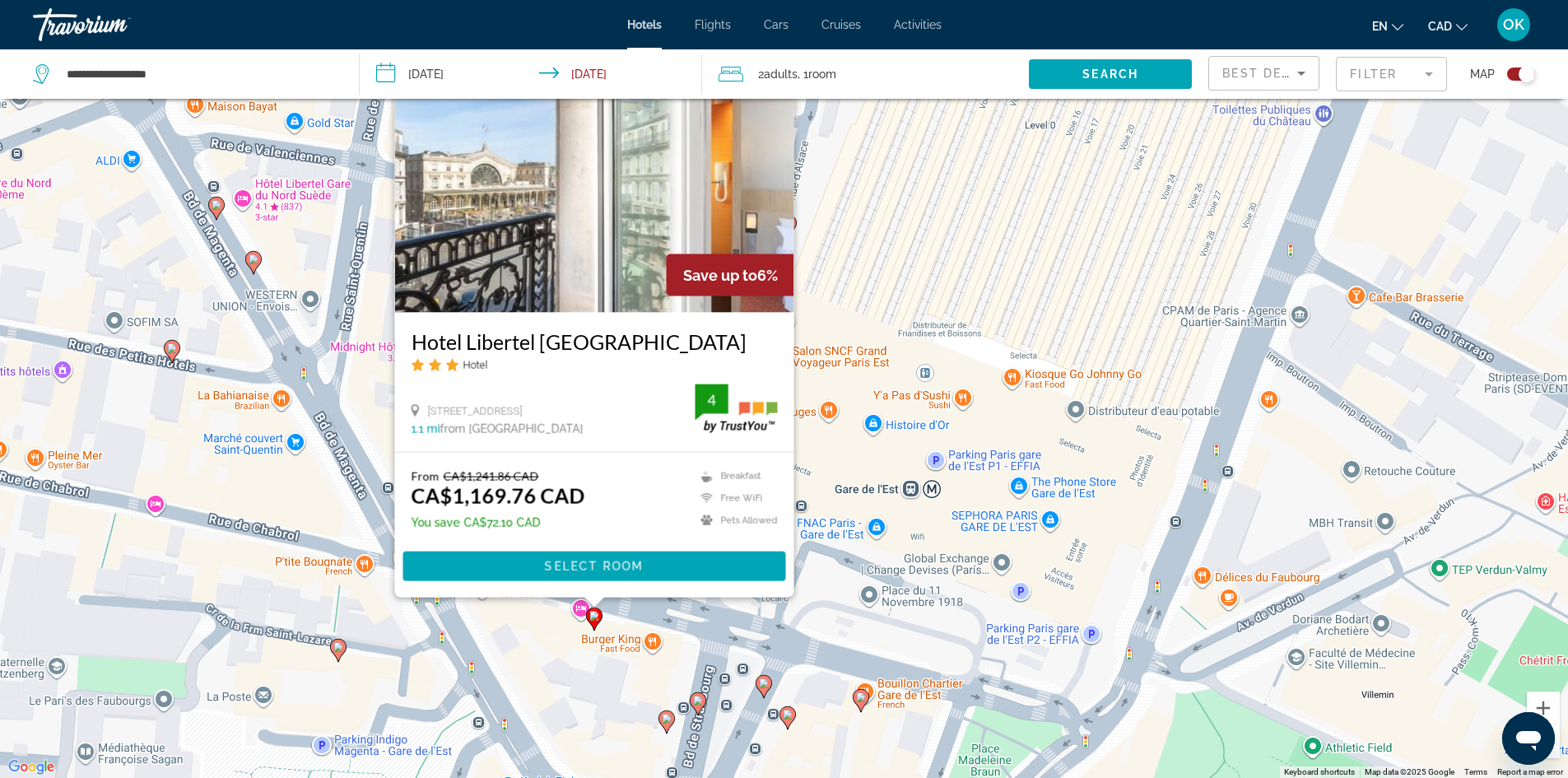
click at [613, 252] on img "Main content" at bounding box center [594, 180] width 399 height 264
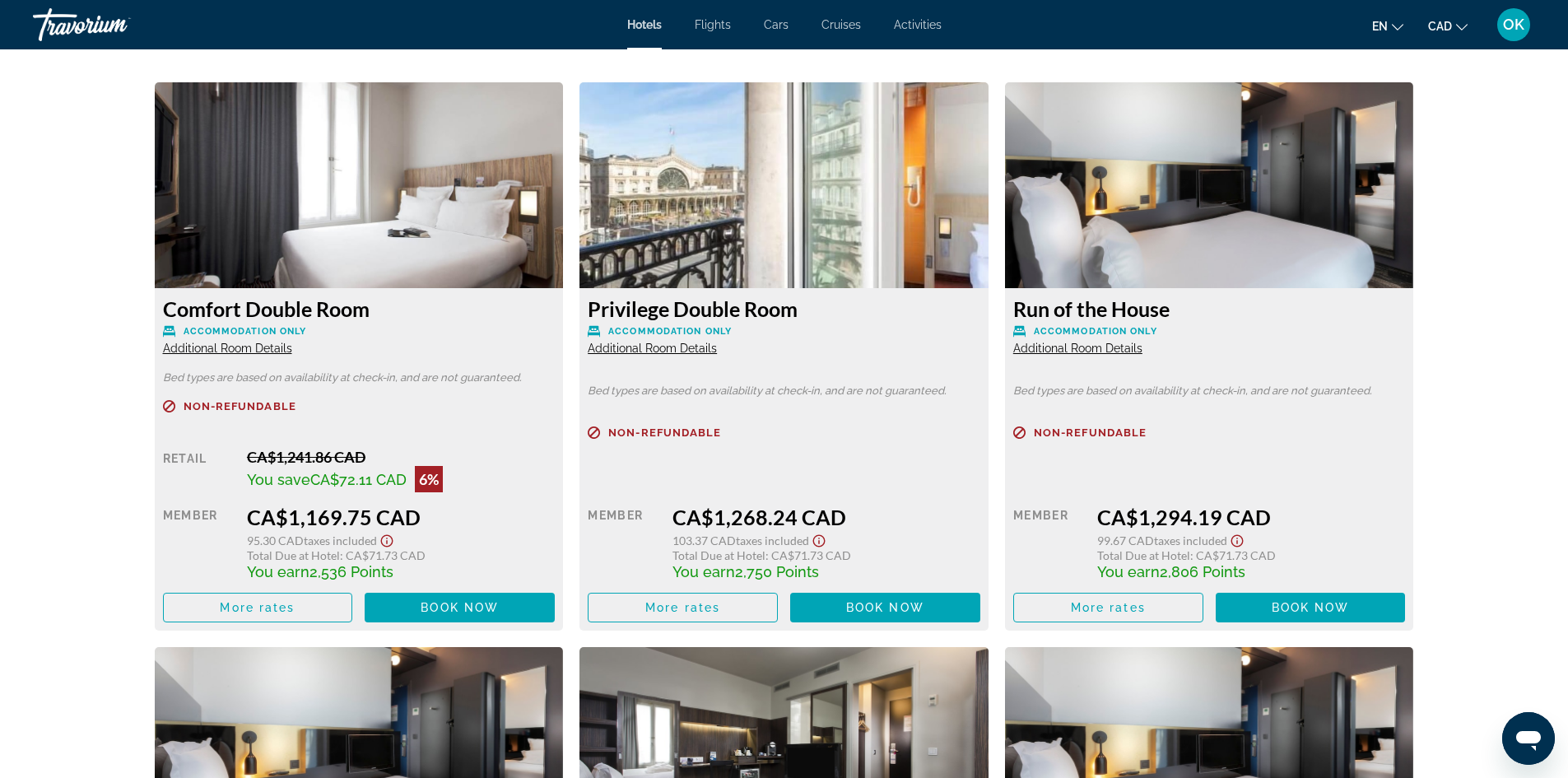
scroll to position [2224, 0]
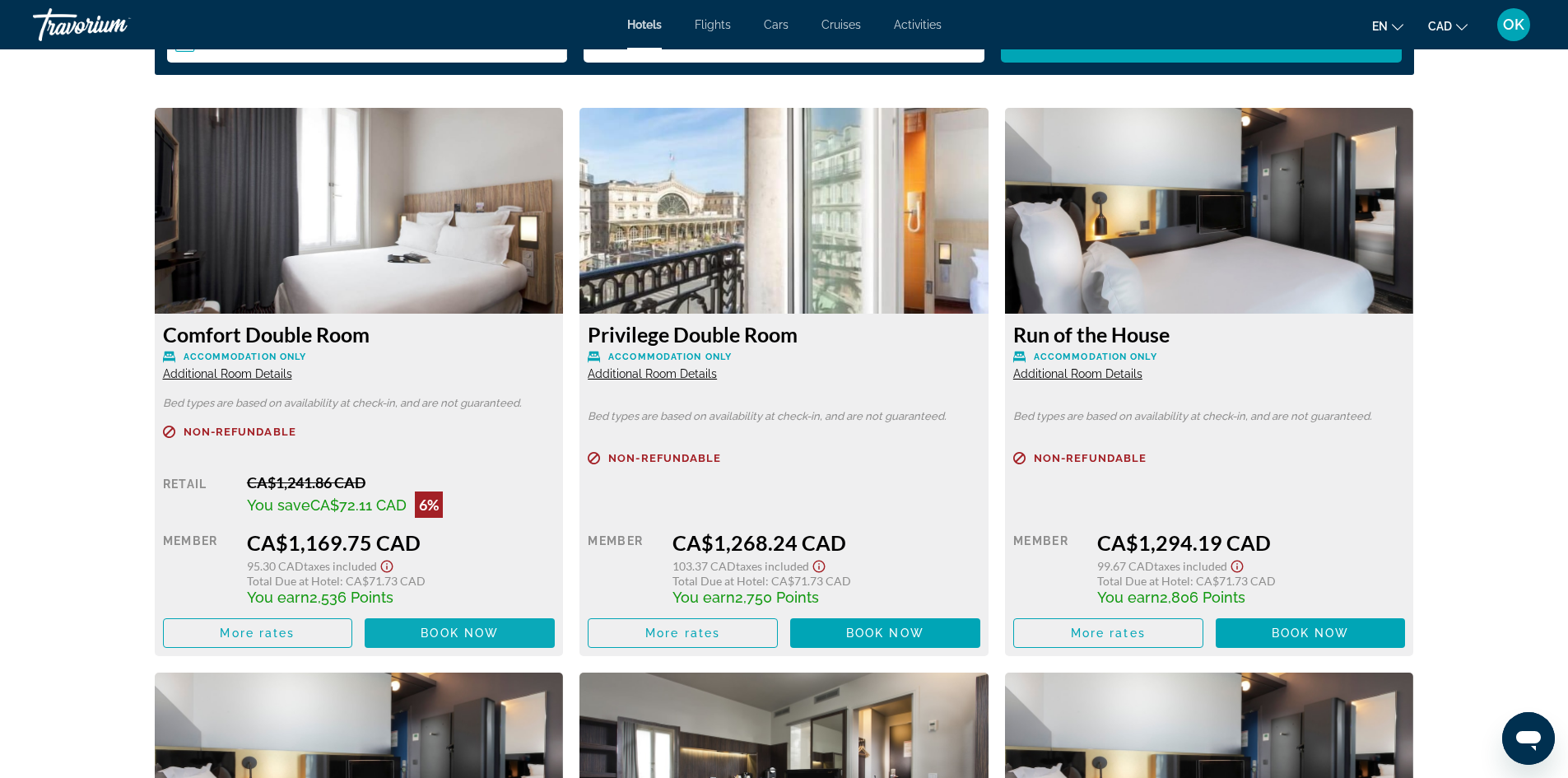
click at [459, 622] on span "Main content" at bounding box center [460, 633] width 190 height 39
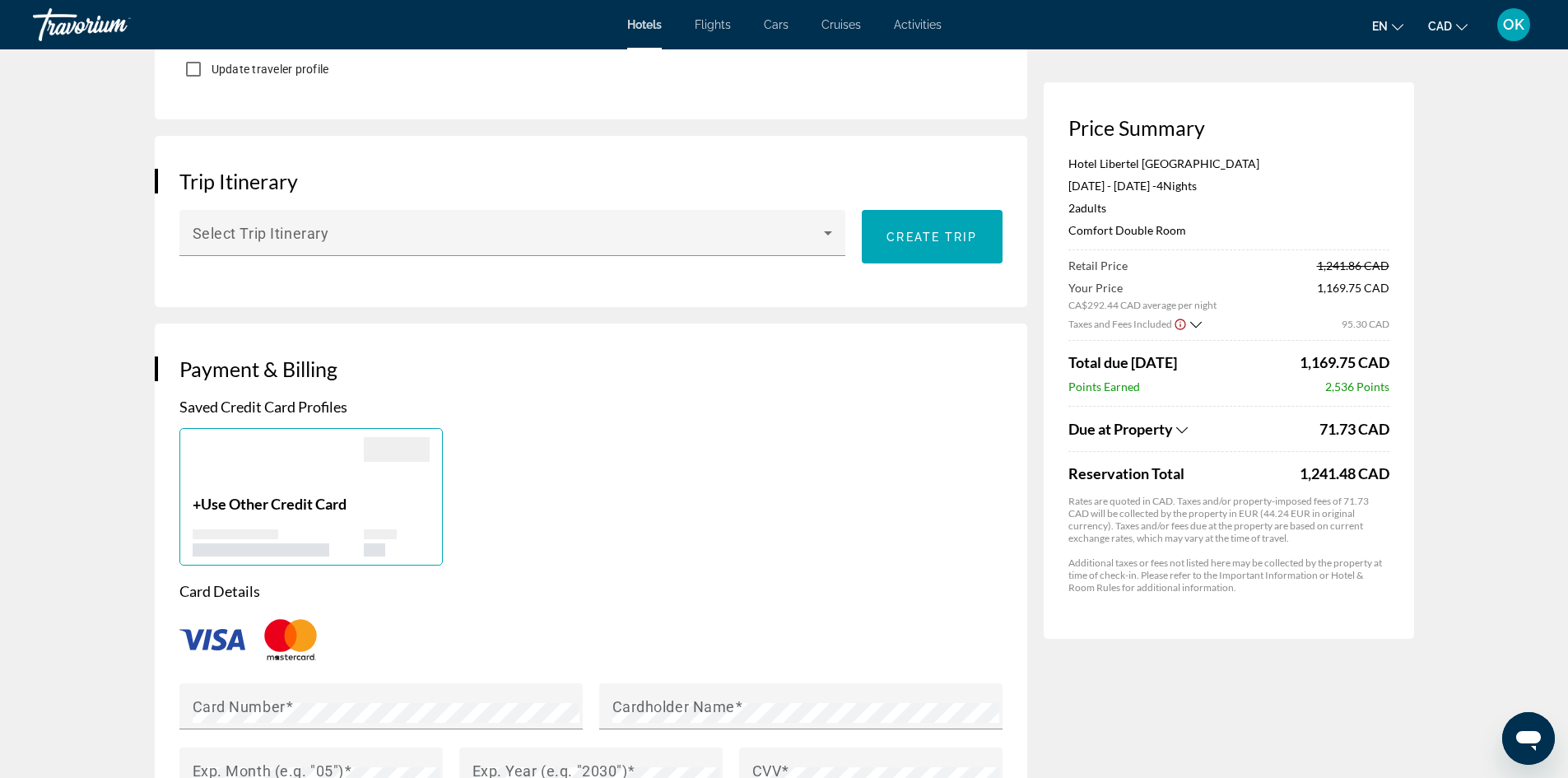
scroll to position [988, 0]
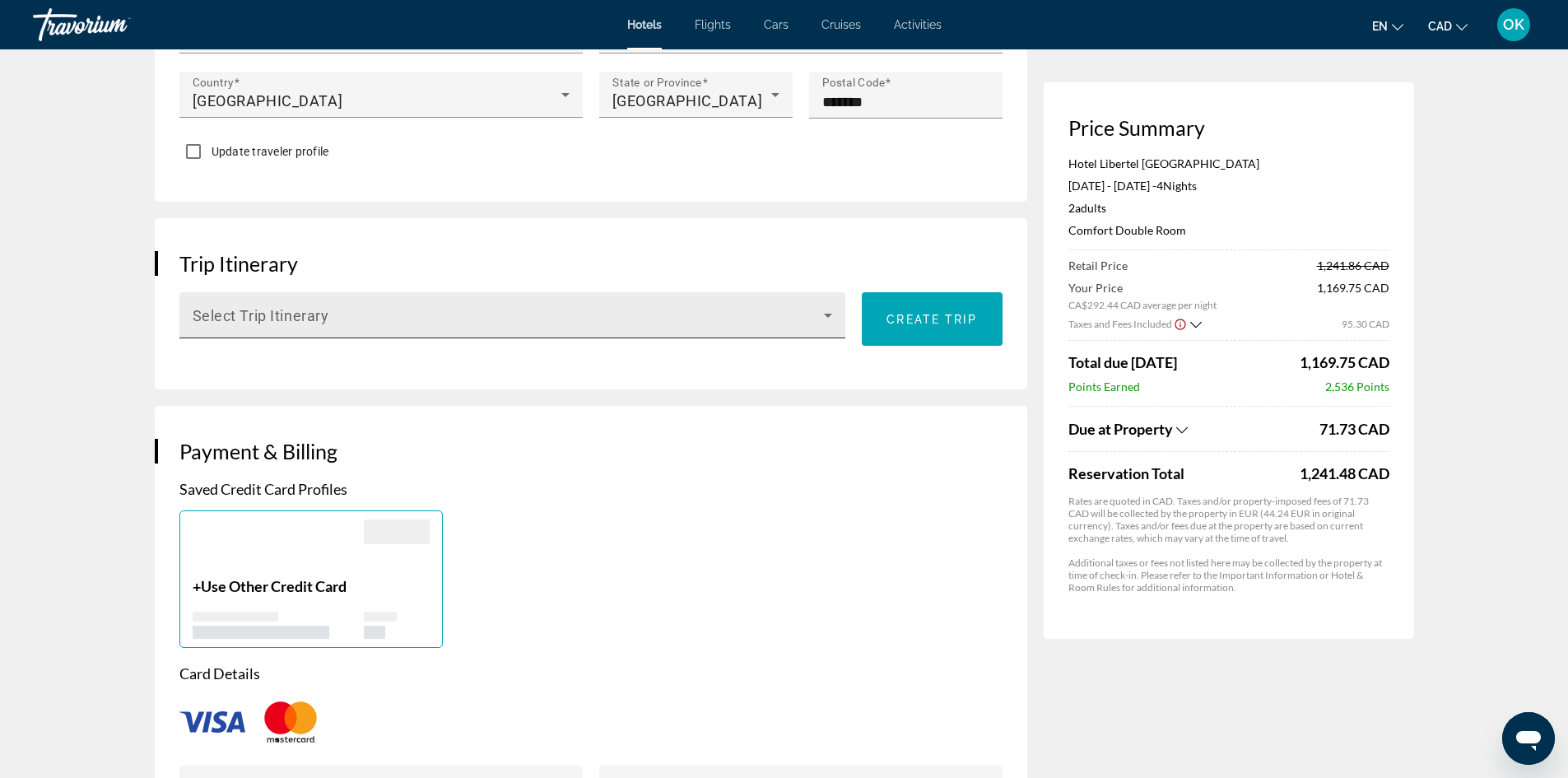
click at [307, 292] on div "Select Trip Itinerary" at bounding box center [512, 315] width 640 height 46
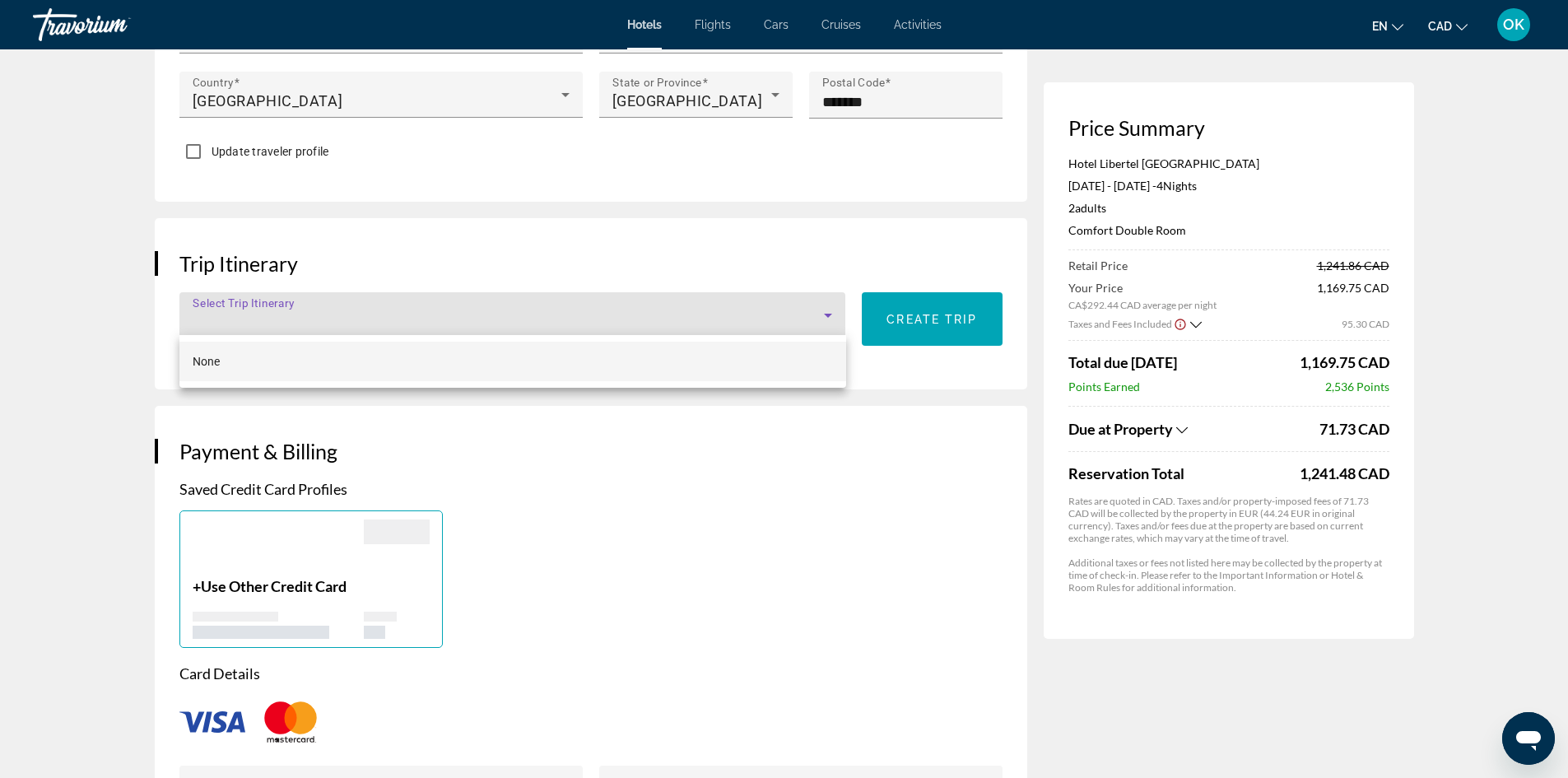
click at [300, 299] on div at bounding box center [784, 389] width 1568 height 778
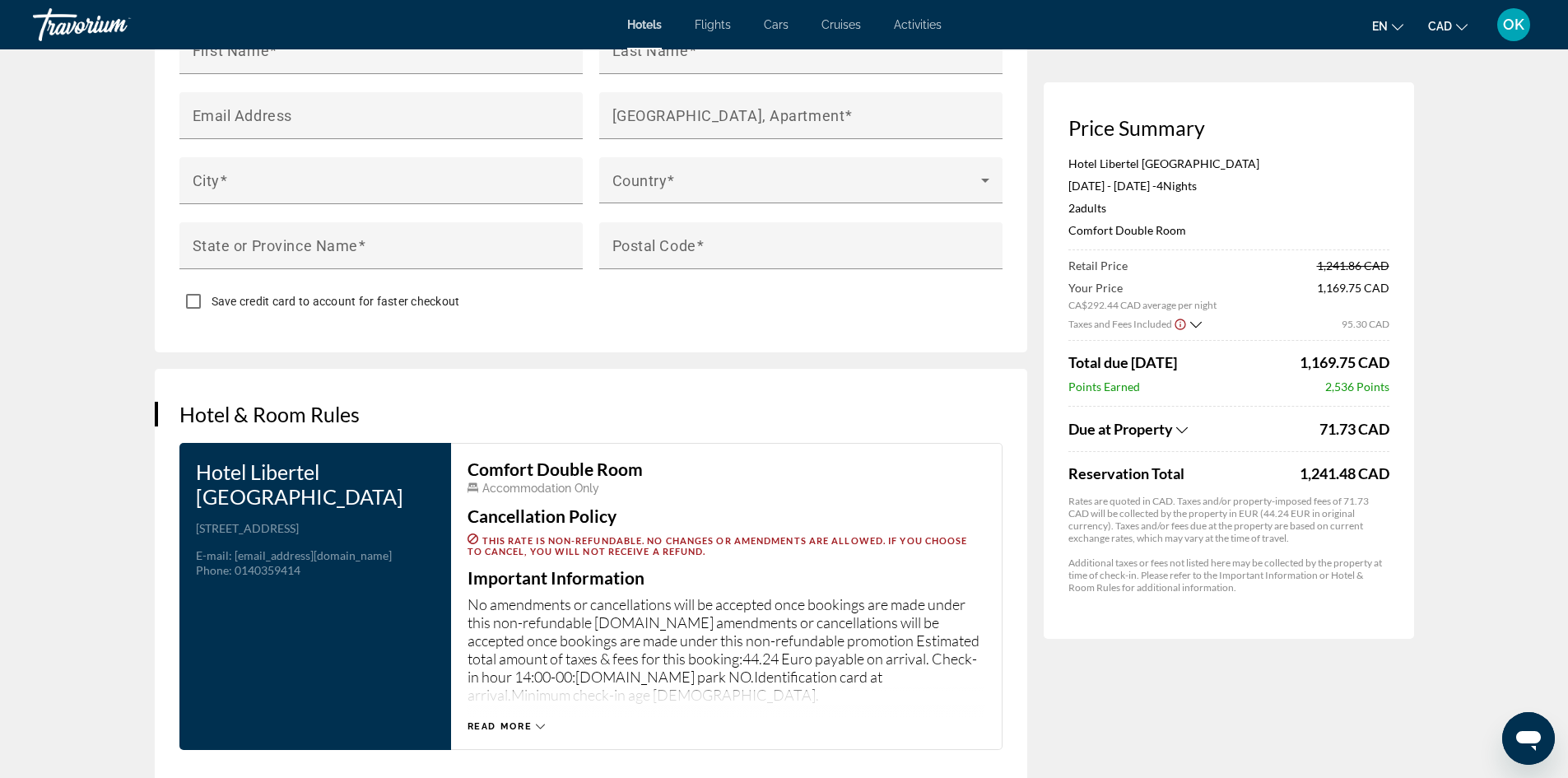
scroll to position [1977, 0]
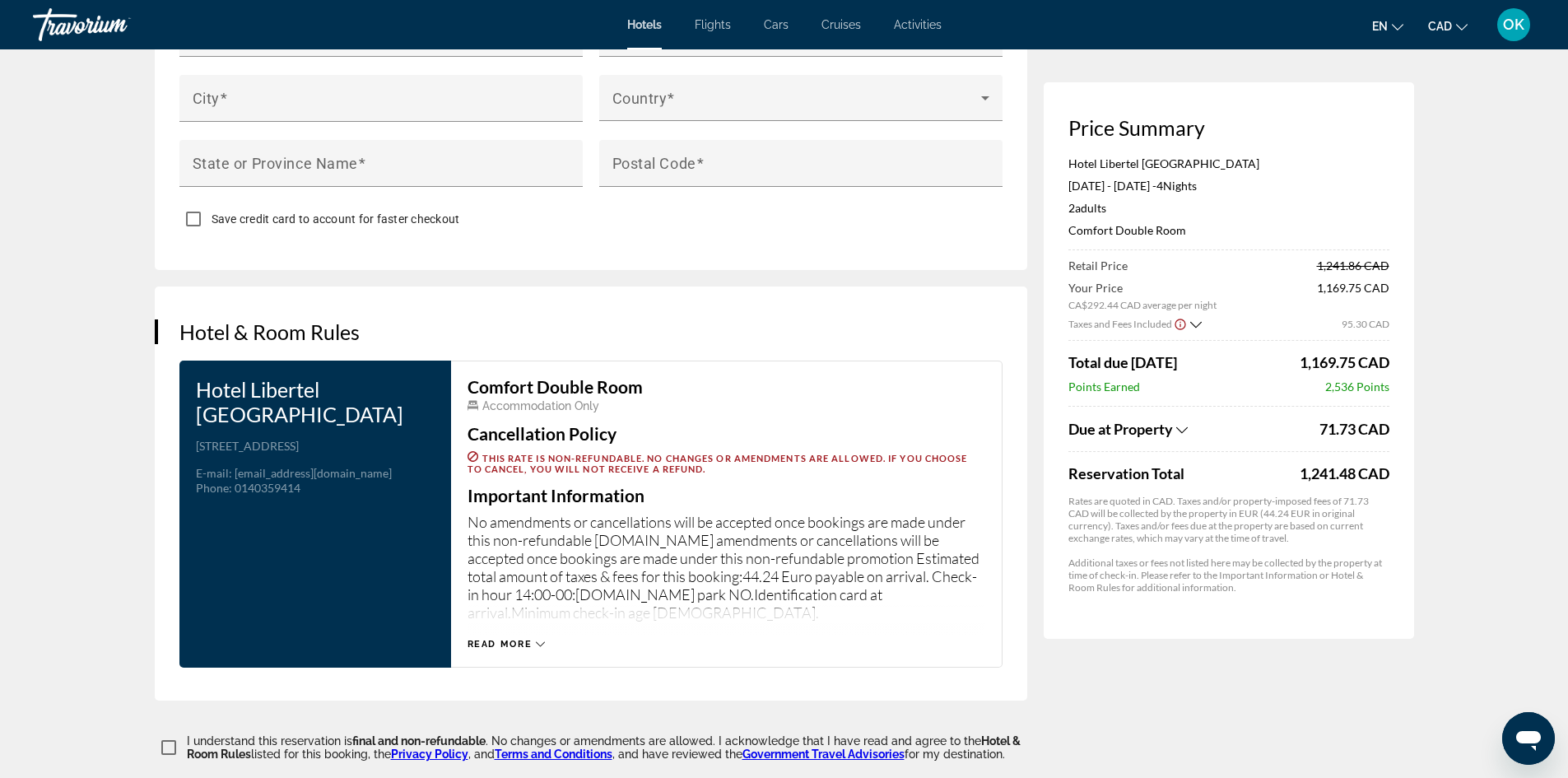
click at [487, 639] on span "Read more" at bounding box center [500, 644] width 65 height 11
click at [487, 639] on span "Read less" at bounding box center [497, 644] width 61 height 11
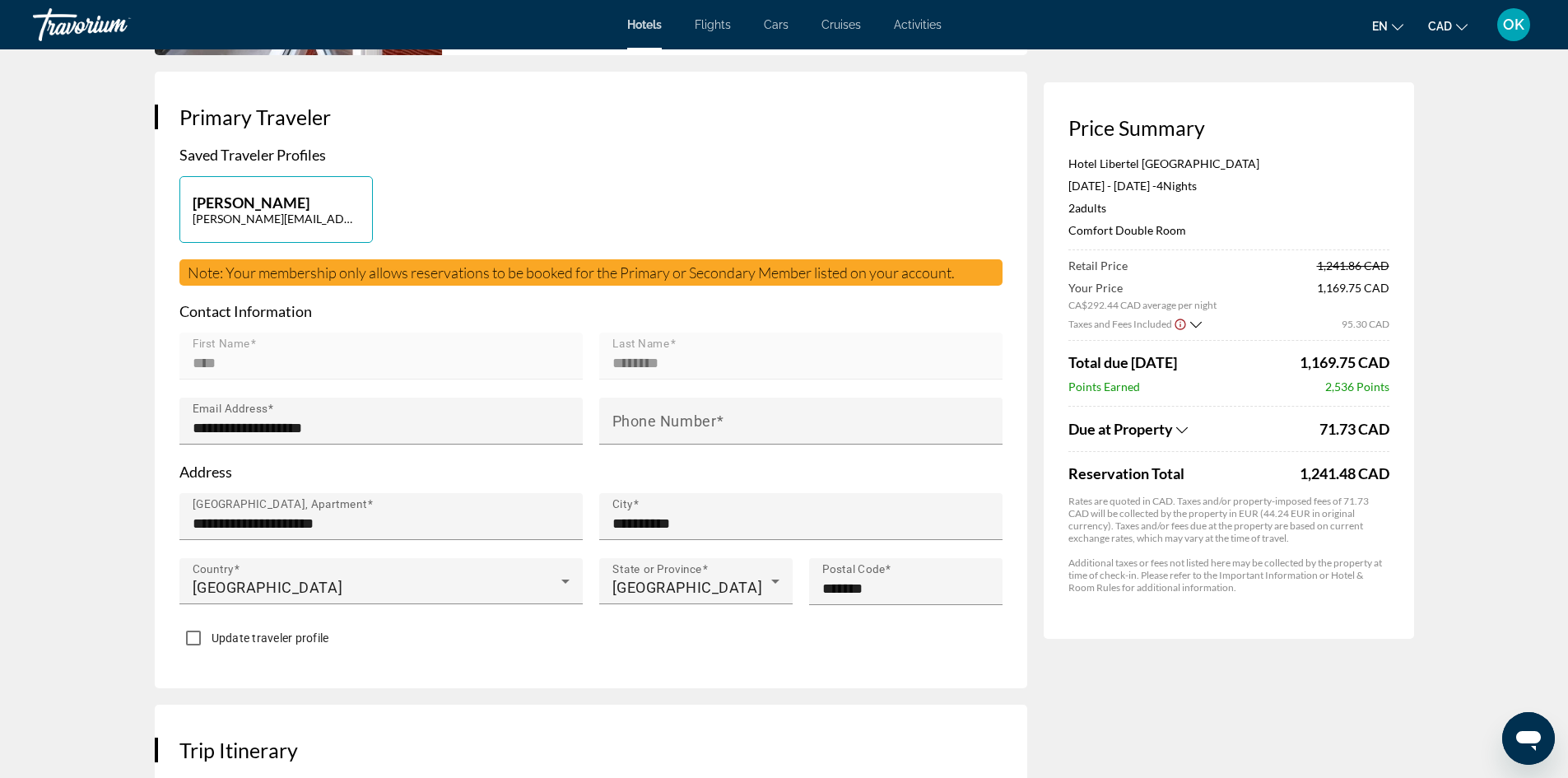
scroll to position [538, 0]
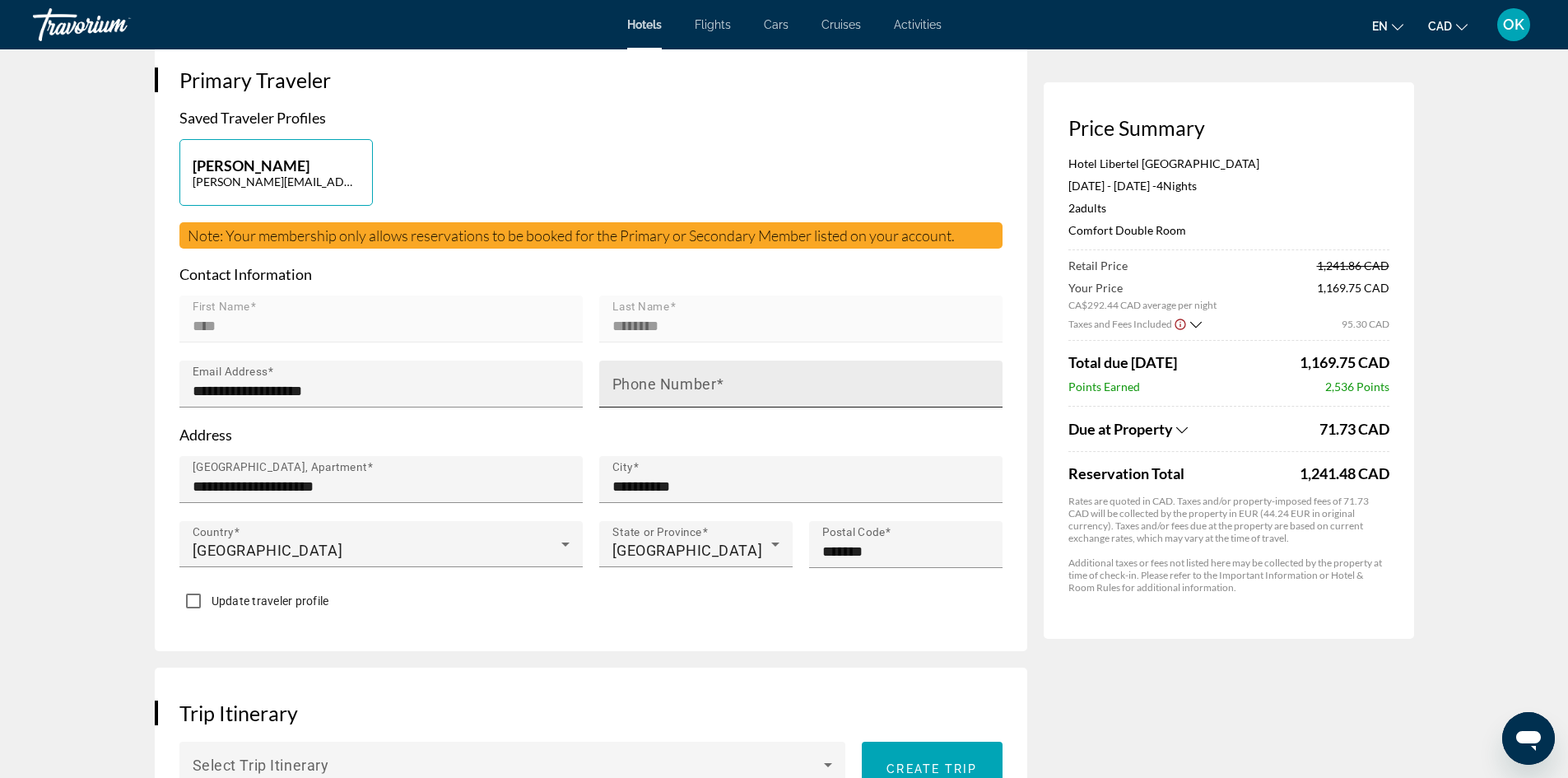
click at [691, 391] on mat-label "Phone Number" at bounding box center [664, 384] width 104 height 18
click at [691, 391] on input "Phone Number" at bounding box center [806, 392] width 387 height 20
type input "**********"
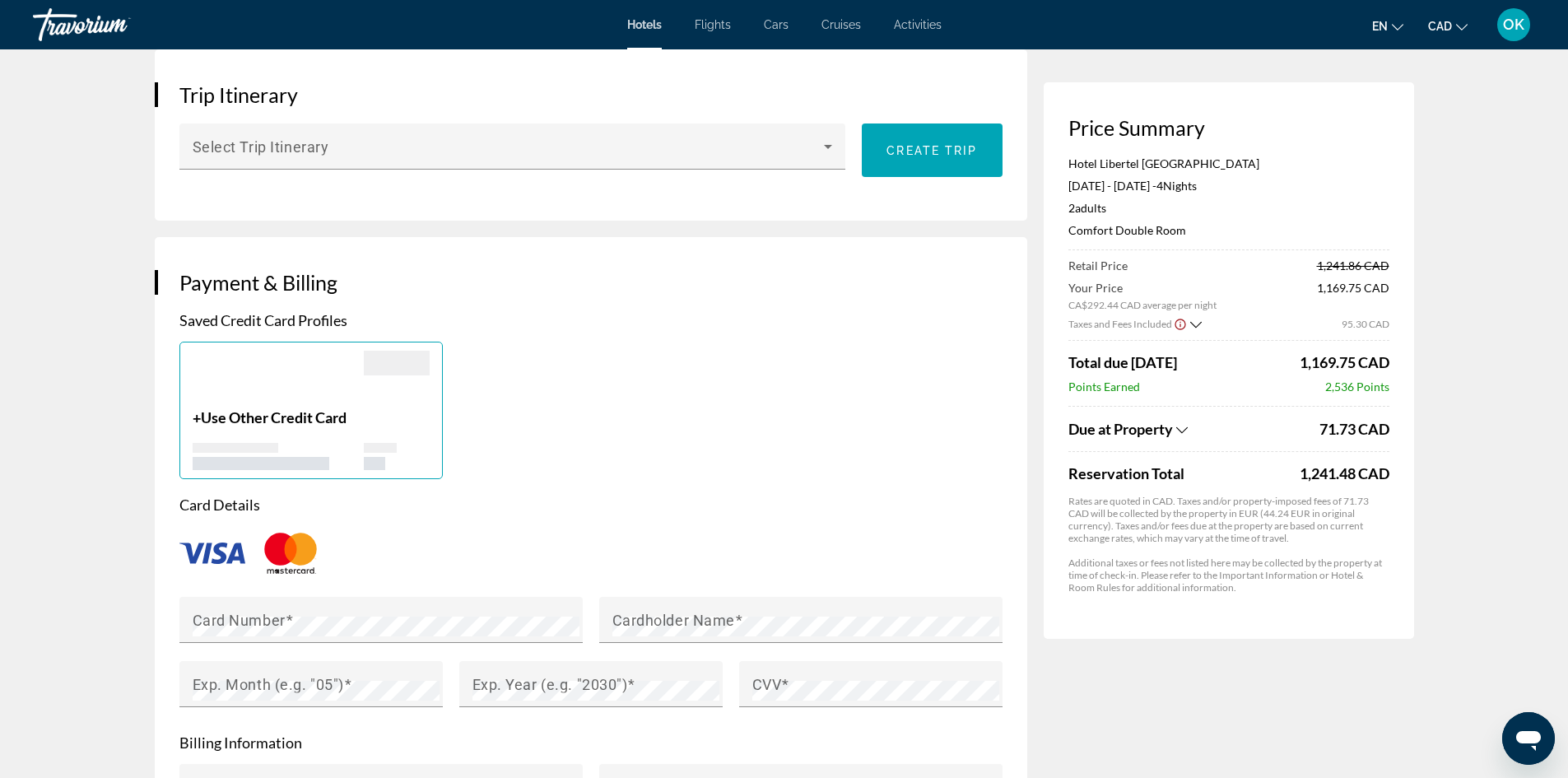
scroll to position [1197, 0]
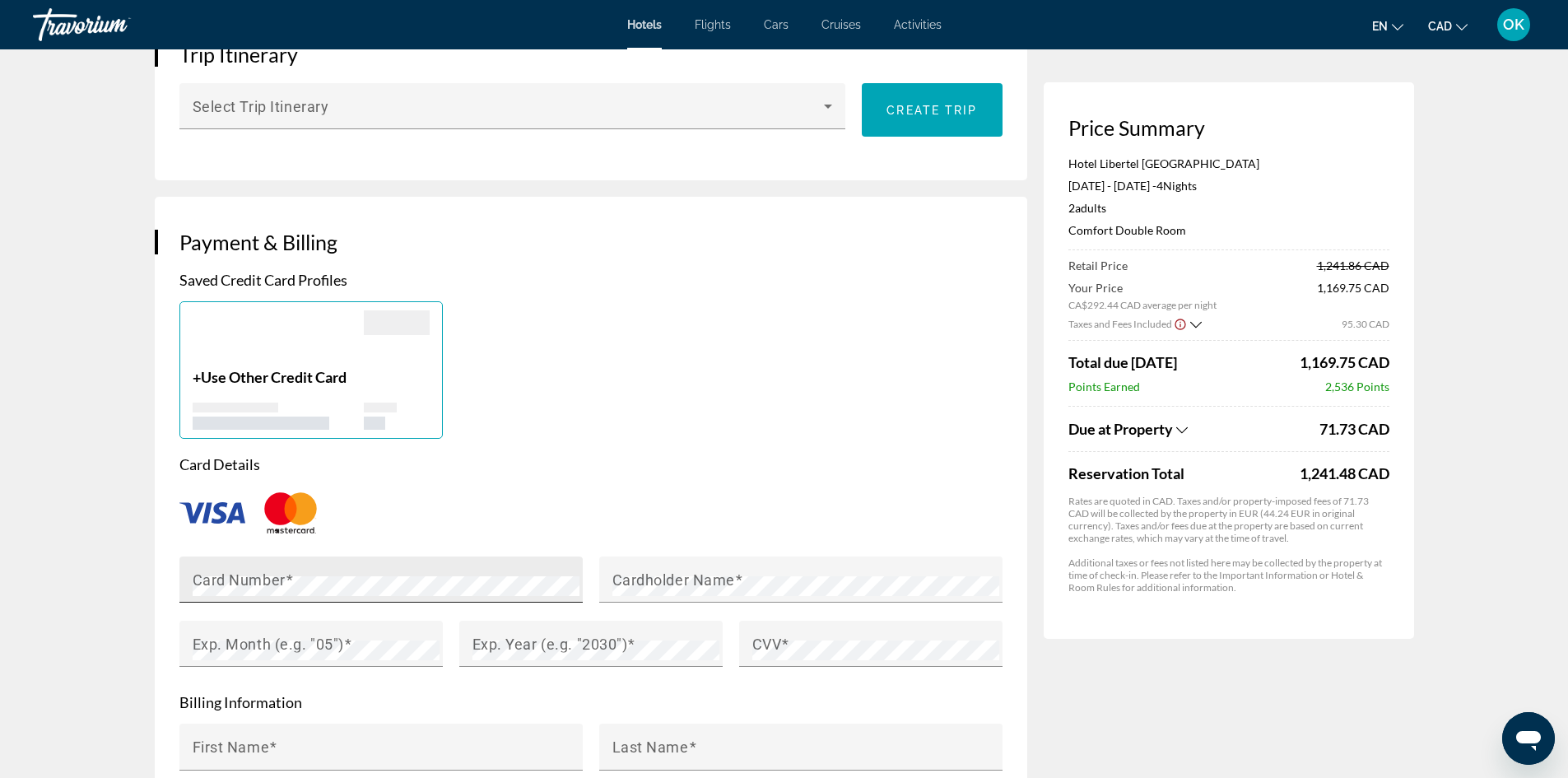
click at [358, 560] on div "Card Number" at bounding box center [386, 579] width 387 height 46
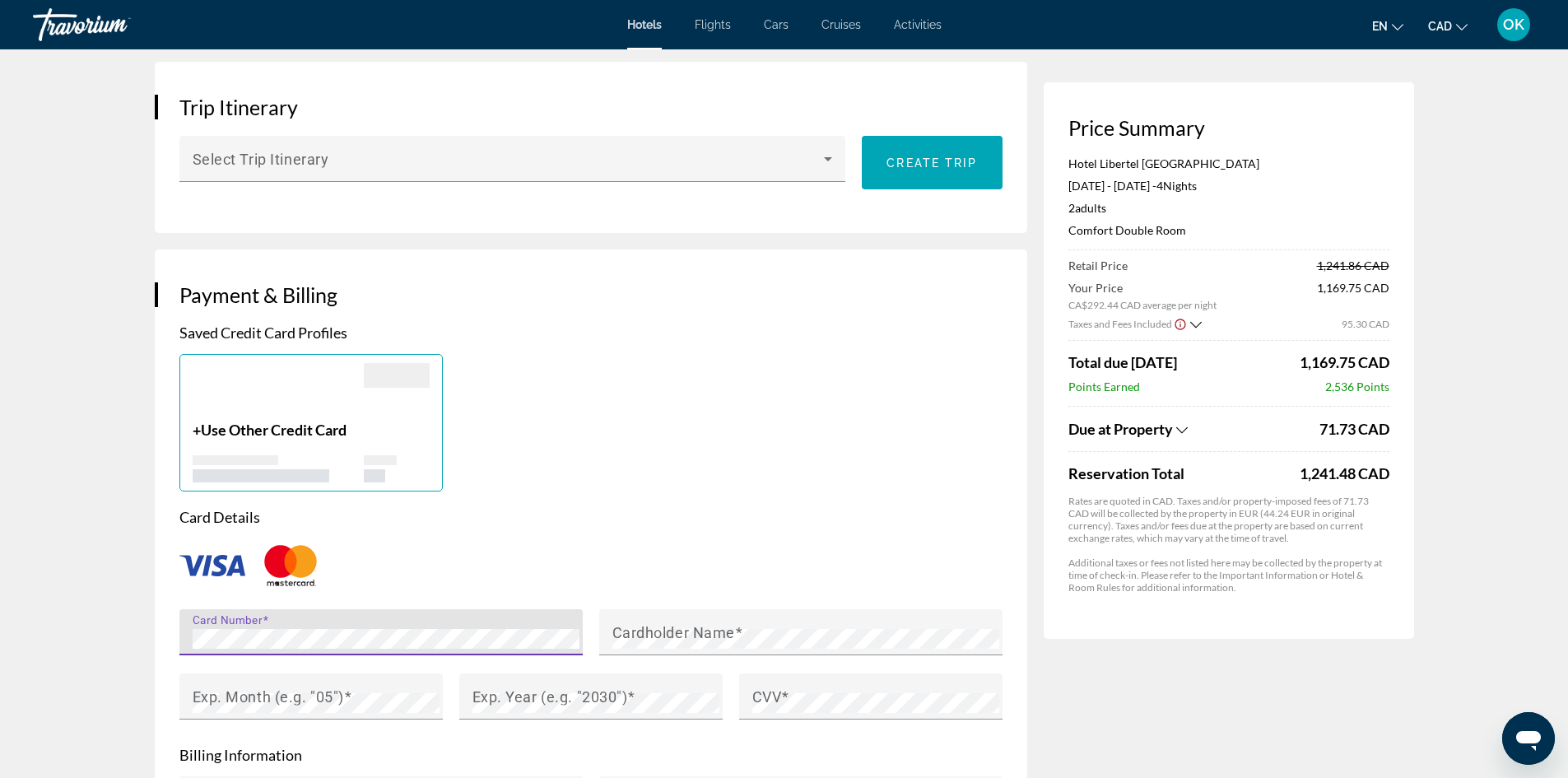
scroll to position [1115, 0]
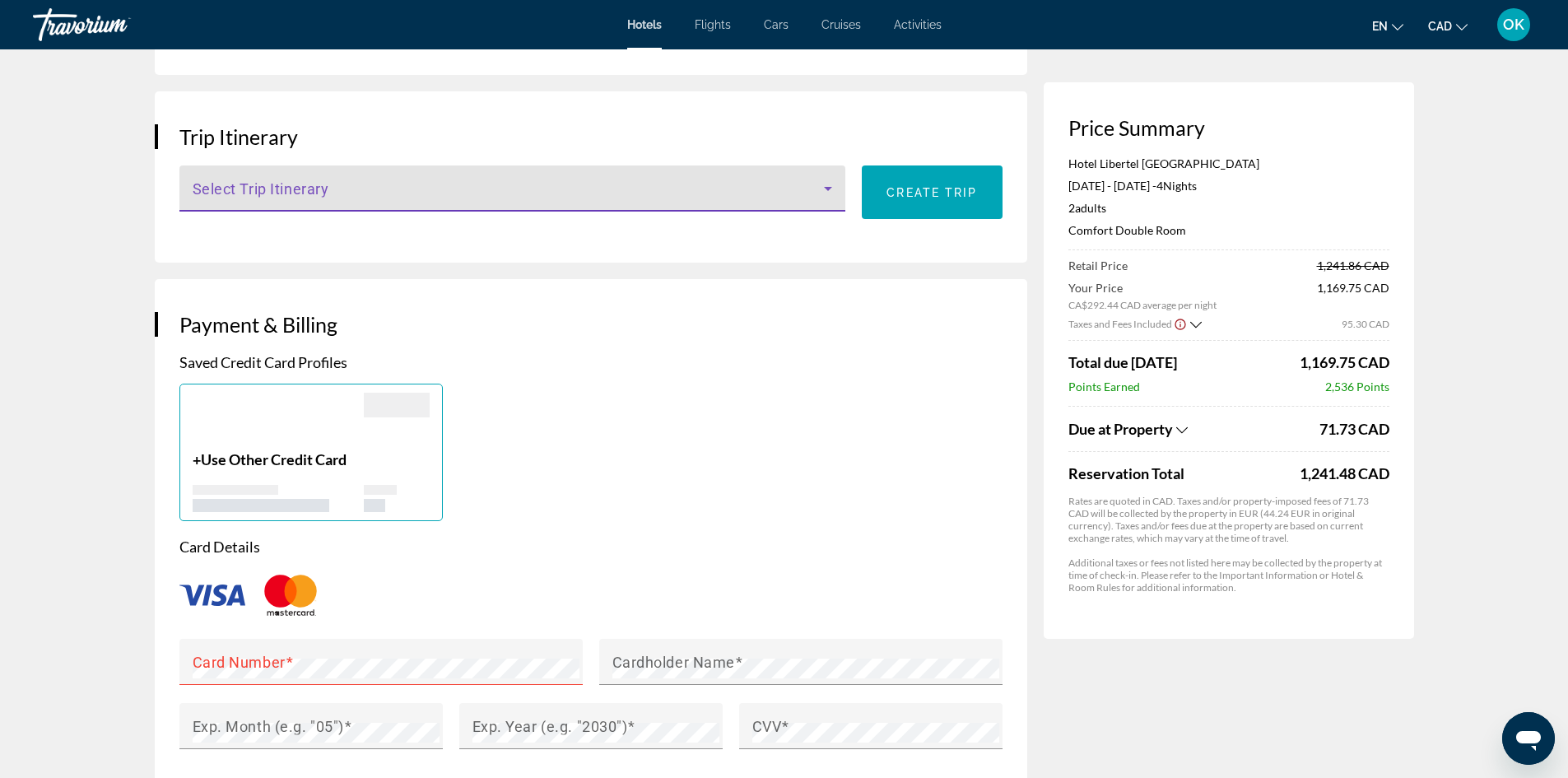
click at [393, 196] on span "Main content" at bounding box center [509, 195] width 633 height 20
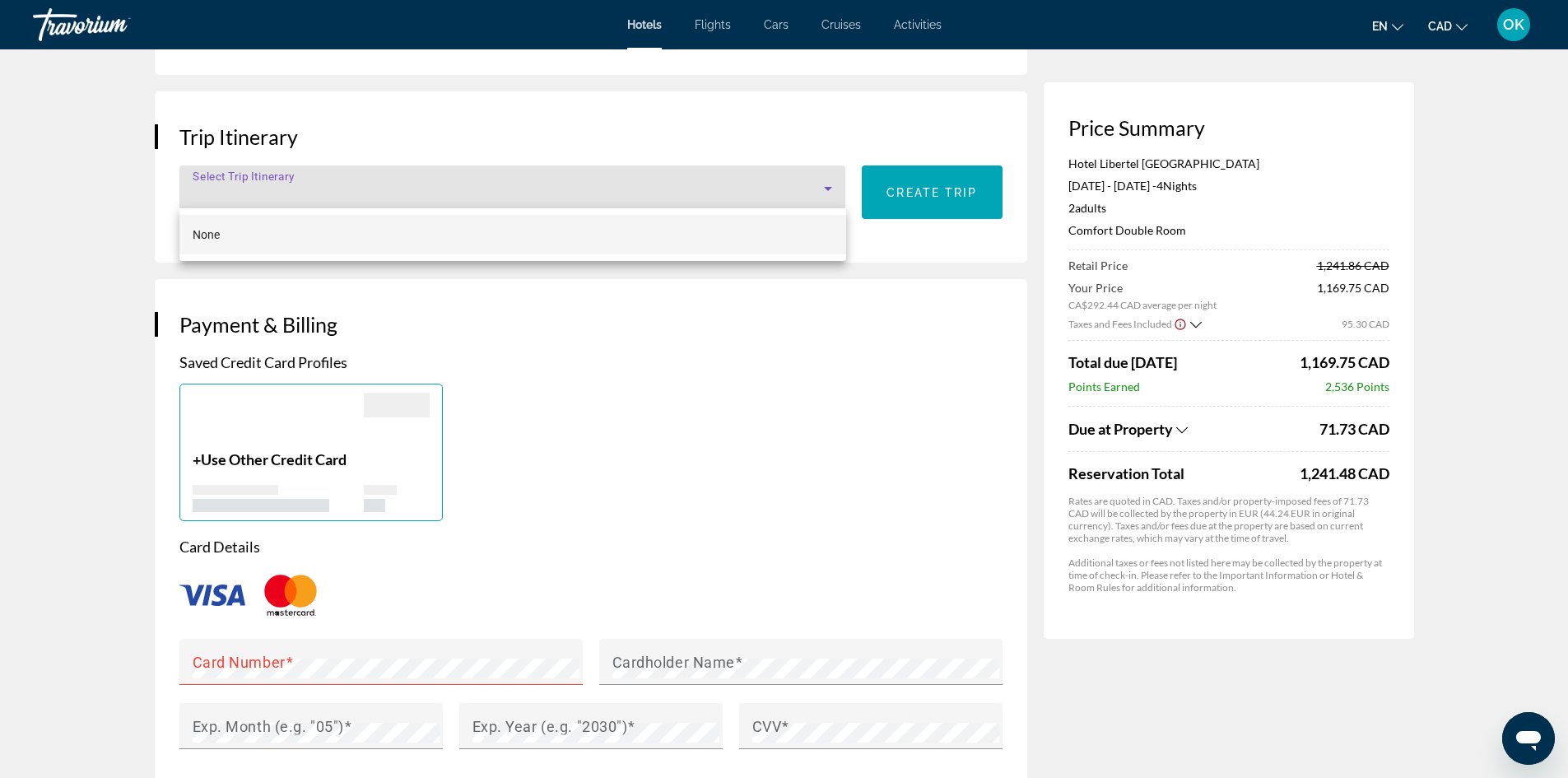
click at [395, 180] on div at bounding box center [784, 389] width 1568 height 778
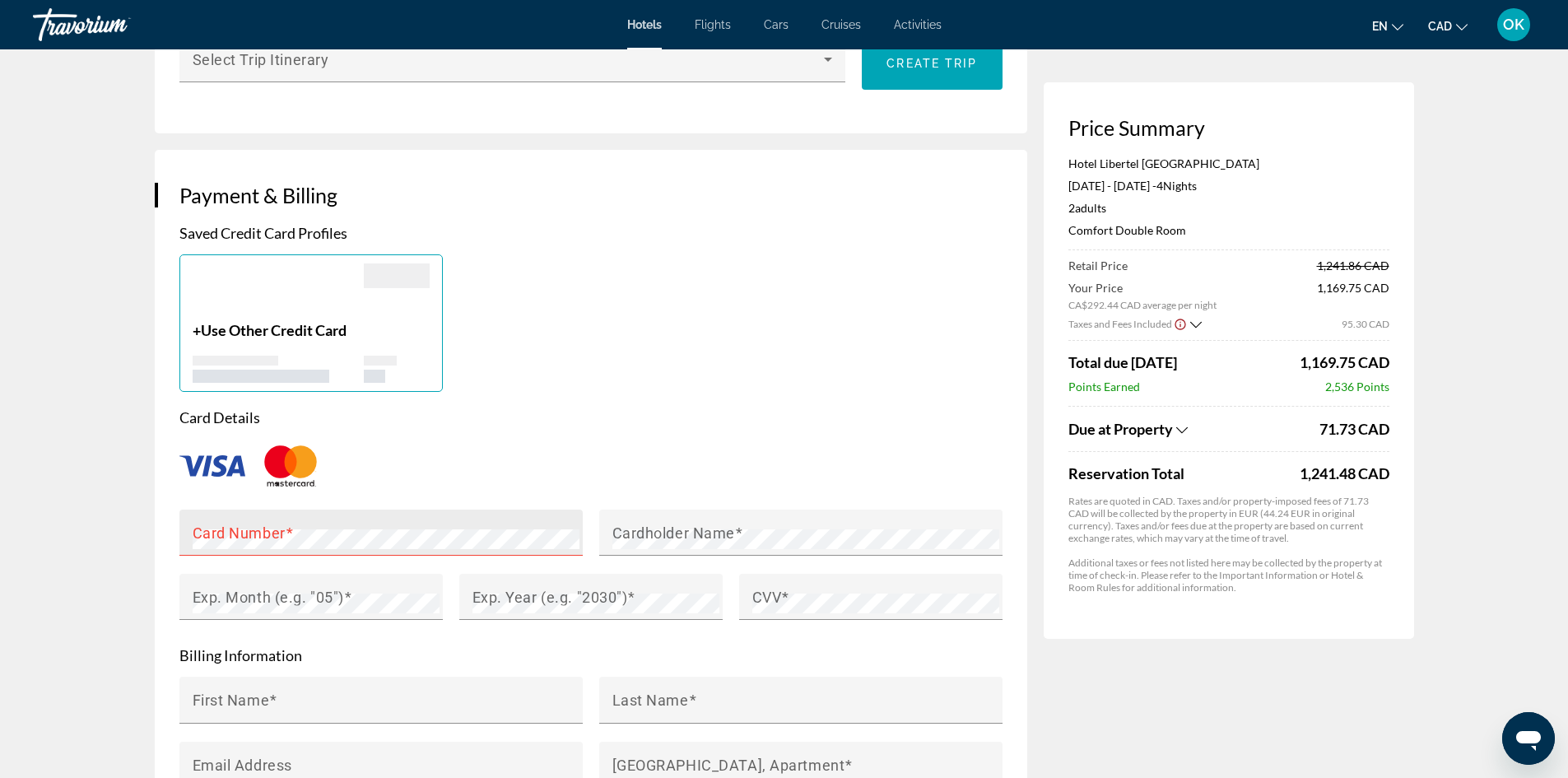
scroll to position [1280, 0]
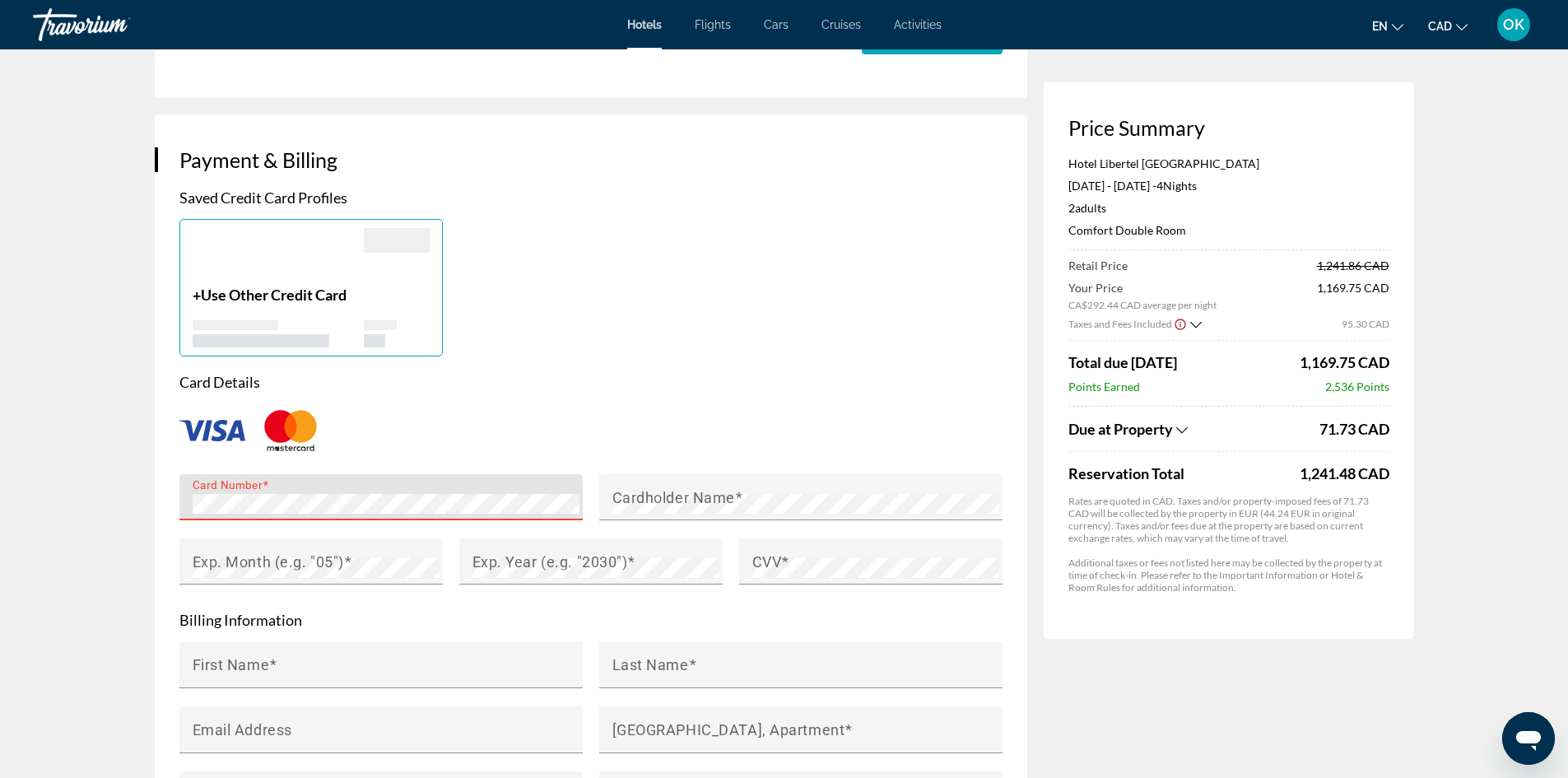
click at [420, 407] on div "Main content" at bounding box center [591, 430] width 823 height 54
click at [251, 285] on span "Use Other Credit Card" at bounding box center [274, 295] width 146 height 18
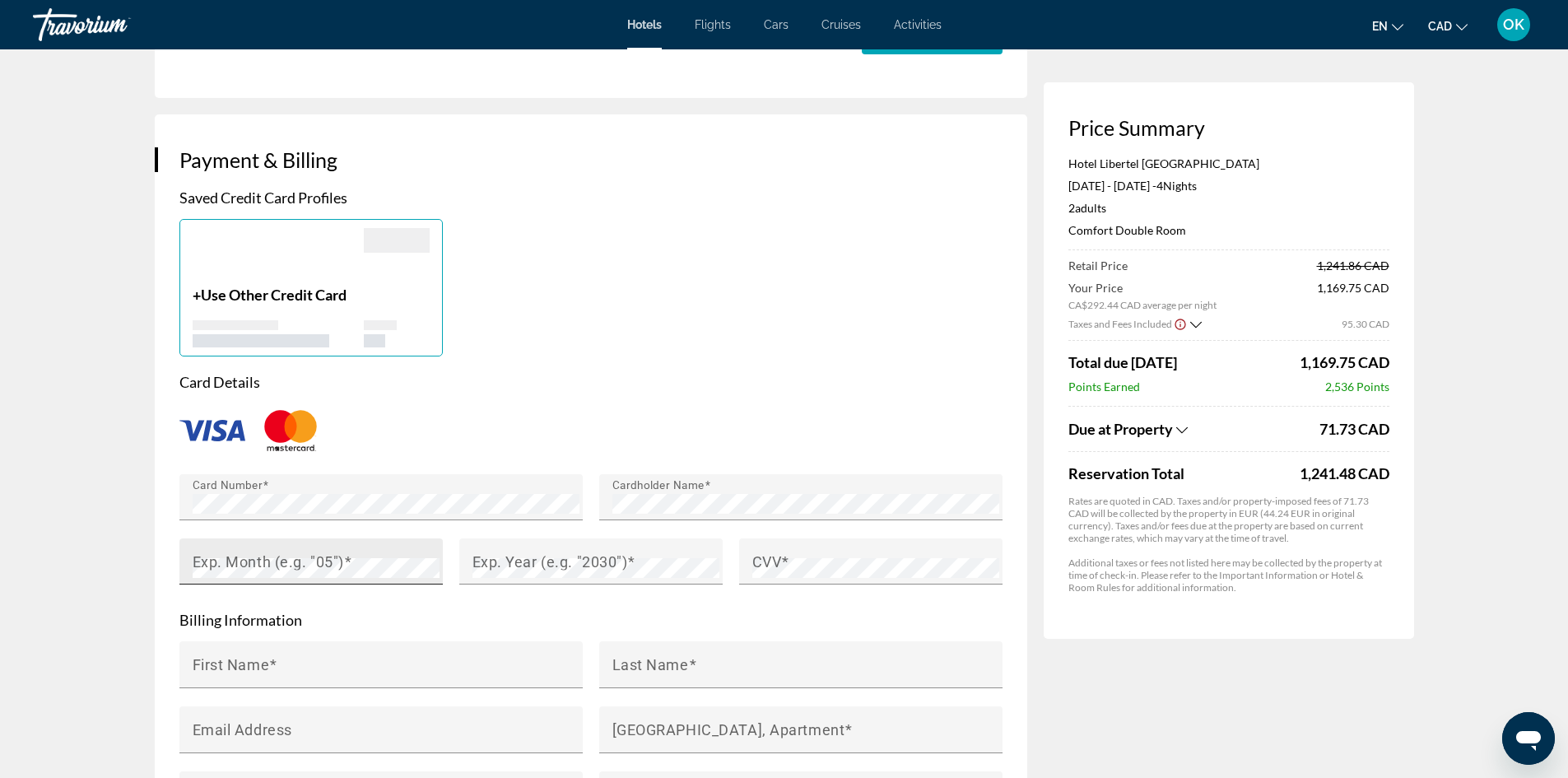
click at [326, 560] on mat-label "Exp. Month (e.g. "05")" at bounding box center [269, 561] width 152 height 18
click at [552, 553] on mat-label "Exp. Year (e.g. "2030")" at bounding box center [550, 561] width 155 height 18
click at [785, 354] on div "Saved Credit Card Profiles + Use Other Credit Card Card Details Card Number Car…" at bounding box center [591, 561] width 823 height 745
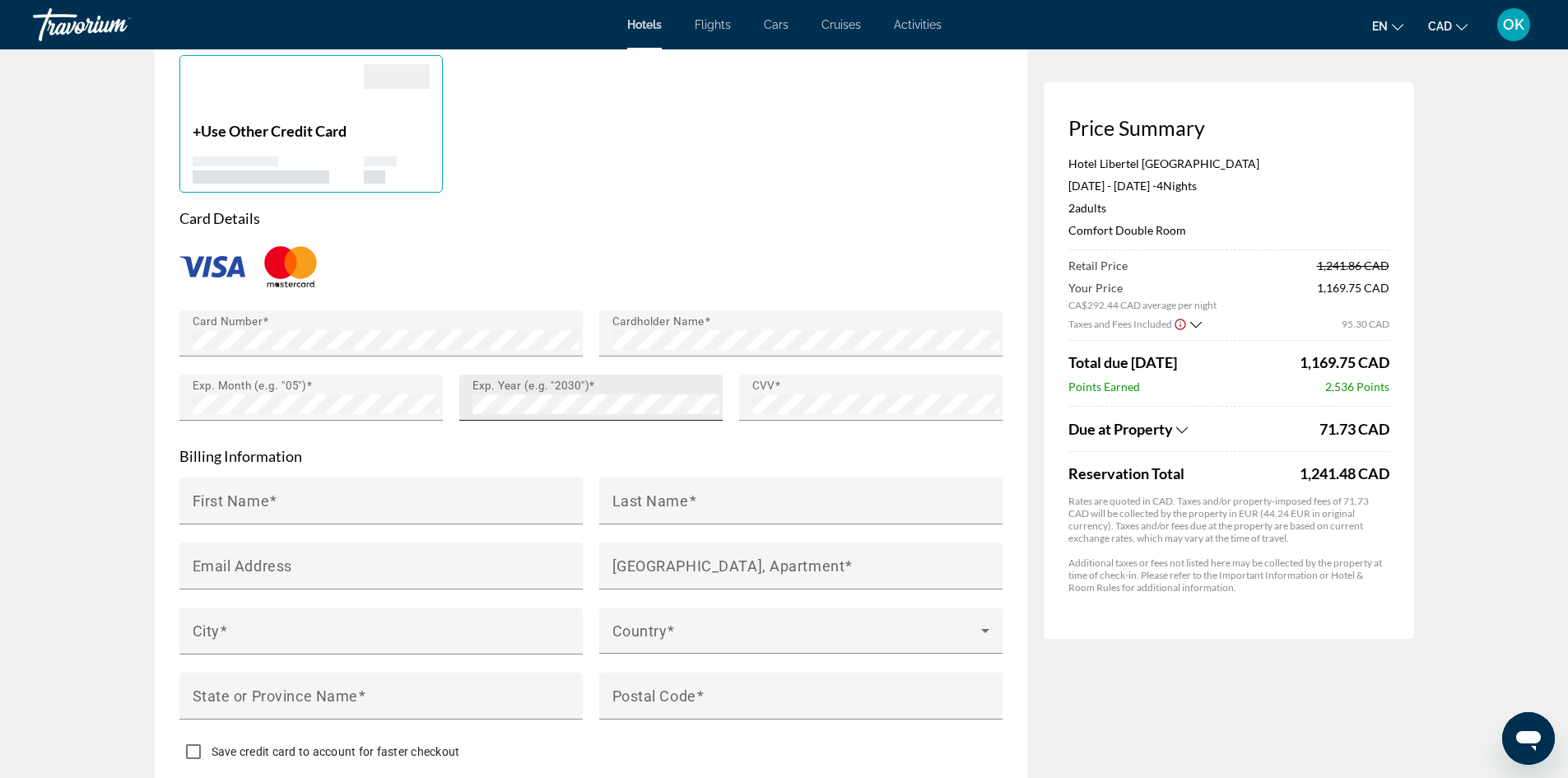
scroll to position [1444, 0]
click at [358, 492] on div "First Name" at bounding box center [386, 500] width 387 height 47
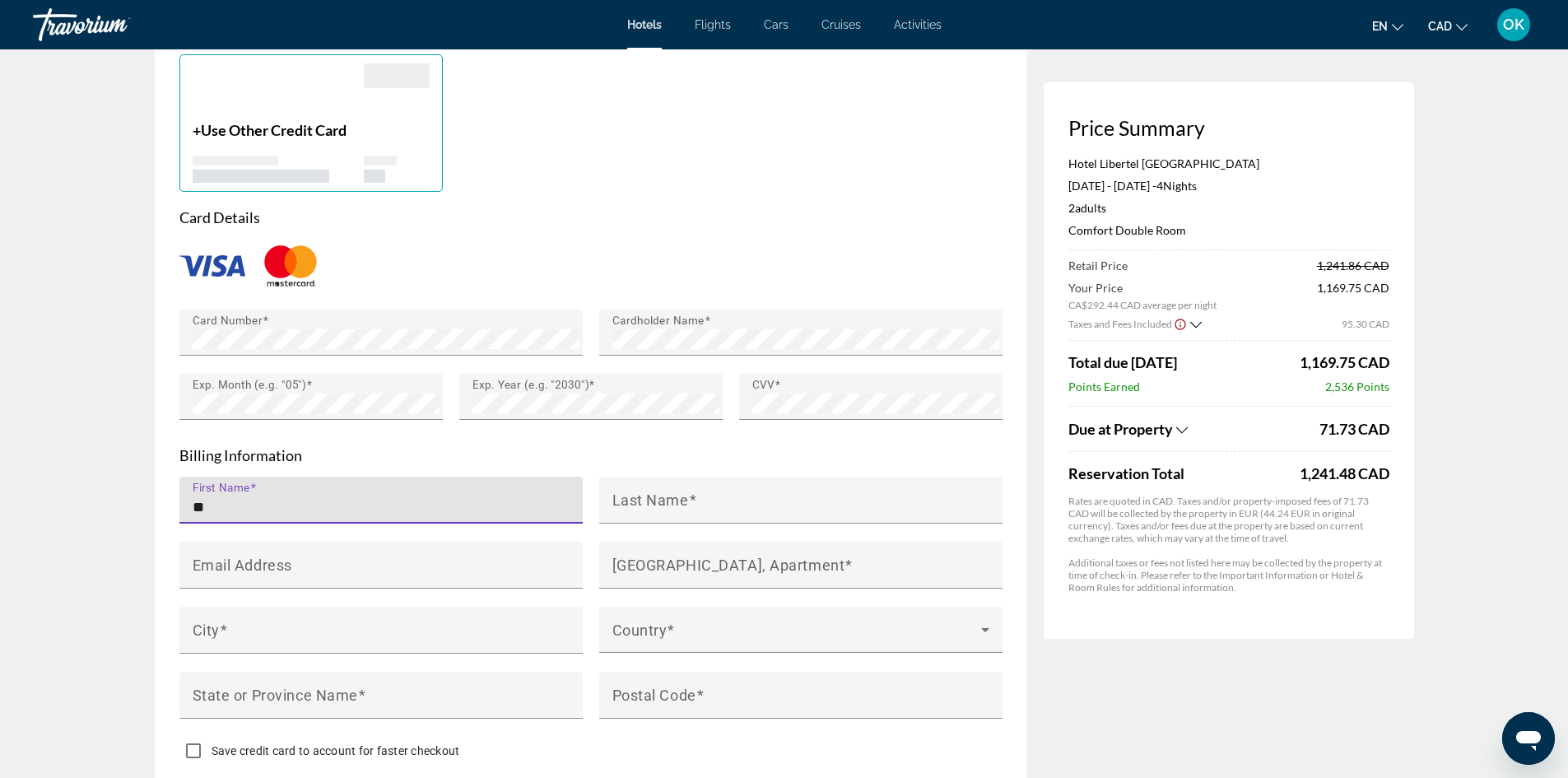
type input "*"
type input "****"
type input "********"
type input "**********"
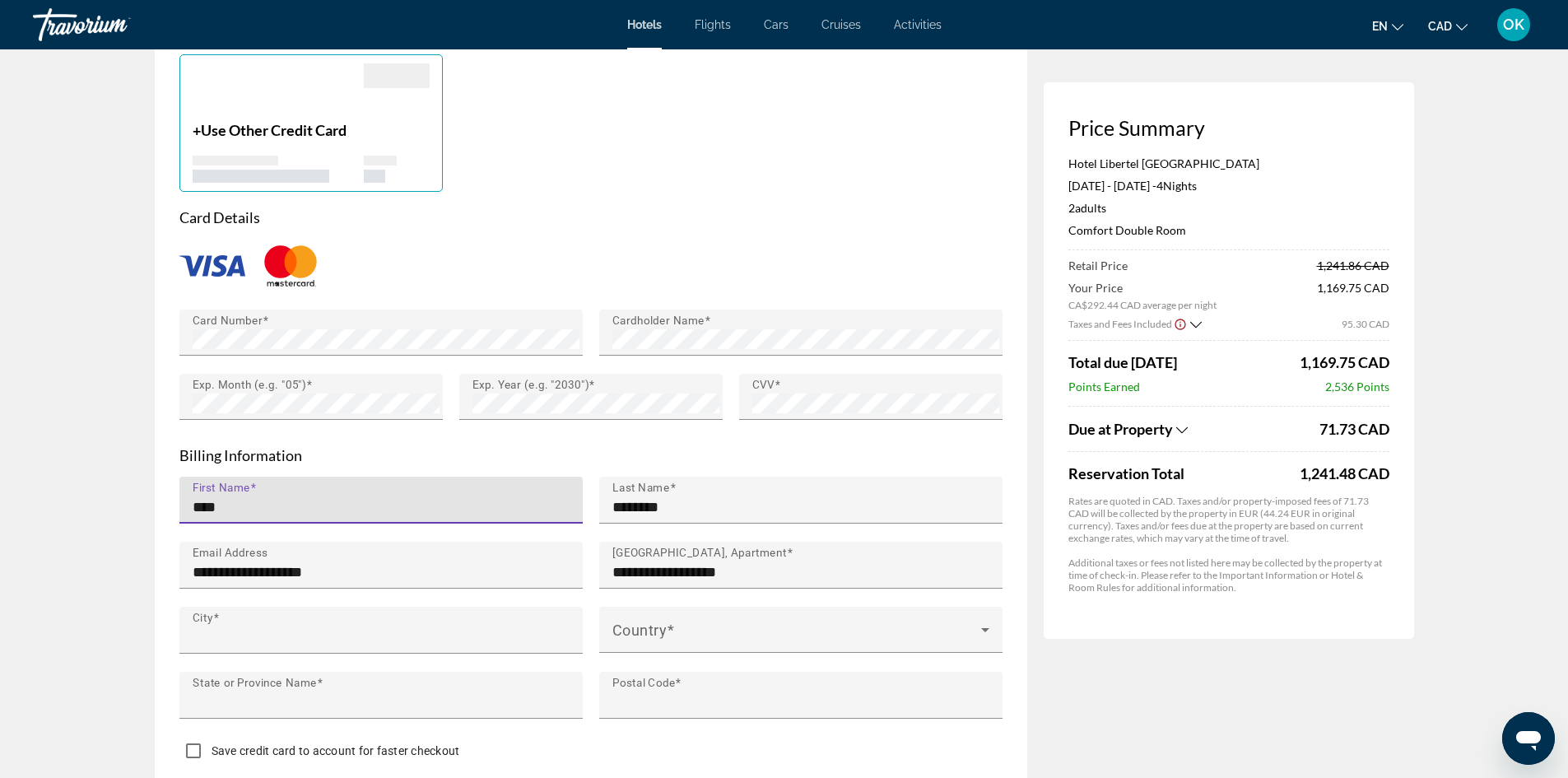
type input "**********"
type input "**"
type input "*******"
click at [683, 619] on div "Country" at bounding box center [801, 629] width 377 height 46
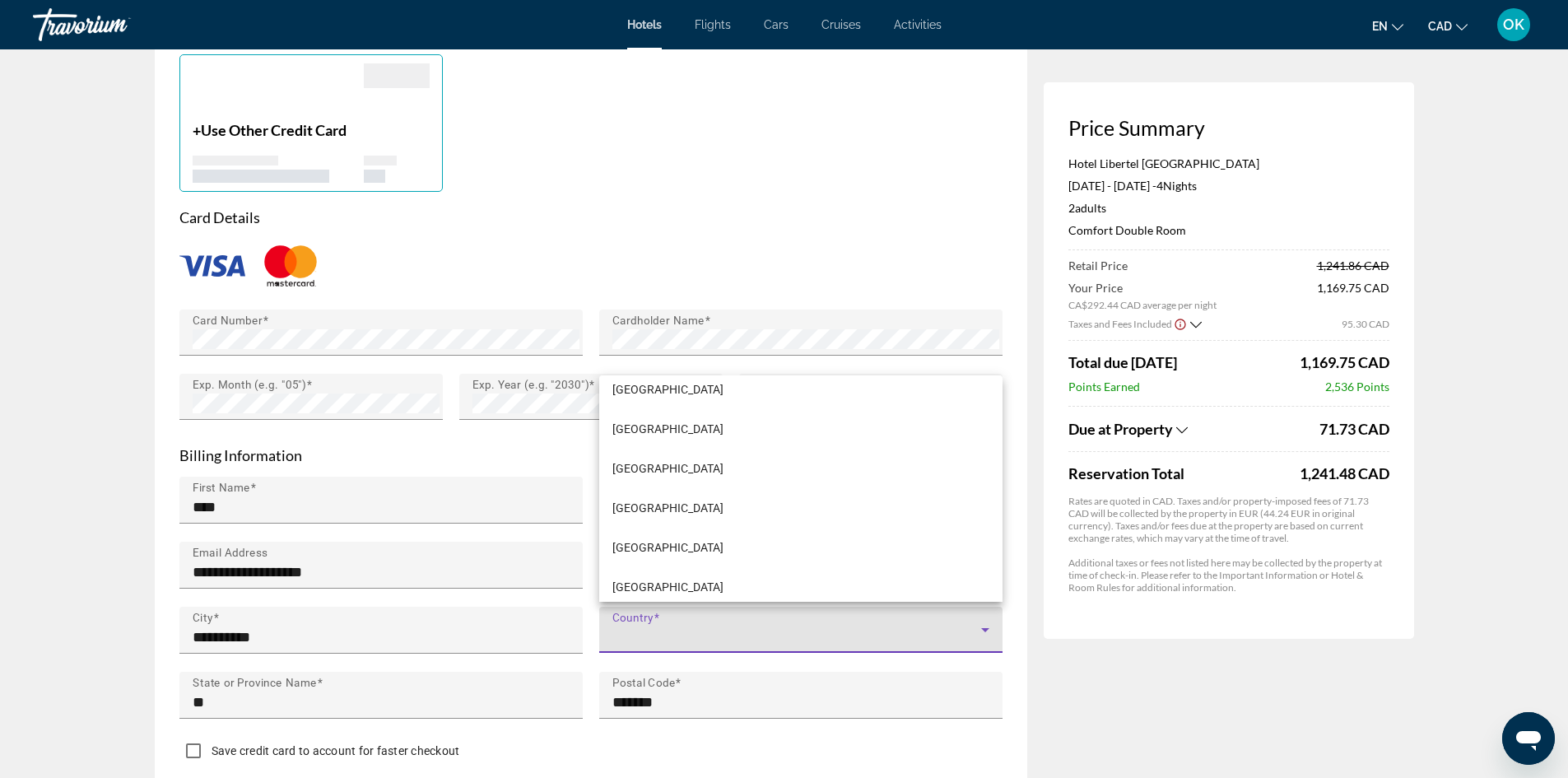
scroll to position [577, 0]
click at [64, 488] on div at bounding box center [784, 389] width 1568 height 778
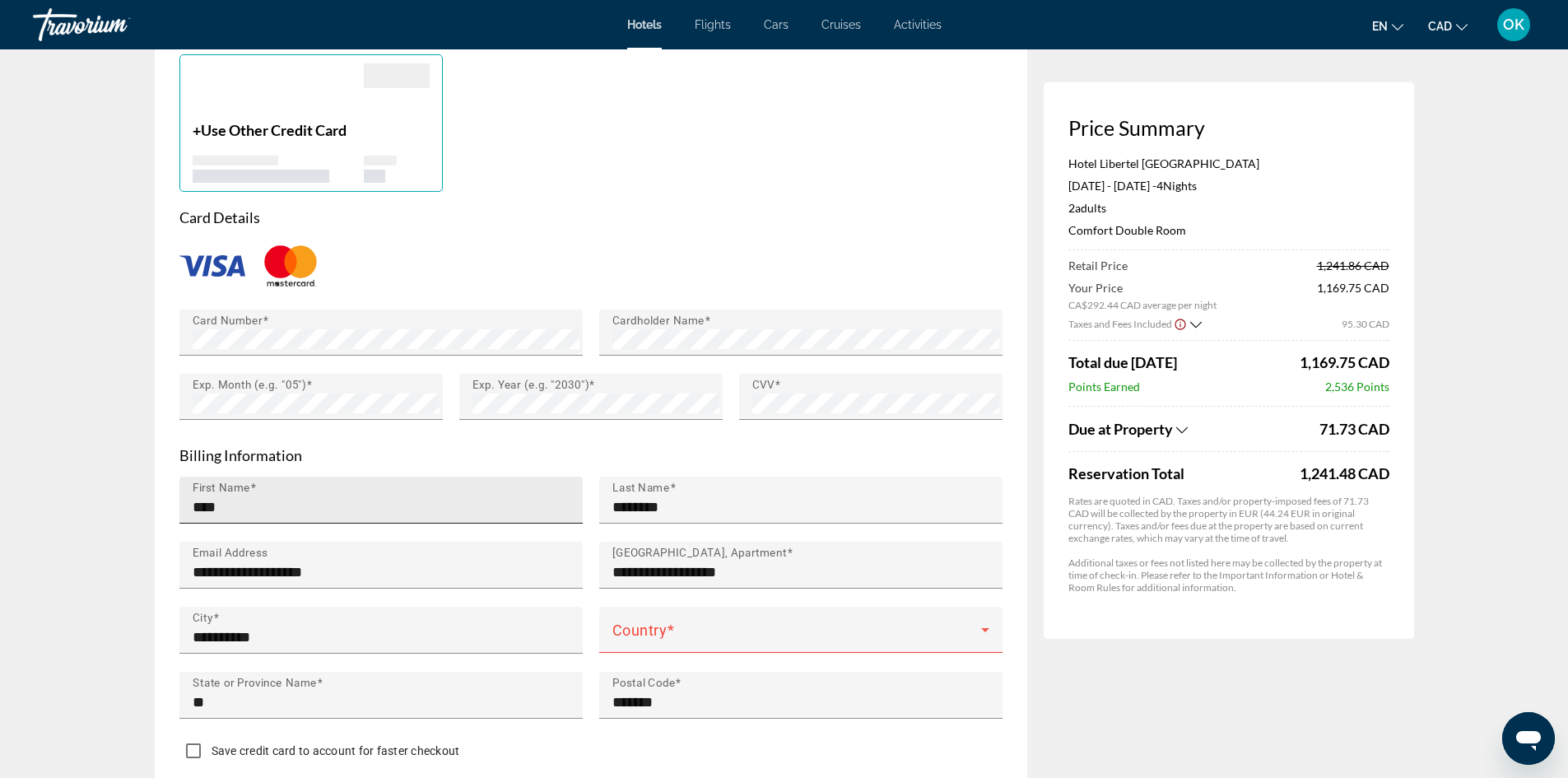
drag, startPoint x: 249, startPoint y: 505, endPoint x: 217, endPoint y: 508, distance: 32.1
click at [249, 505] on input "****" at bounding box center [386, 508] width 387 height 20
drag, startPoint x: 217, startPoint y: 508, endPoint x: 194, endPoint y: 511, distance: 23.2
click at [194, 511] on input "****" at bounding box center [386, 508] width 387 height 20
click at [635, 627] on span "Main content" at bounding box center [797, 637] width 369 height 20
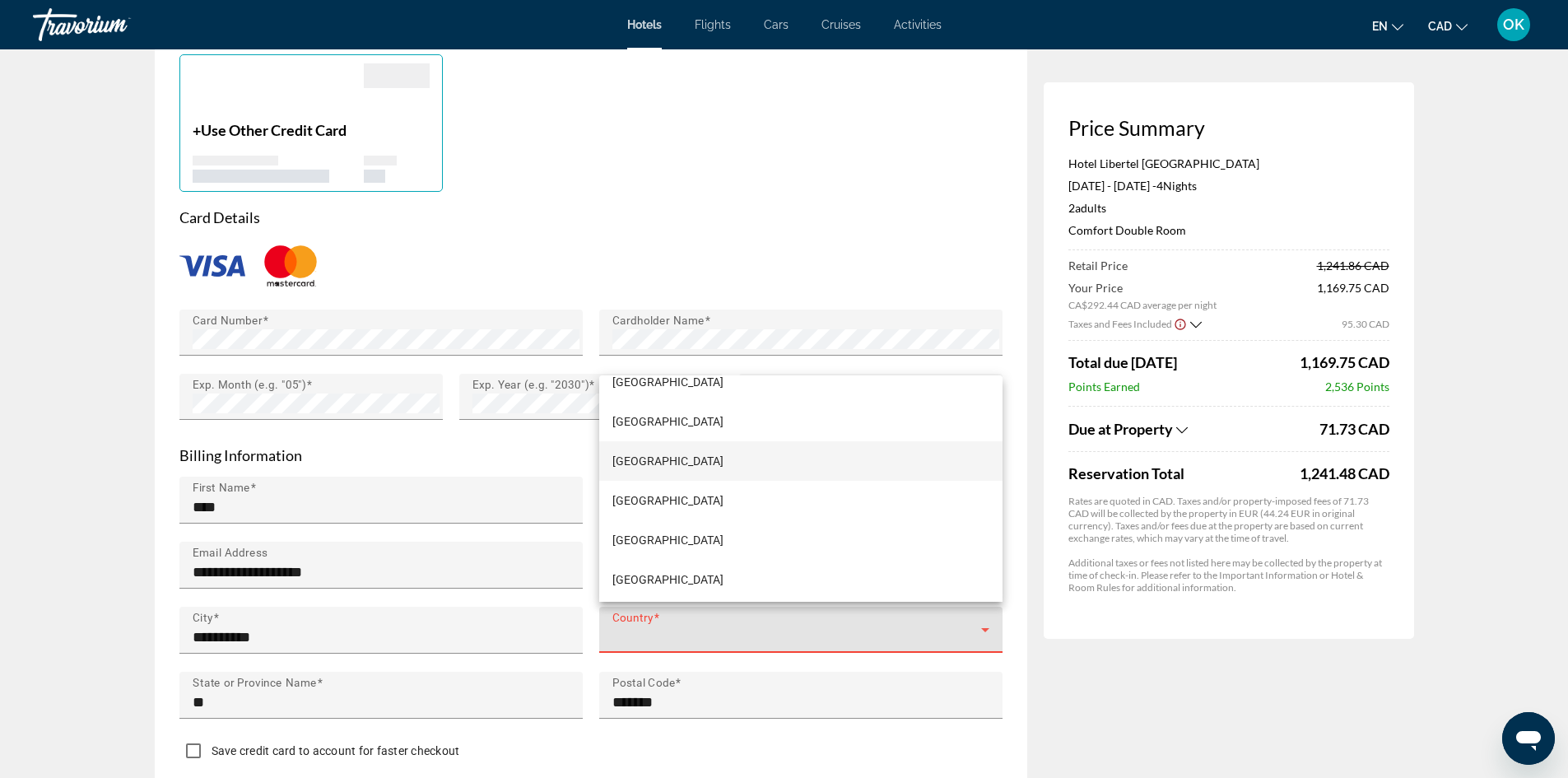
scroll to position [1483, 0]
click at [638, 533] on span "[GEOGRAPHIC_DATA]" at bounding box center [668, 540] width 111 height 20
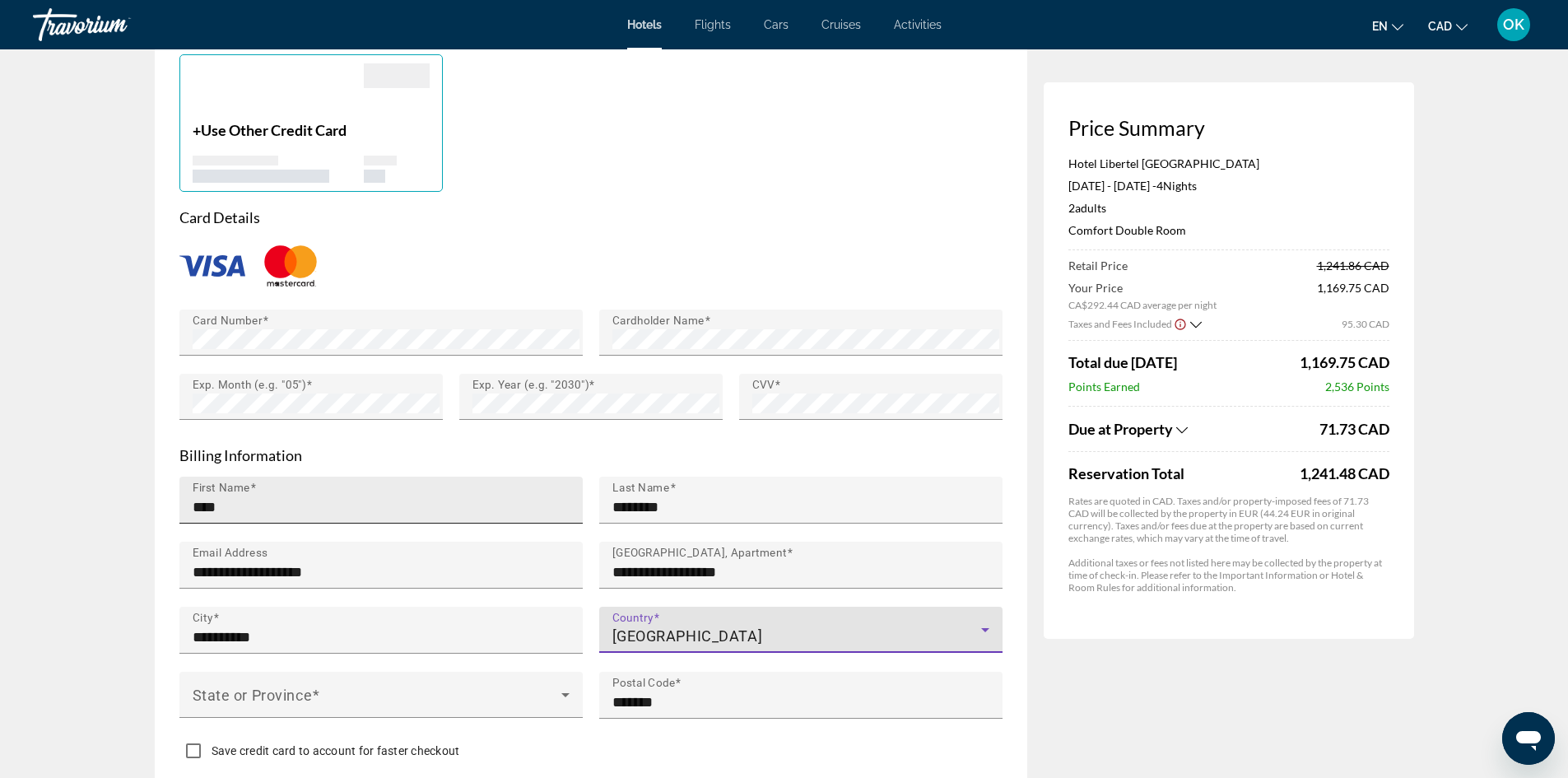
click at [369, 499] on input "****" at bounding box center [386, 508] width 387 height 20
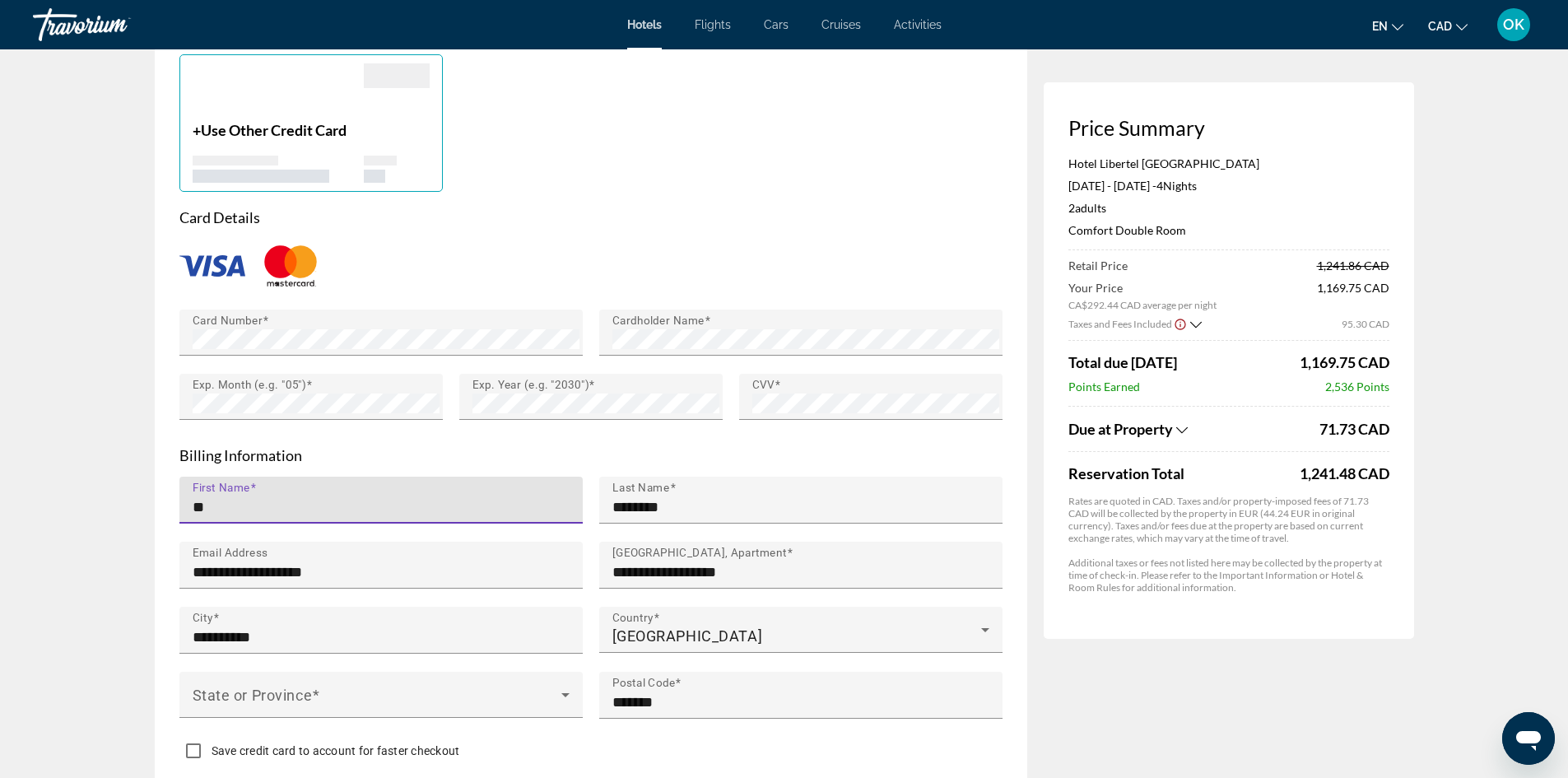
type input "*"
type input "******"
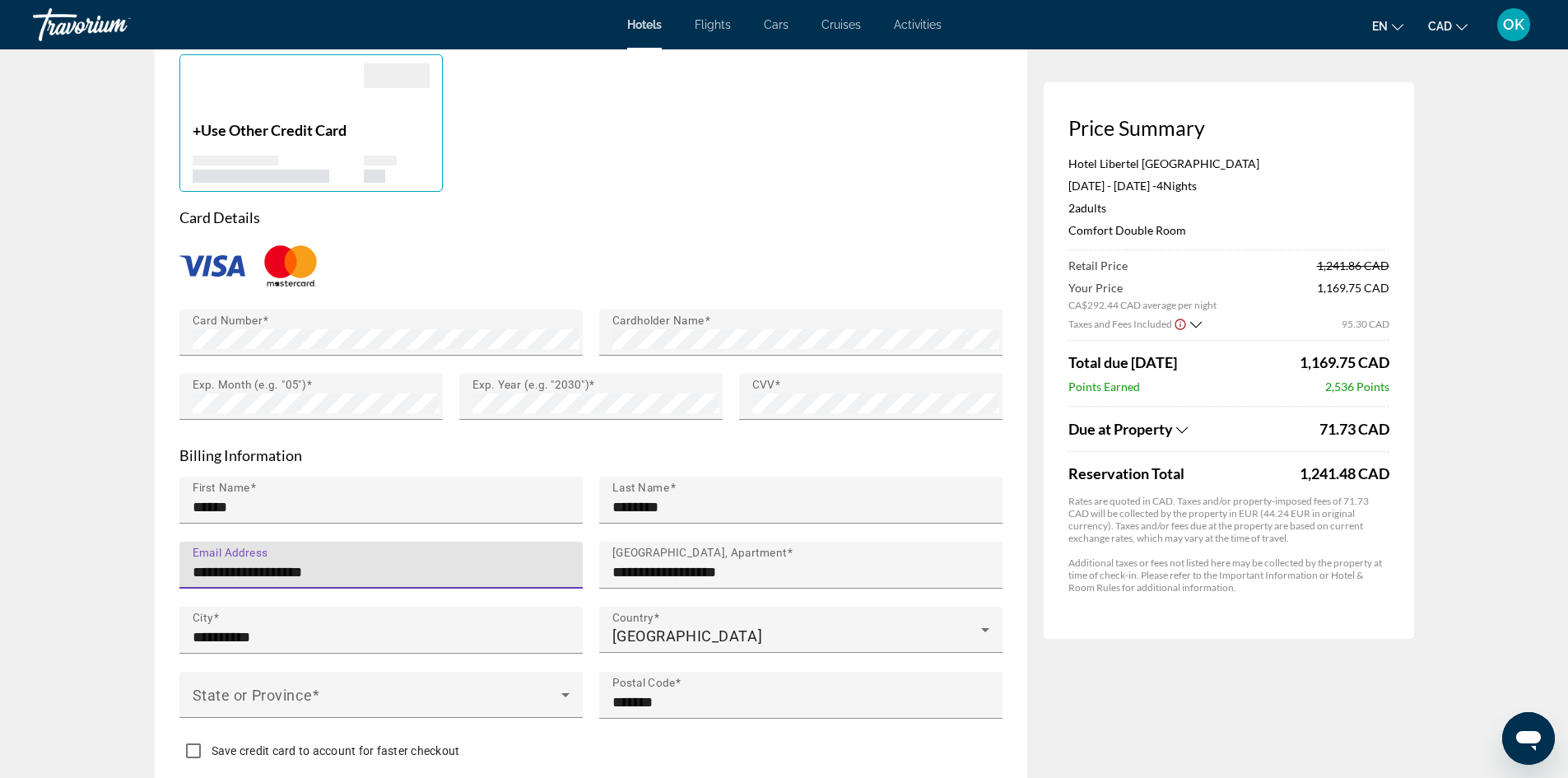
drag, startPoint x: 255, startPoint y: 573, endPoint x: 186, endPoint y: 564, distance: 69.6
click at [186, 564] on div "**********" at bounding box center [381, 565] width 403 height 47
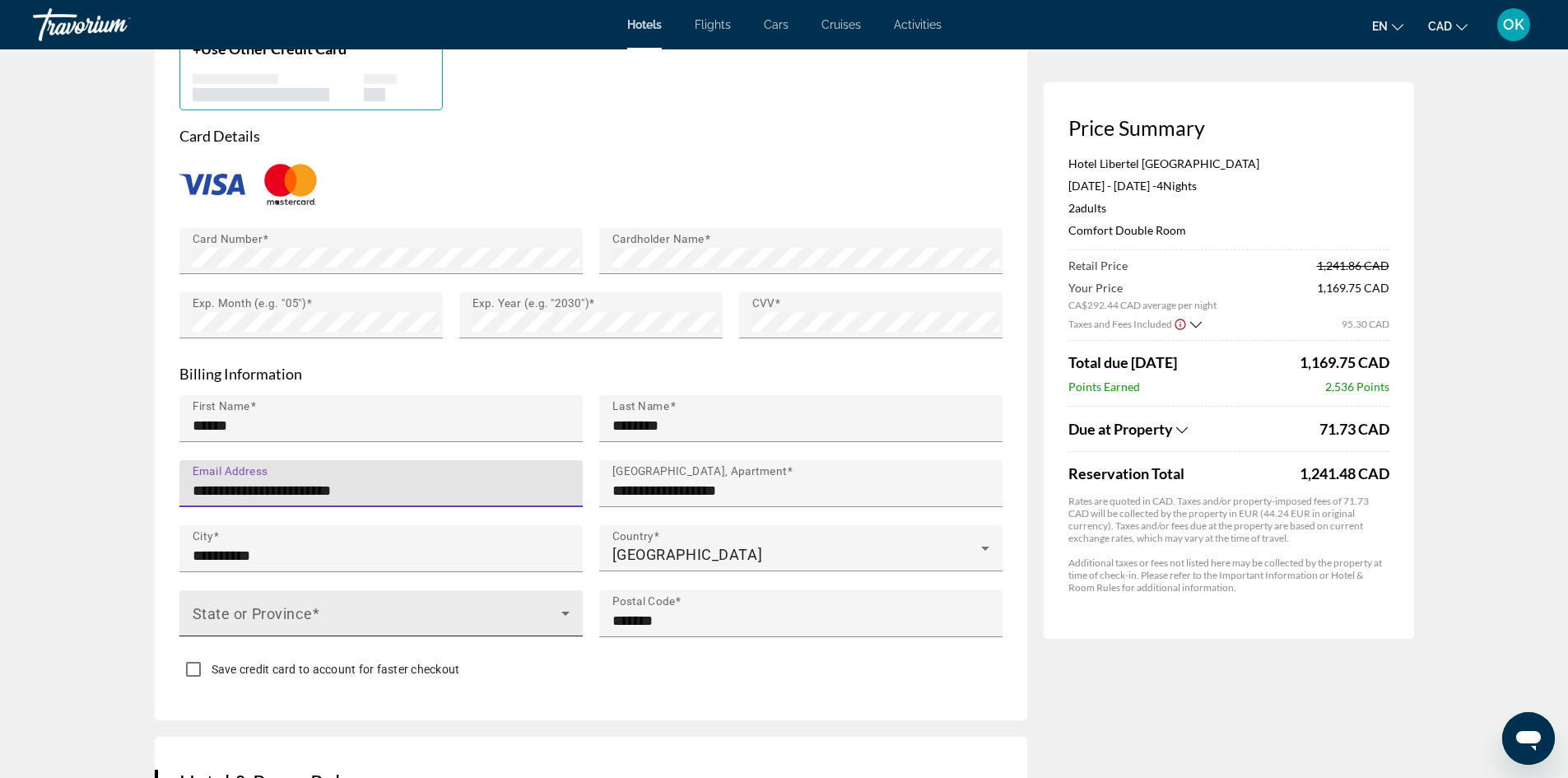
scroll to position [1527, 0]
type input "**********"
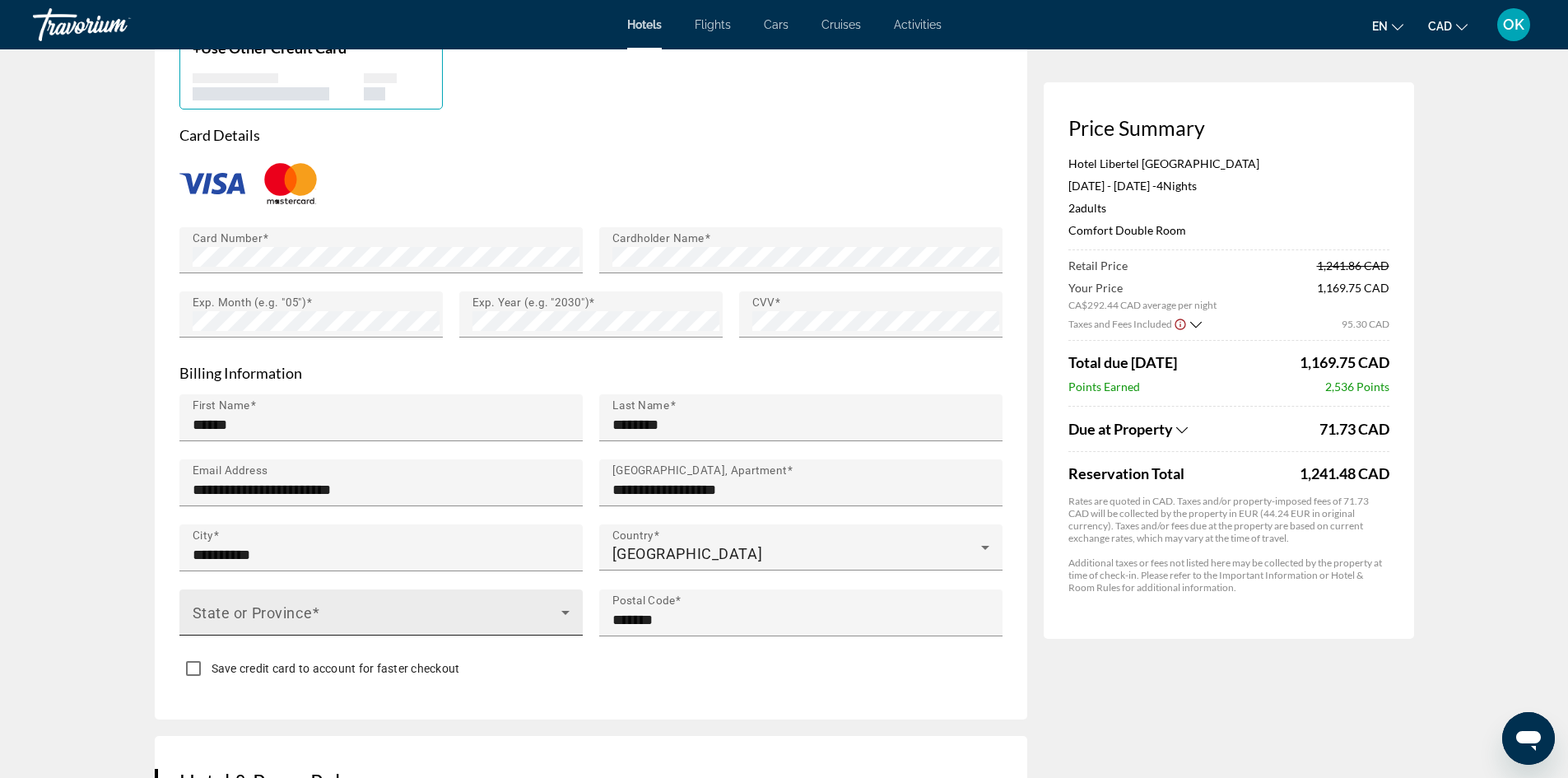
click at [334, 599] on div "State or Province" at bounding box center [381, 612] width 377 height 46
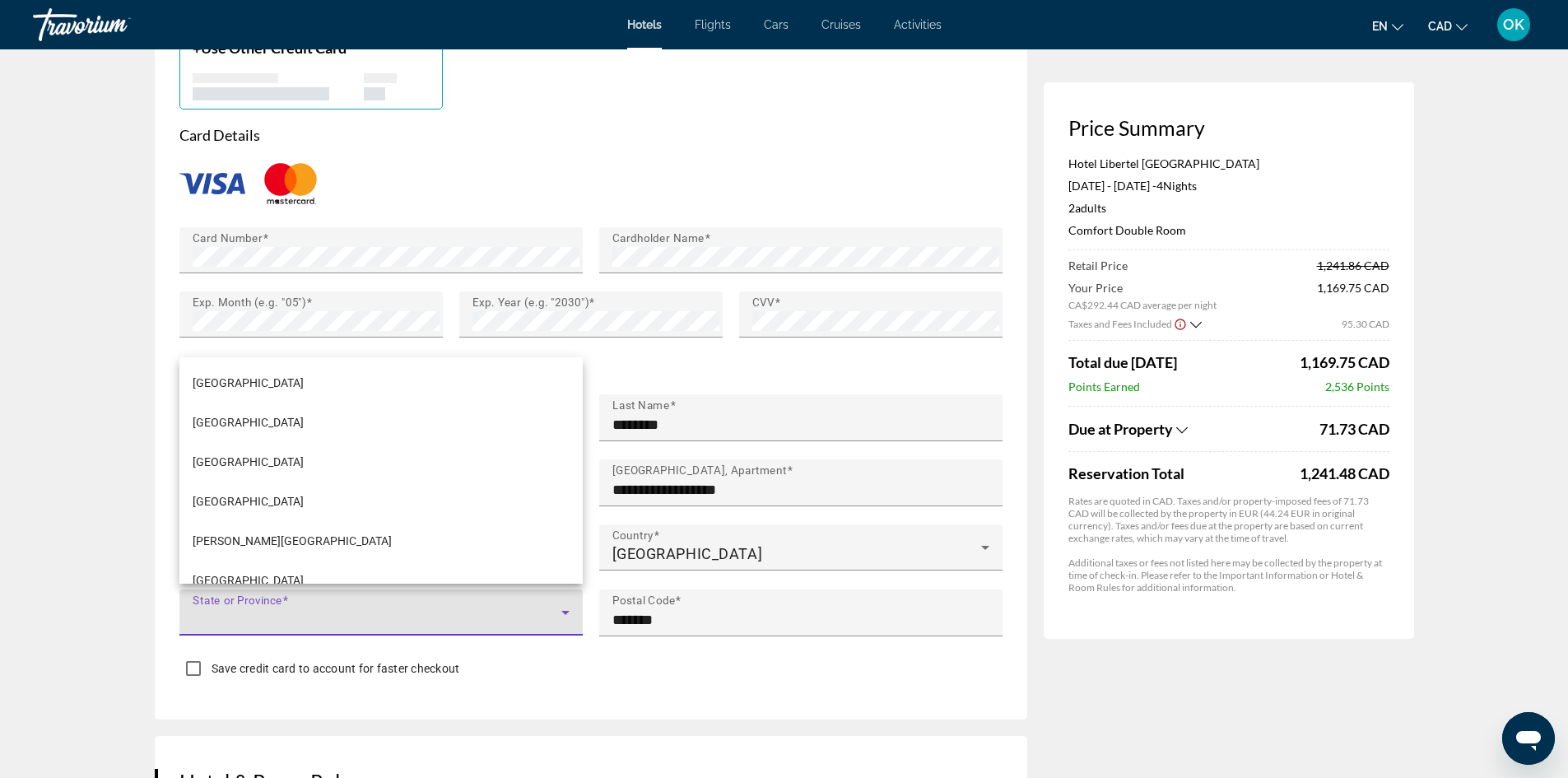
scroll to position [330, 0]
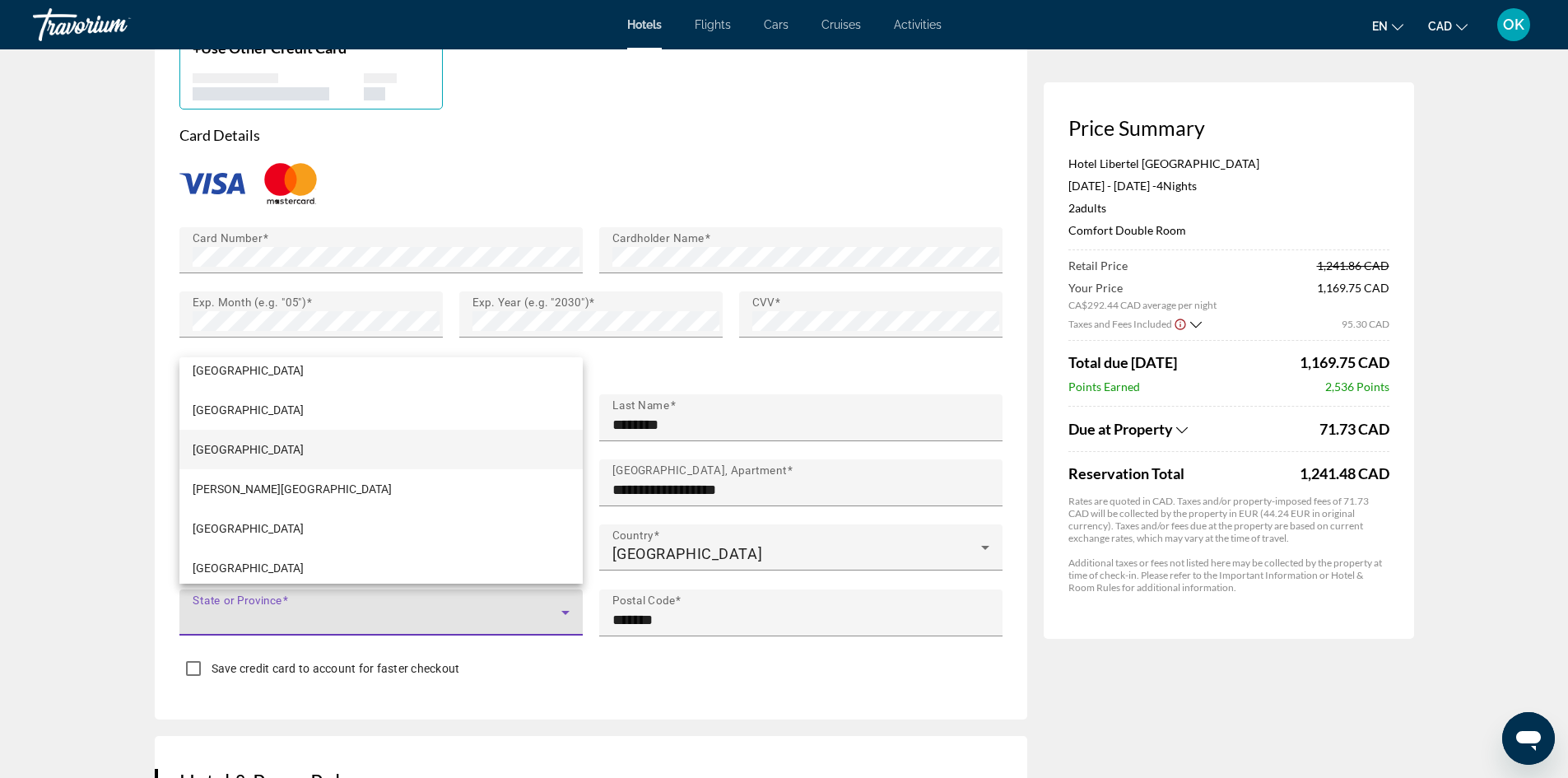
click at [289, 456] on mat-option "[GEOGRAPHIC_DATA]" at bounding box center [381, 449] width 403 height 39
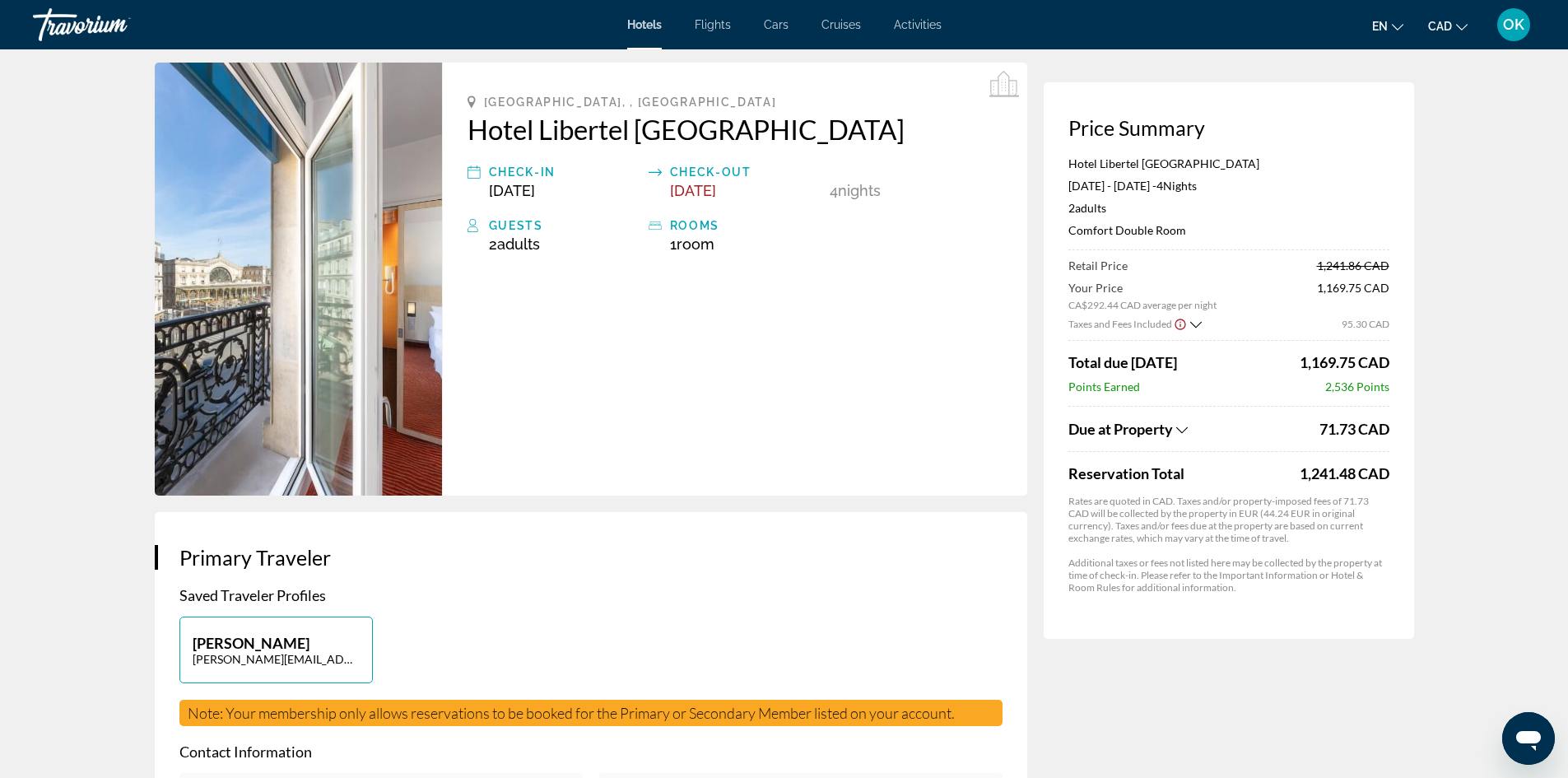
scroll to position [0, 0]
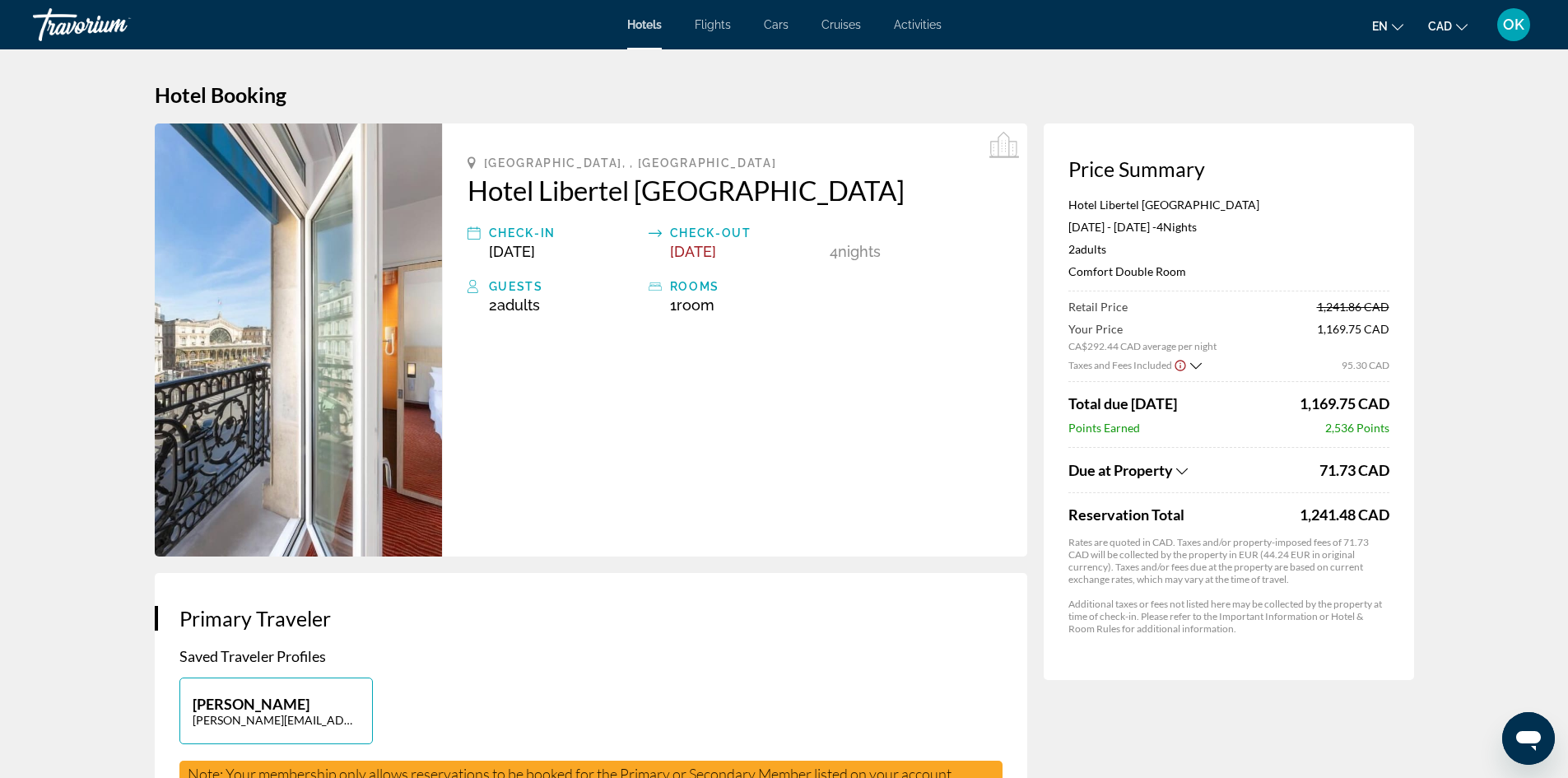
click at [1177, 467] on icon "Show Taxes and Fees breakdown" at bounding box center [1182, 471] width 12 height 14
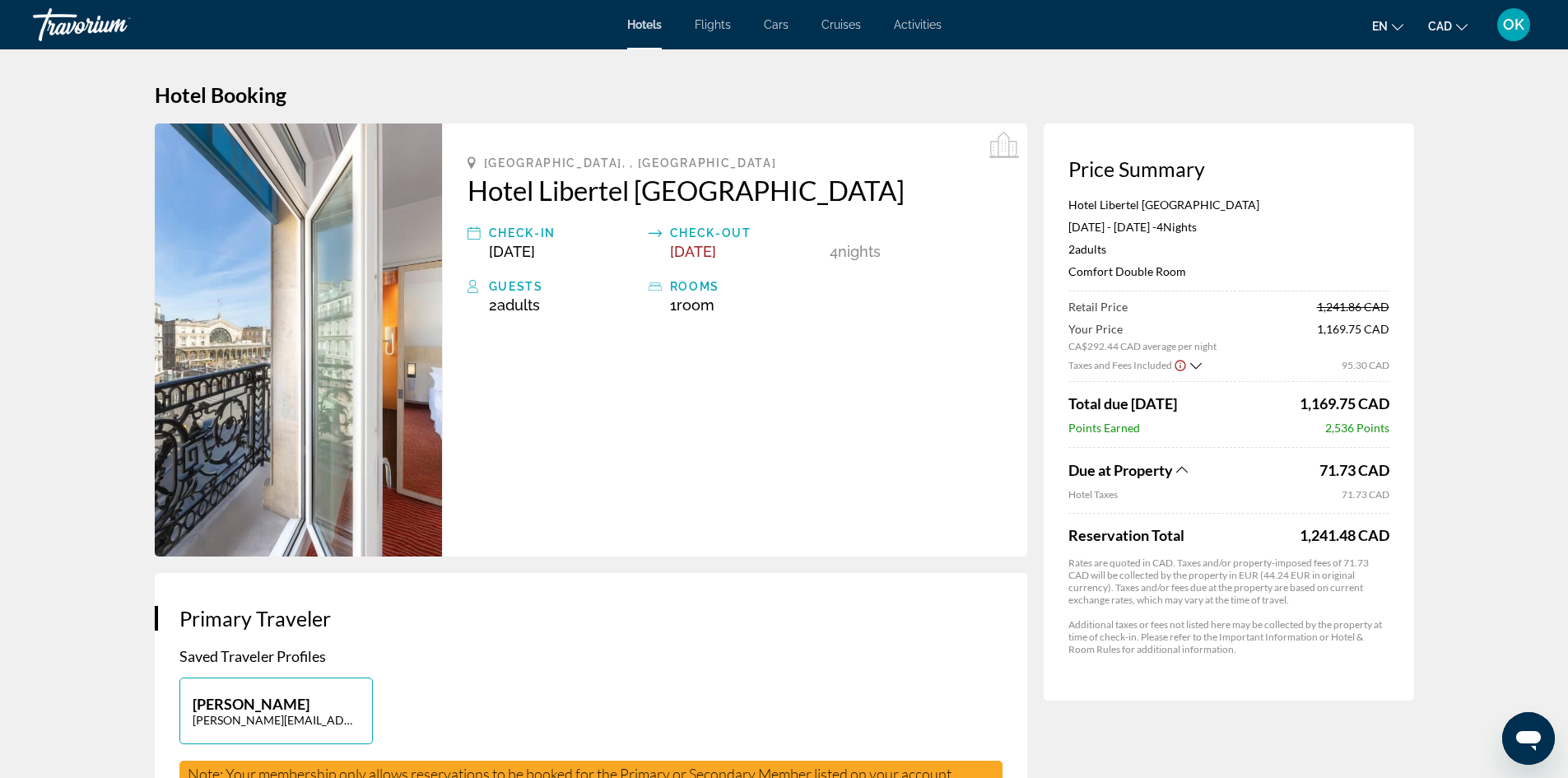
click at [1177, 467] on icon "Show Taxes and Fees breakdown" at bounding box center [1182, 469] width 12 height 14
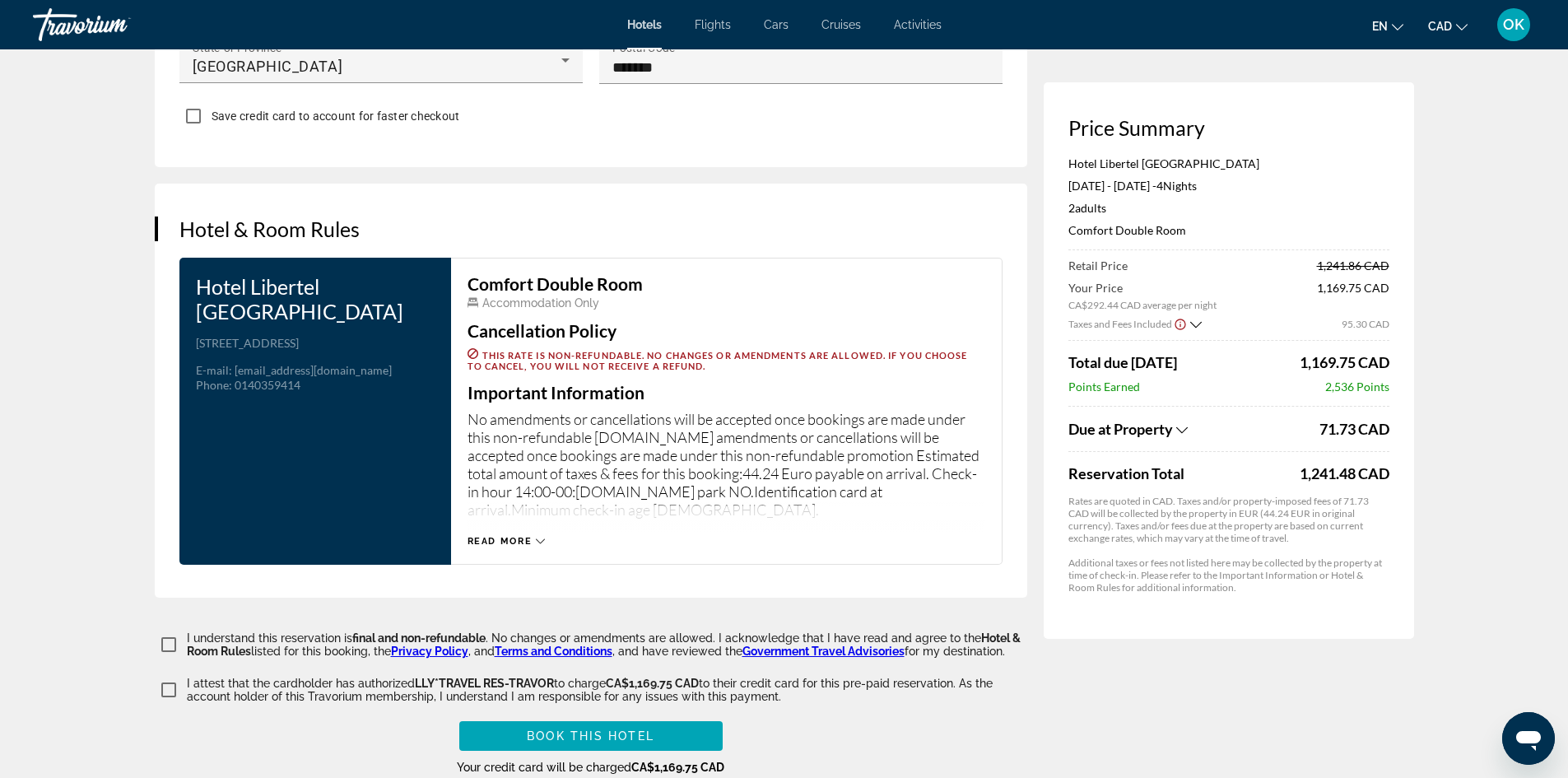
scroll to position [2103, 0]
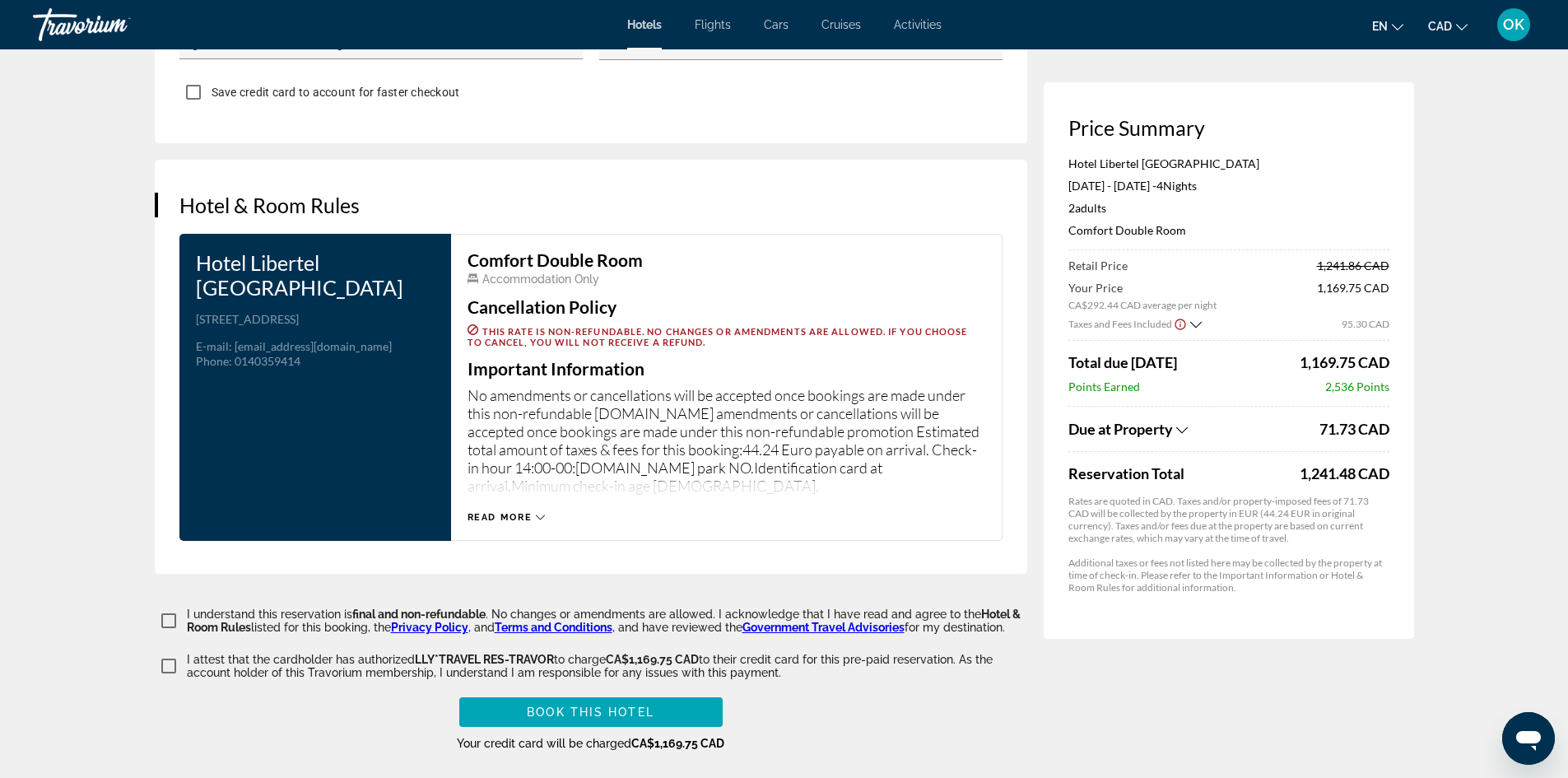
drag, startPoint x: 823, startPoint y: 425, endPoint x: 834, endPoint y: 457, distance: 33.8
click at [673, 704] on span "Main content" at bounding box center [591, 712] width 264 height 39
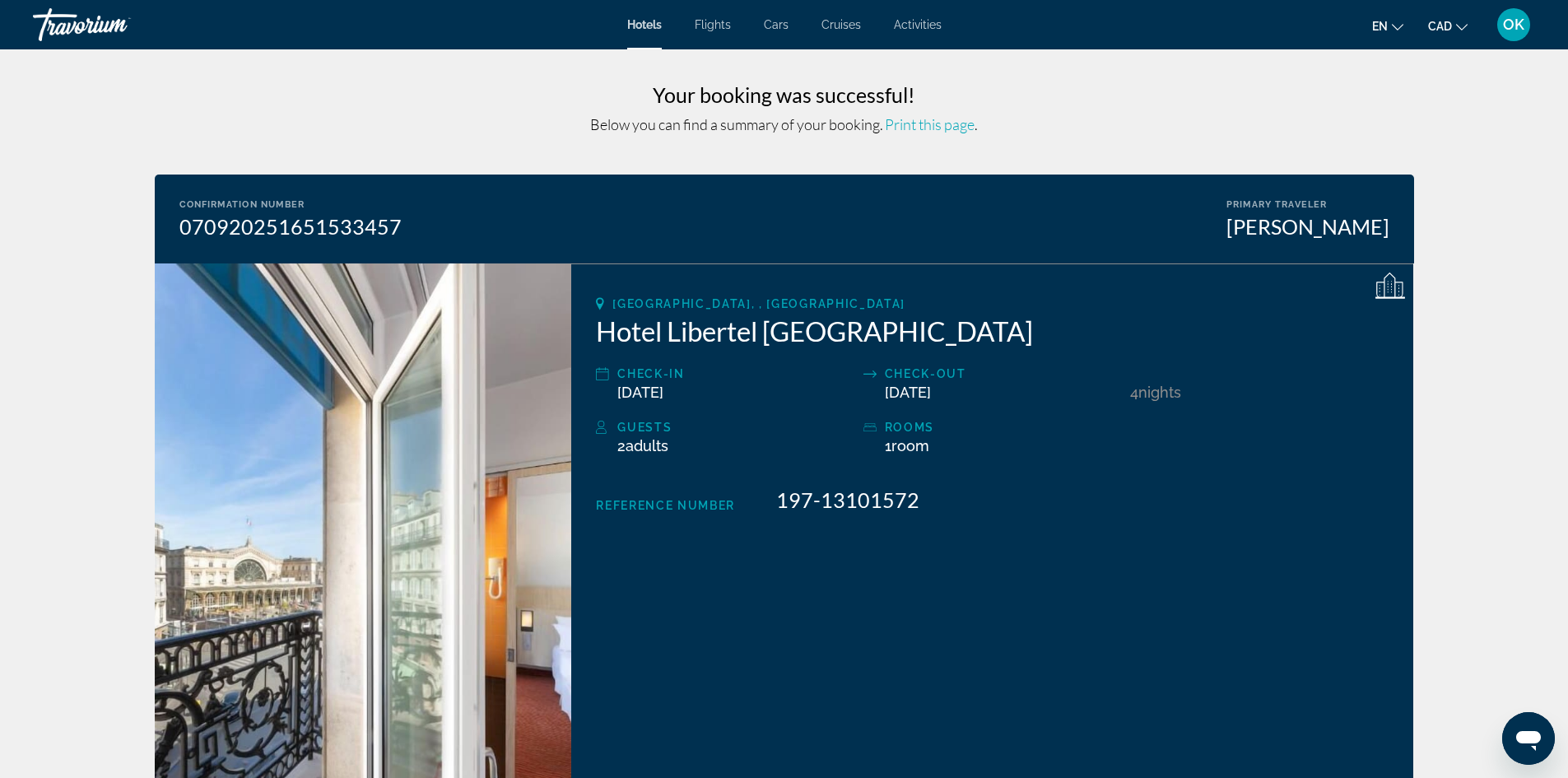
drag, startPoint x: 1474, startPoint y: 527, endPoint x: 1465, endPoint y: 260, distance: 267.2
